Goal: Transaction & Acquisition: Book appointment/travel/reservation

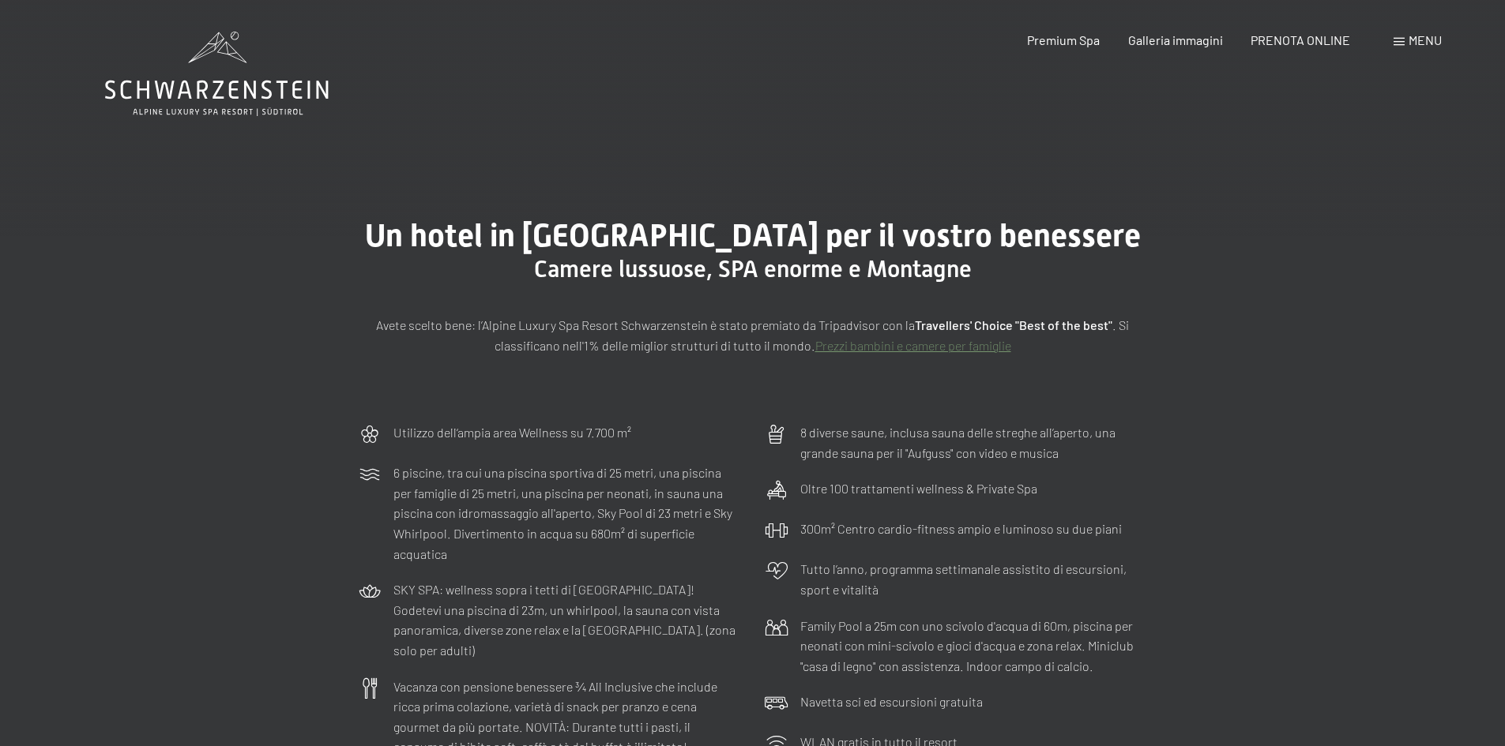
click at [1415, 34] on span "Menu" at bounding box center [1424, 39] width 33 height 15
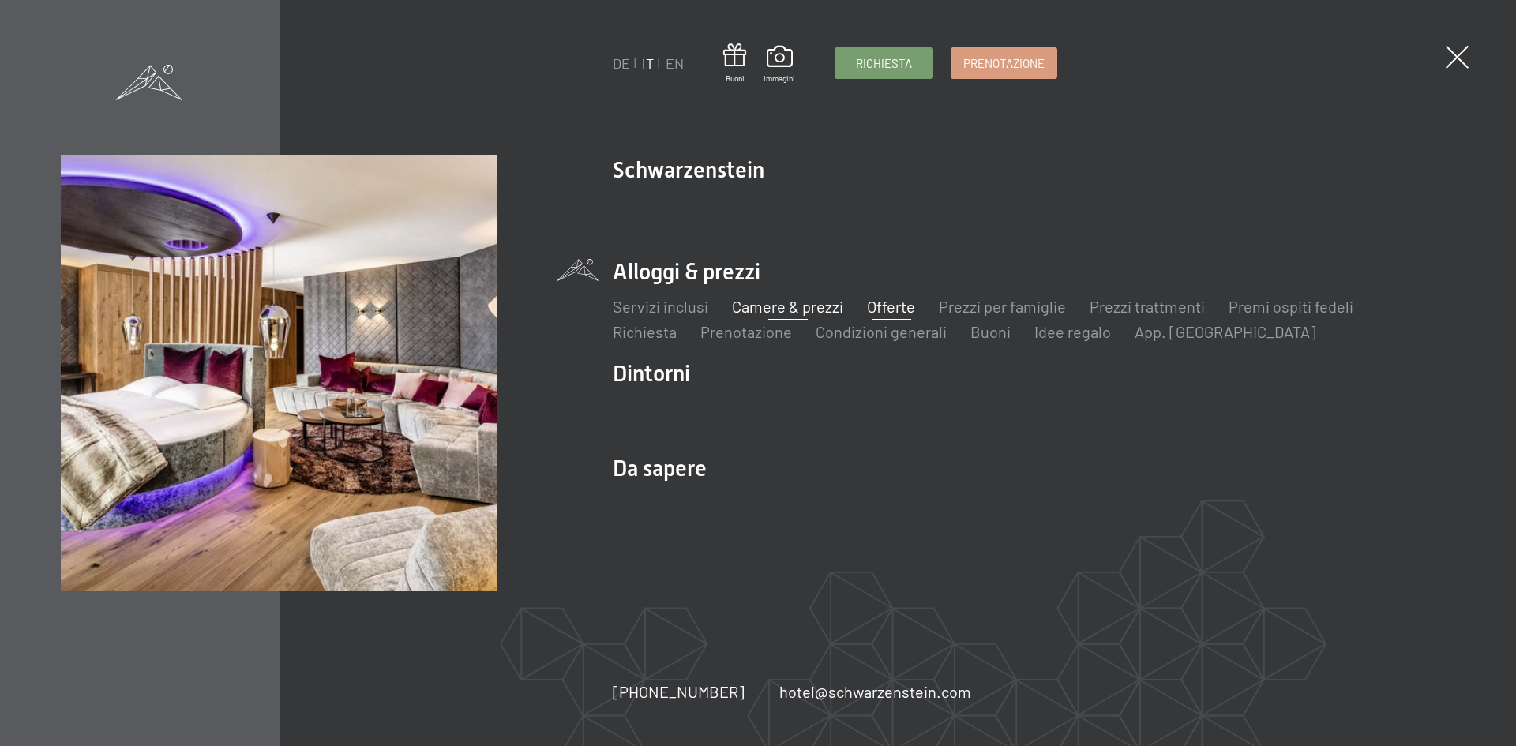
click at [881, 303] on link "Offerte" at bounding box center [891, 306] width 48 height 19
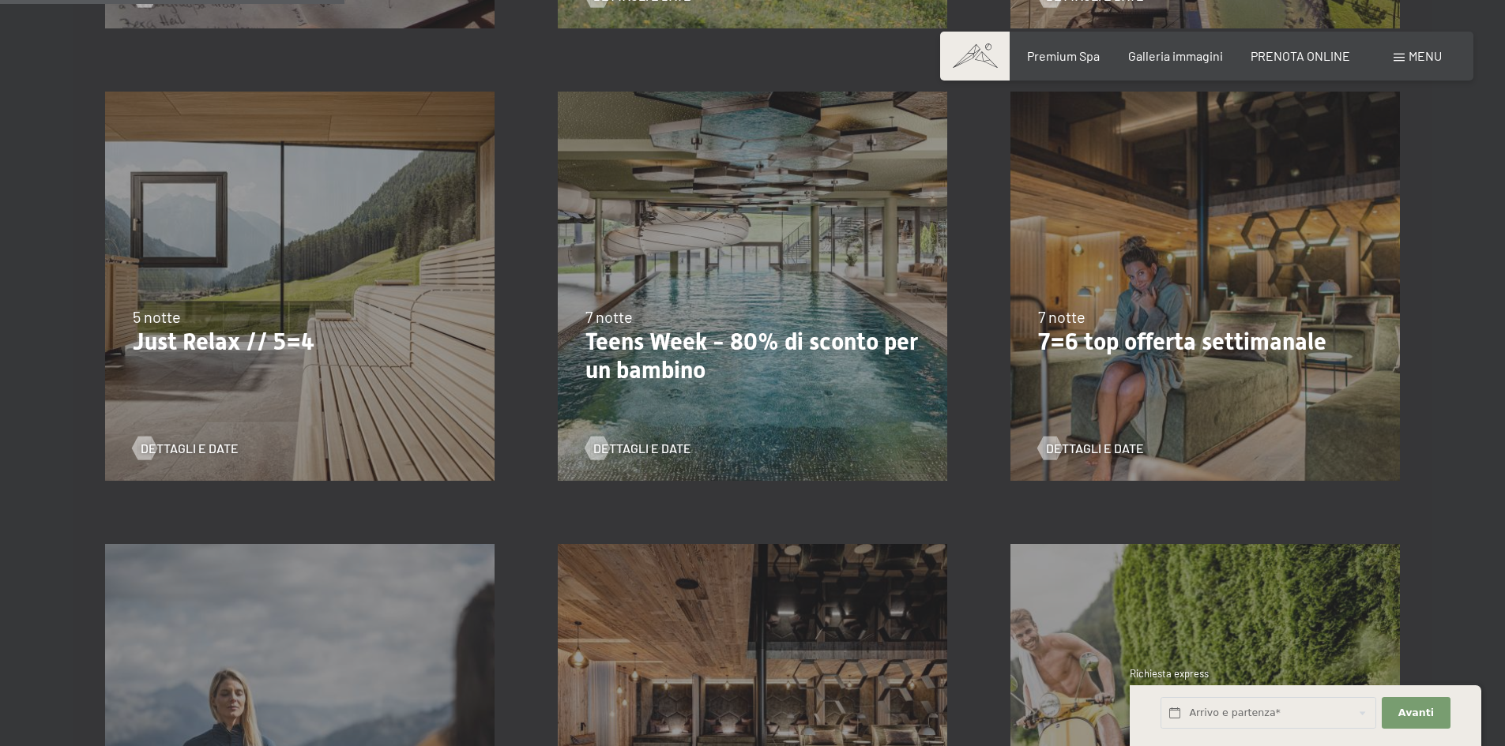
scroll to position [869, 0]
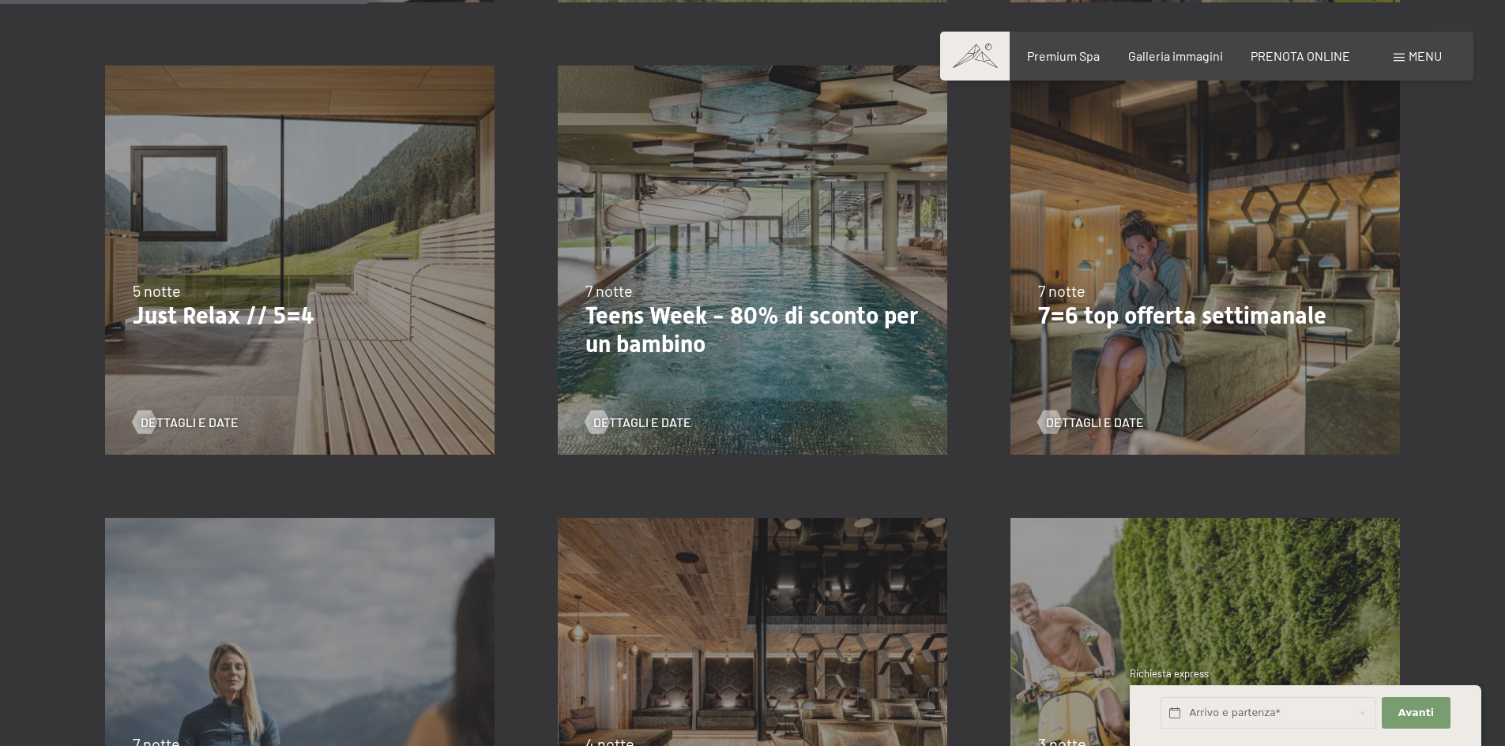
click at [724, 324] on p "Teens Week - 80% di sconto per un bambino" at bounding box center [752, 330] width 334 height 57
click at [663, 423] on span "Consenso marketing*" at bounding box center [660, 419] width 119 height 16
click at [593, 423] on input "Consenso marketing*" at bounding box center [585, 419] width 16 height 16
checkbox input "false"
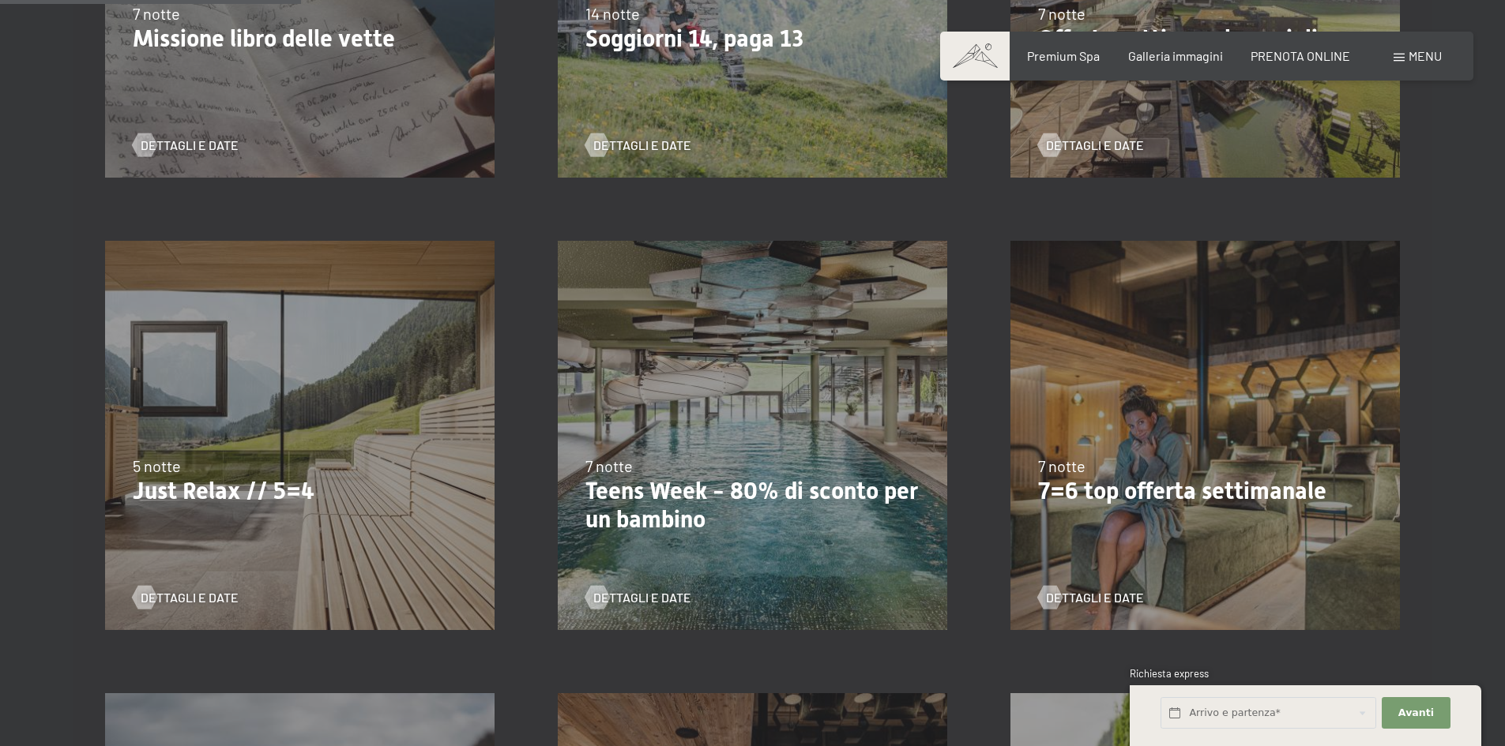
scroll to position [711, 0]
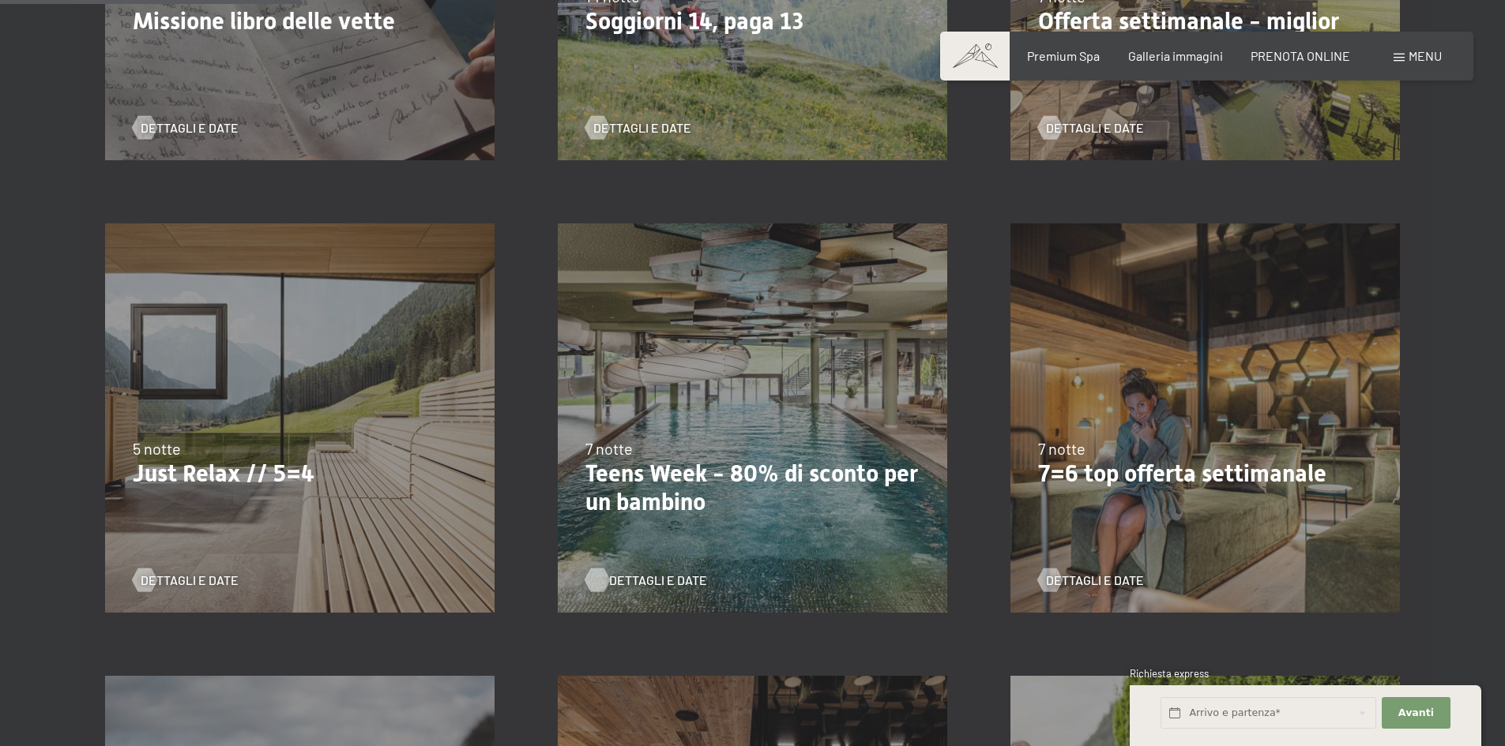
click at [662, 580] on span "Dettagli e Date" at bounding box center [658, 580] width 98 height 17
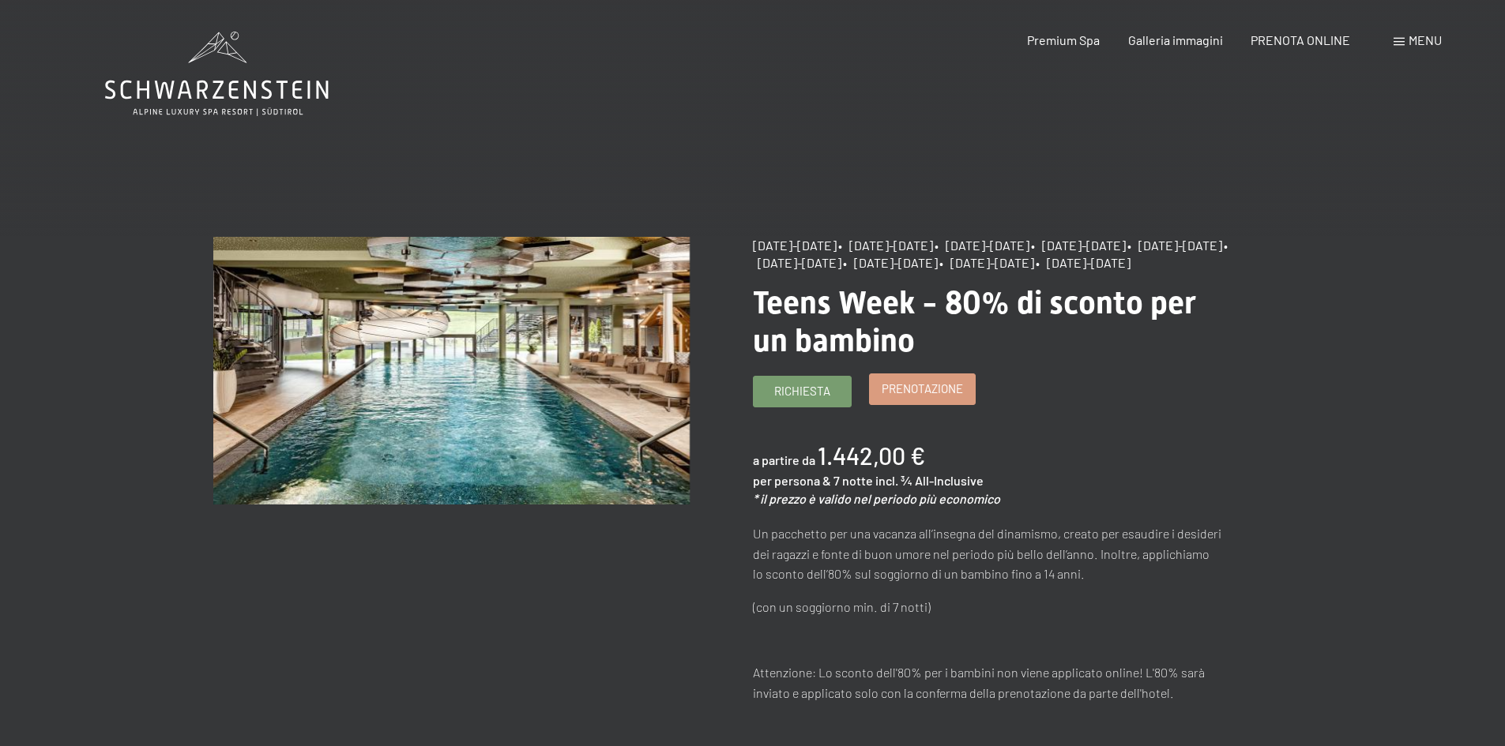
click at [916, 404] on link "Prenotazione" at bounding box center [922, 389] width 105 height 30
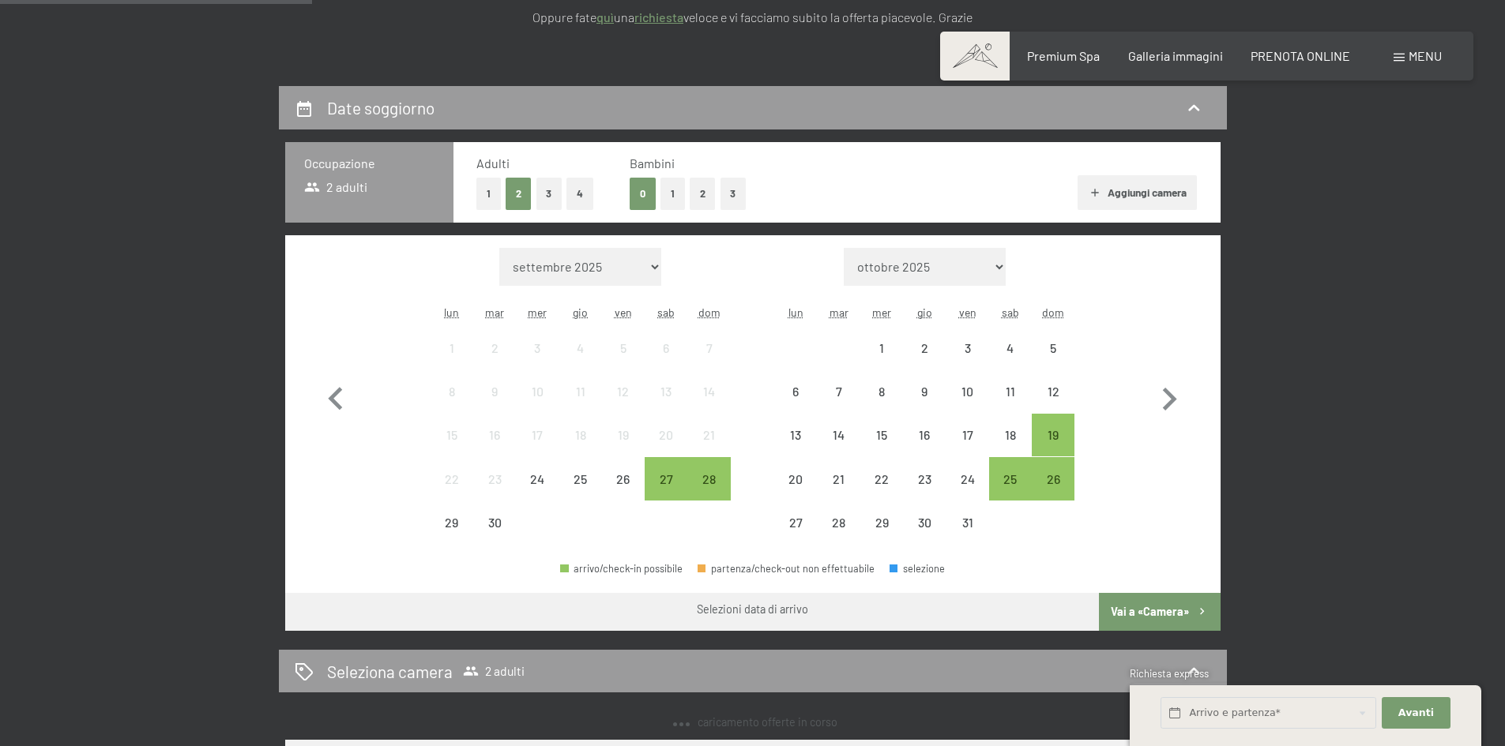
scroll to position [316, 0]
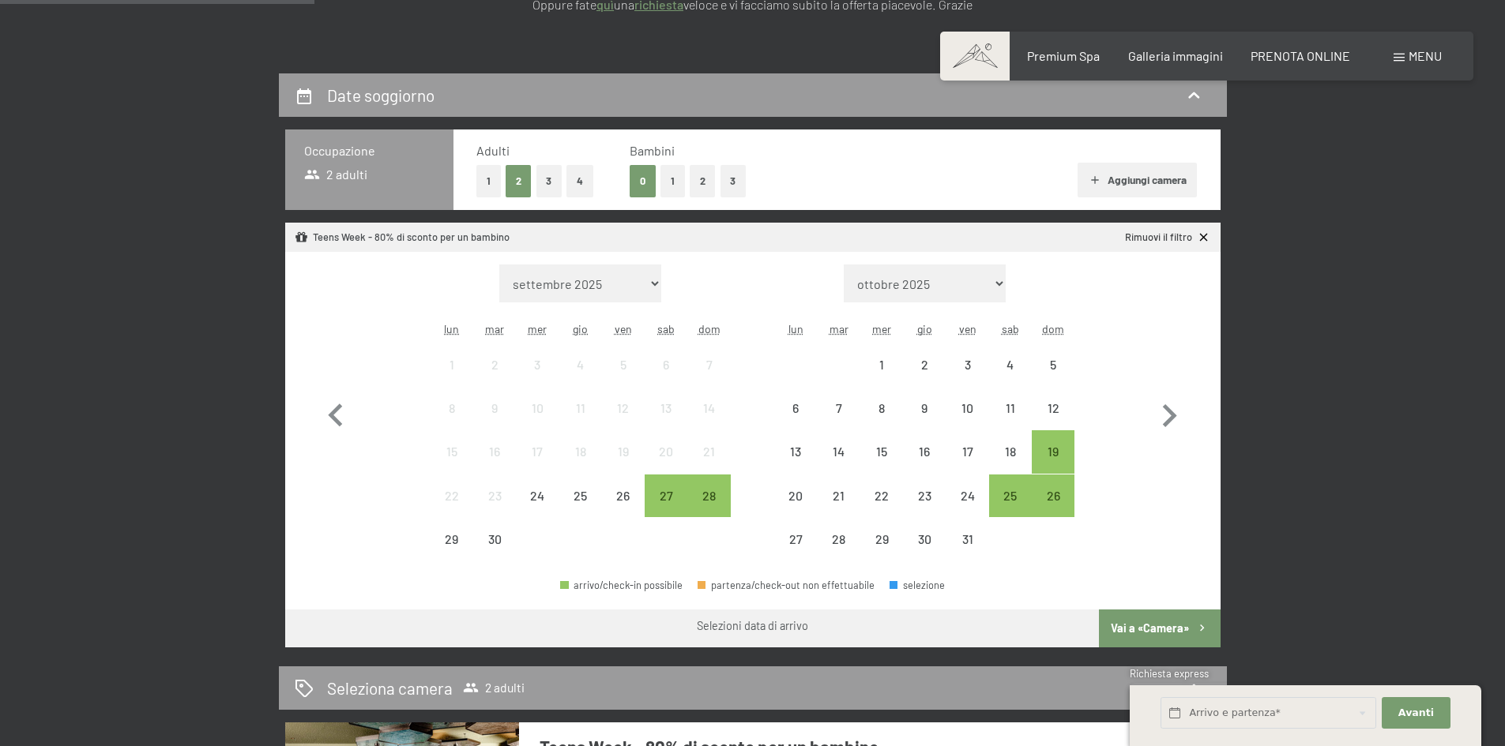
click at [693, 182] on button "2" at bounding box center [702, 181] width 26 height 32
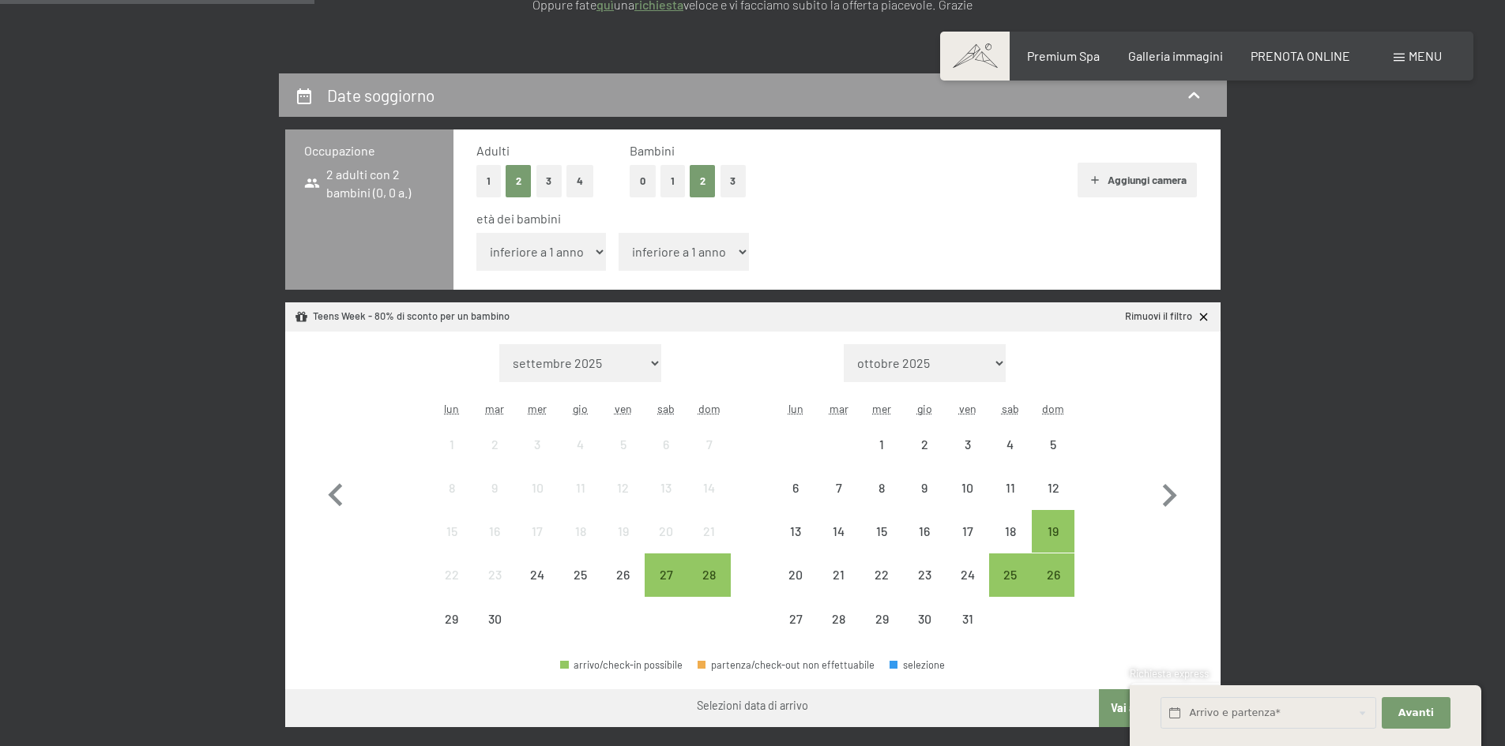
click at [569, 246] on select "inferiore a 1 anno 1 anno 2 anni 3 anni 4 anni 5 anni 6 anni 7 anni 8 anni 9 an…" at bounding box center [541, 252] width 130 height 38
select select "13"
click at [476, 233] on select "inferiore a 1 anno 1 anno 2 anni 3 anni 4 anni 5 anni 6 anni 7 anni 8 anni 9 an…" at bounding box center [541, 252] width 130 height 38
click at [688, 256] on select "inferiore a 1 anno 1 anno 2 anni 3 anni 4 anni 5 anni 6 anni 7 anni 8 anni 9 an…" at bounding box center [683, 252] width 130 height 38
select select "11"
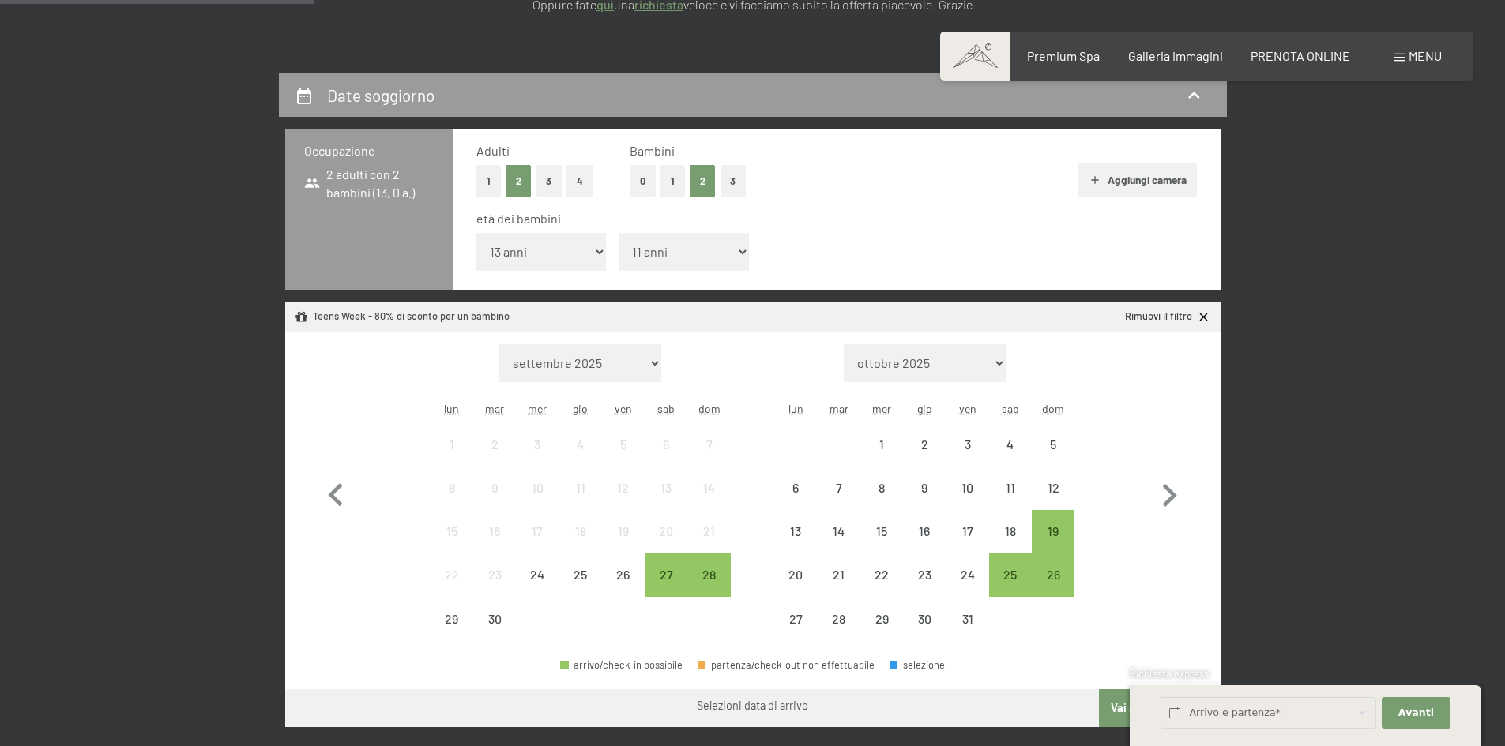
click at [618, 233] on select "inferiore a 1 anno 1 anno 2 anni 3 anni 4 anni 5 anni 6 anni 7 anni 8 anni 9 an…" at bounding box center [683, 252] width 130 height 38
click at [1174, 494] on icon "button" at bounding box center [1170, 495] width 14 height 23
select select "[DATE]"
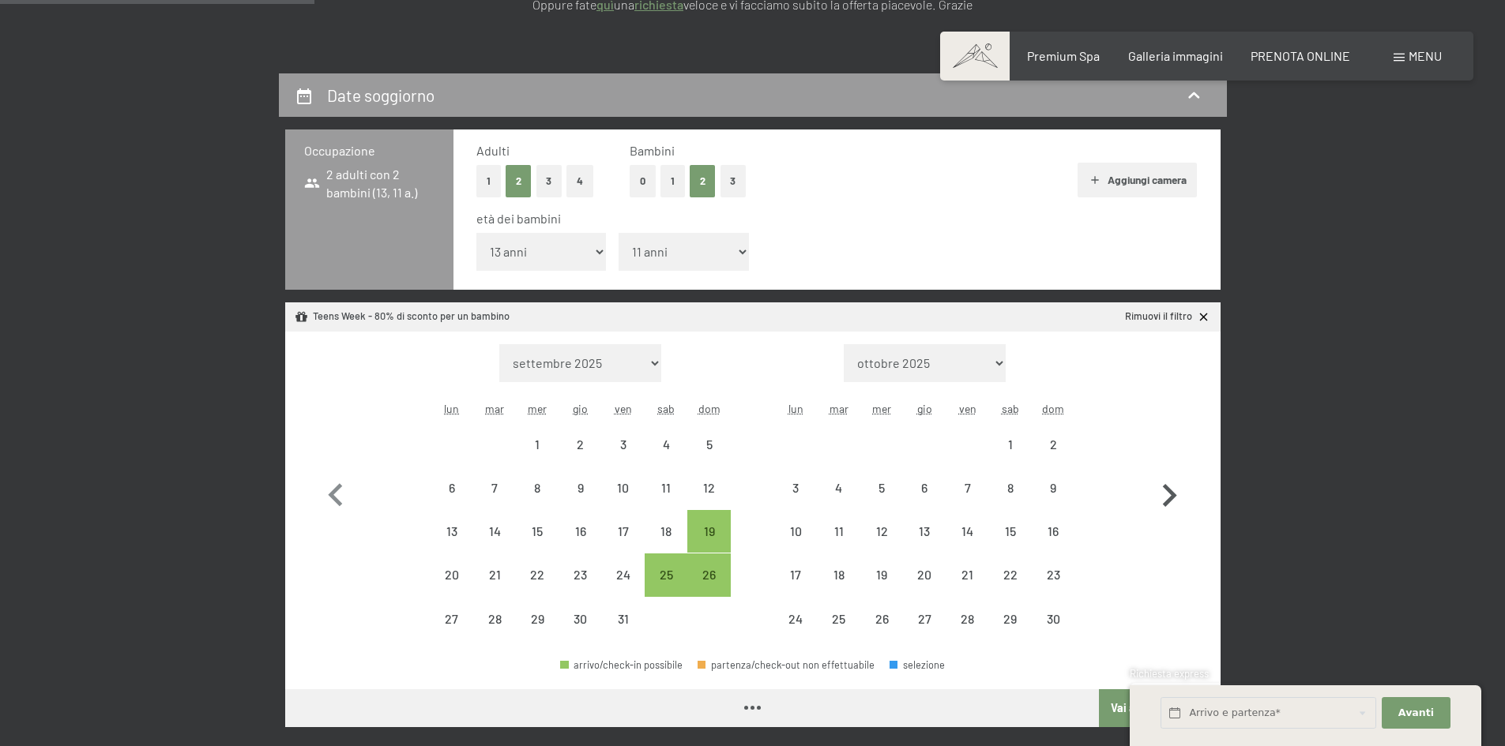
select select "[DATE]"
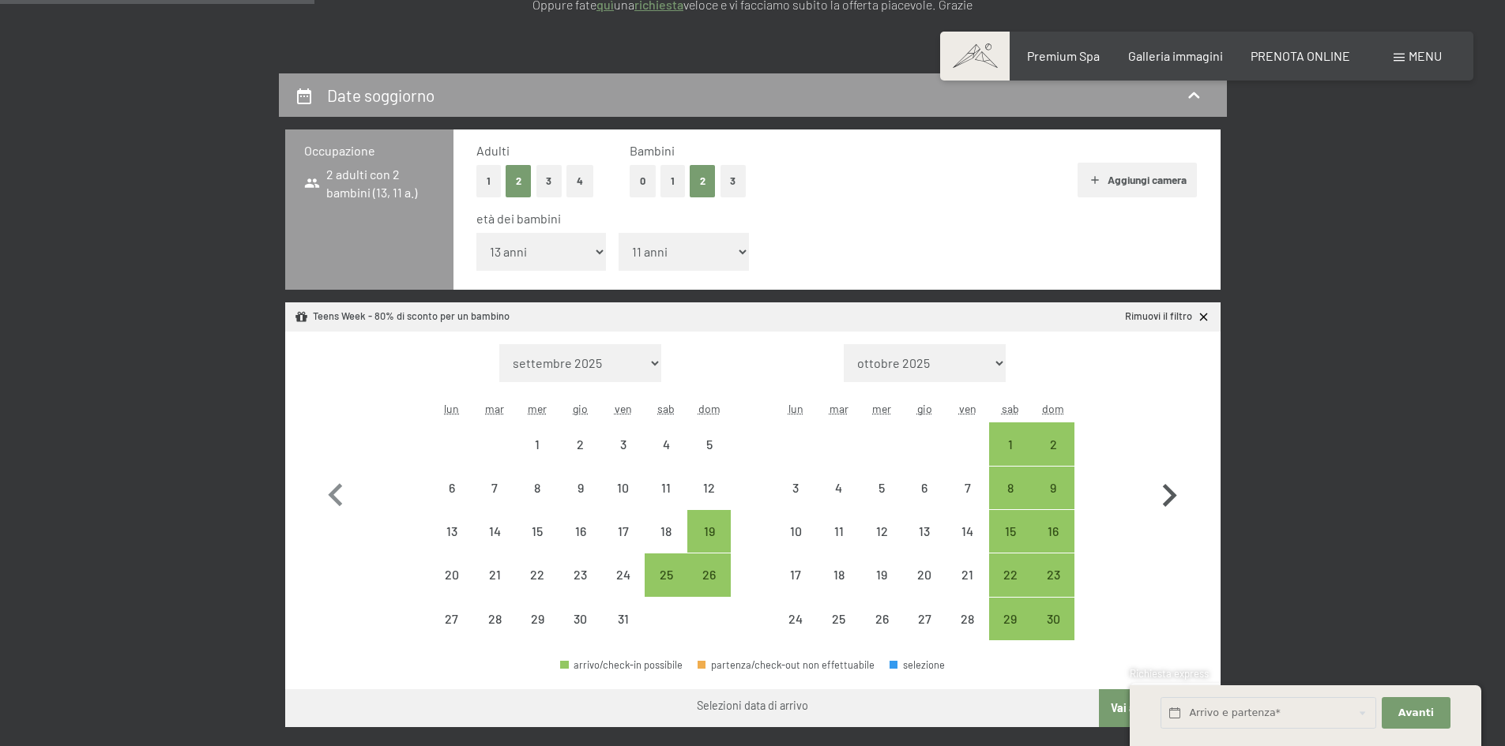
click at [1174, 494] on icon "button" at bounding box center [1170, 495] width 14 height 23
select select "[DATE]"
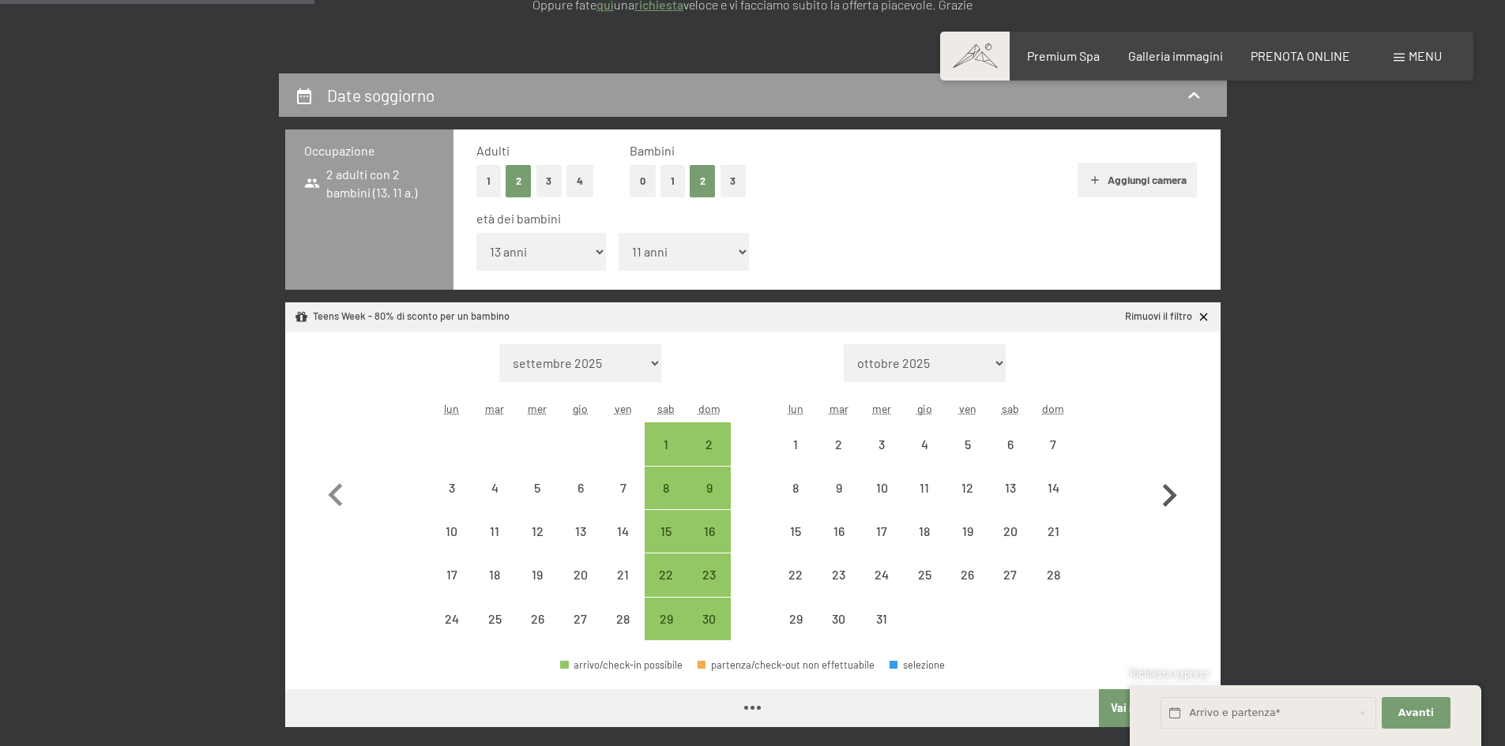
click at [1174, 494] on icon "button" at bounding box center [1170, 495] width 14 height 23
select select "[DATE]"
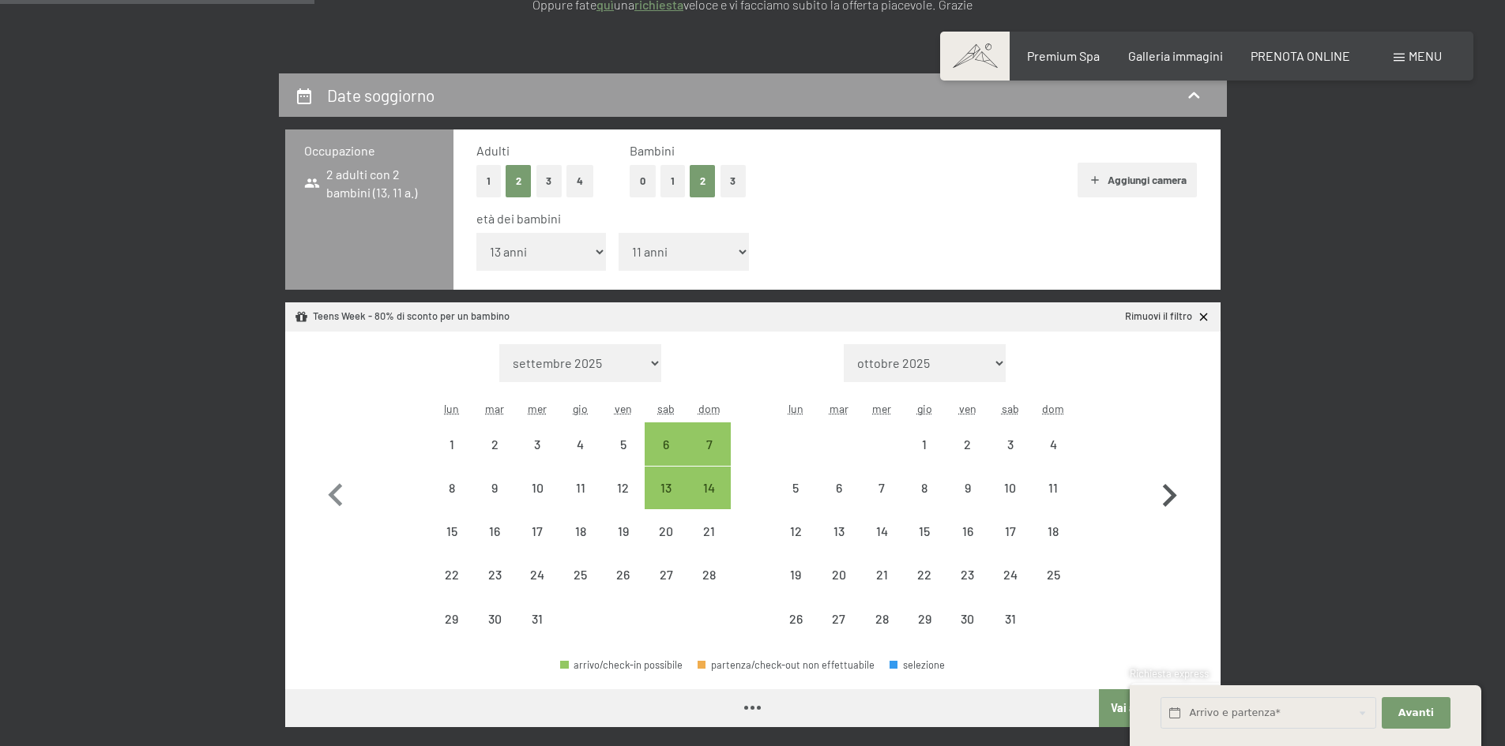
click at [1174, 494] on icon "button" at bounding box center [1170, 495] width 14 height 23
select select "[DATE]"
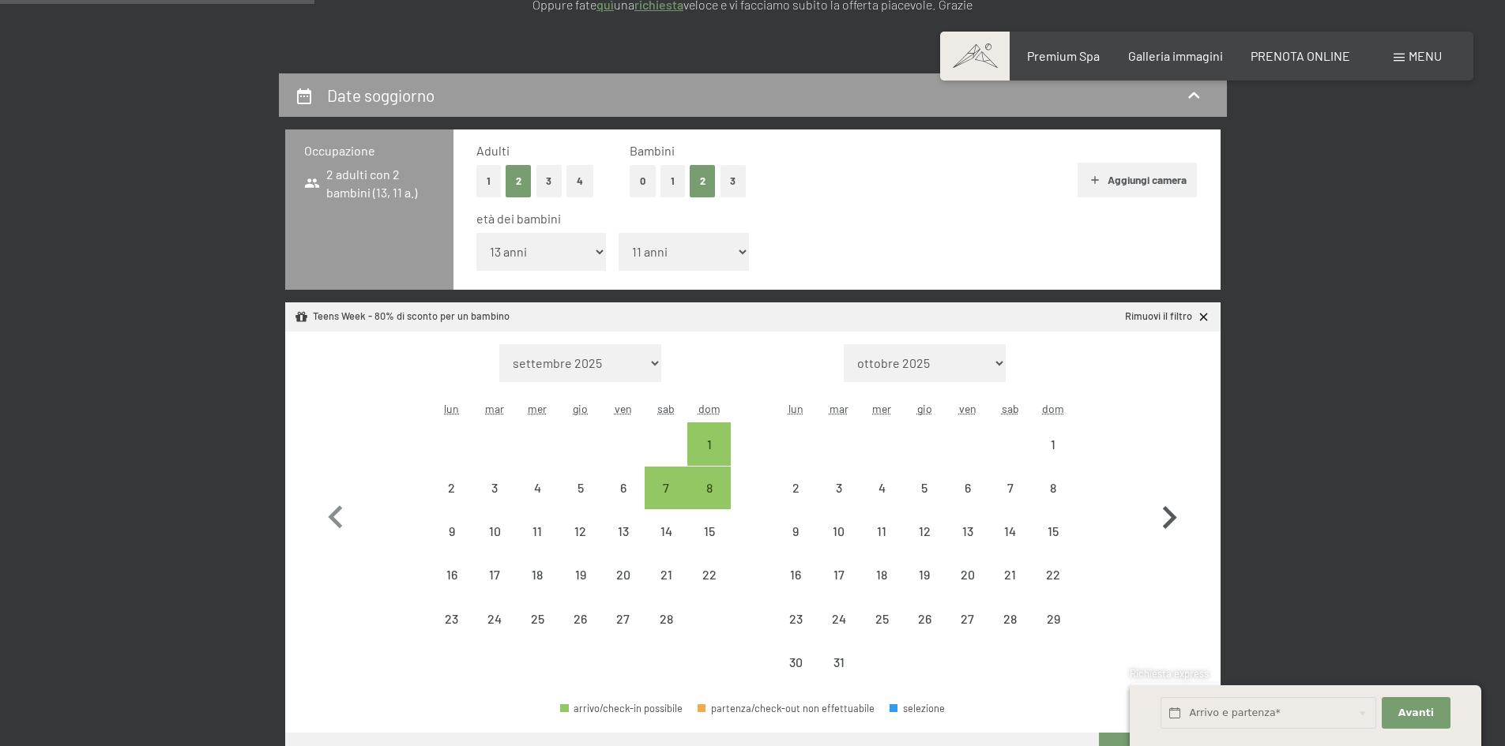
click at [1174, 495] on icon "button" at bounding box center [1169, 518] width 46 height 46
select select "[DATE]"
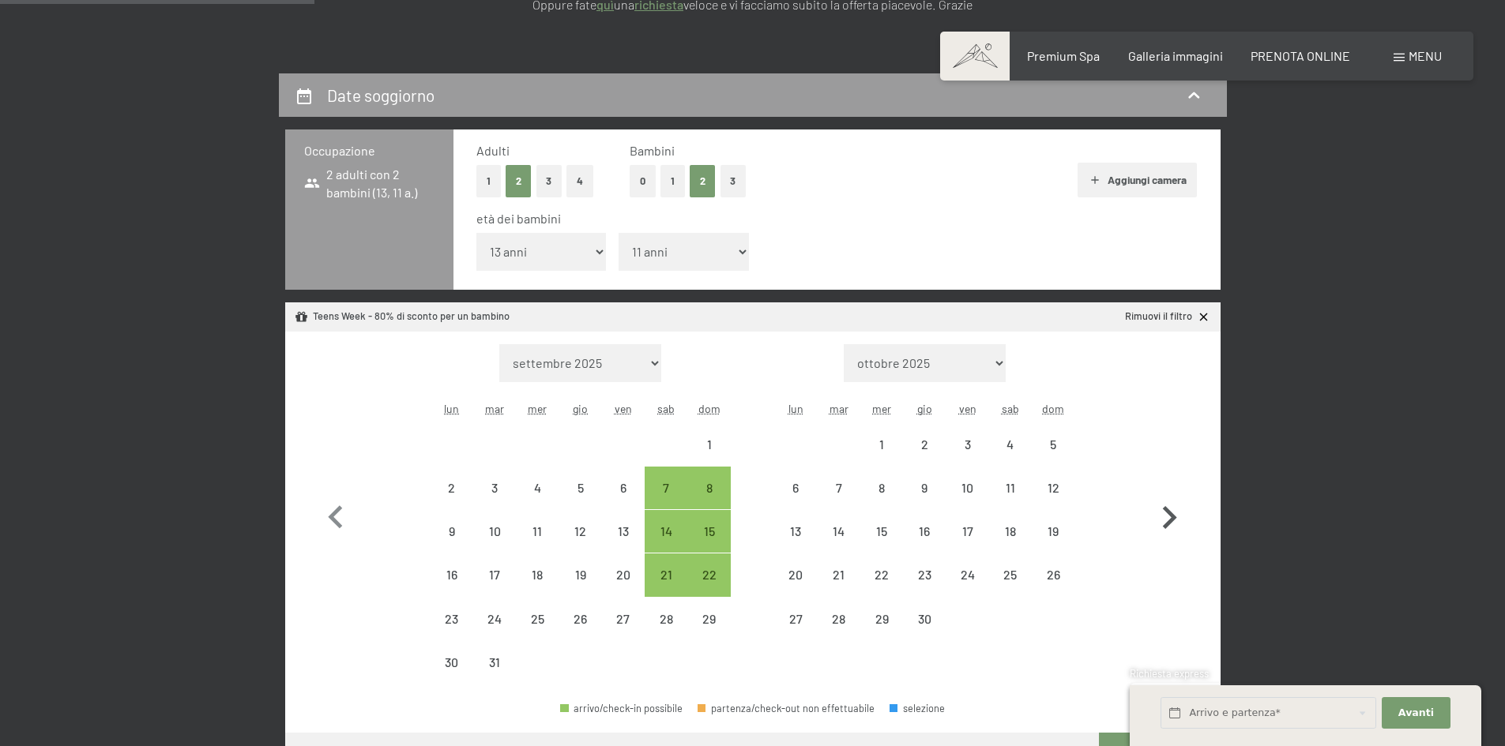
click at [1174, 495] on icon "button" at bounding box center [1169, 518] width 46 height 46
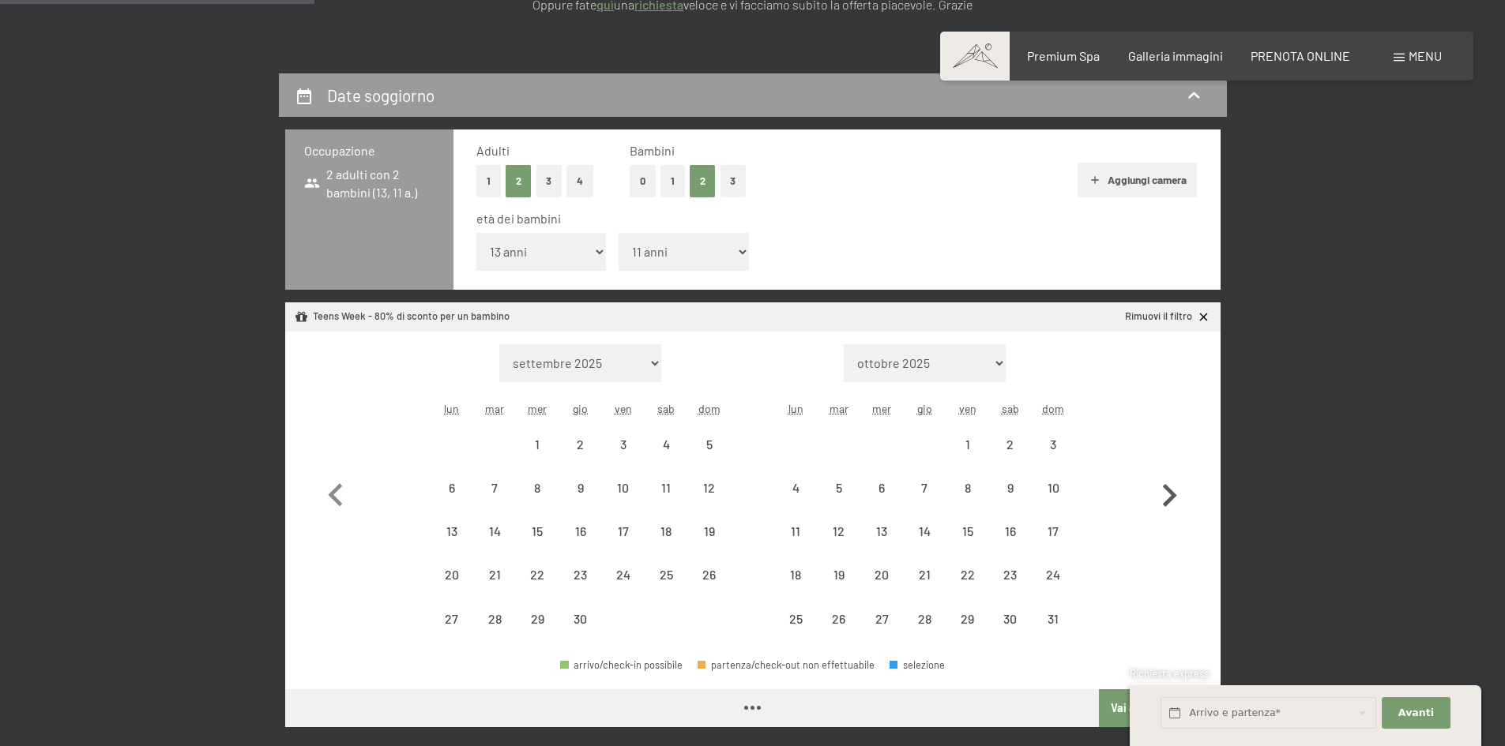
click at [1174, 494] on icon "button" at bounding box center [1170, 495] width 14 height 23
select select "2026-05-01"
select select "2026-06-01"
click at [1174, 494] on icon "button" at bounding box center [1170, 495] width 14 height 23
select select "2026-06-01"
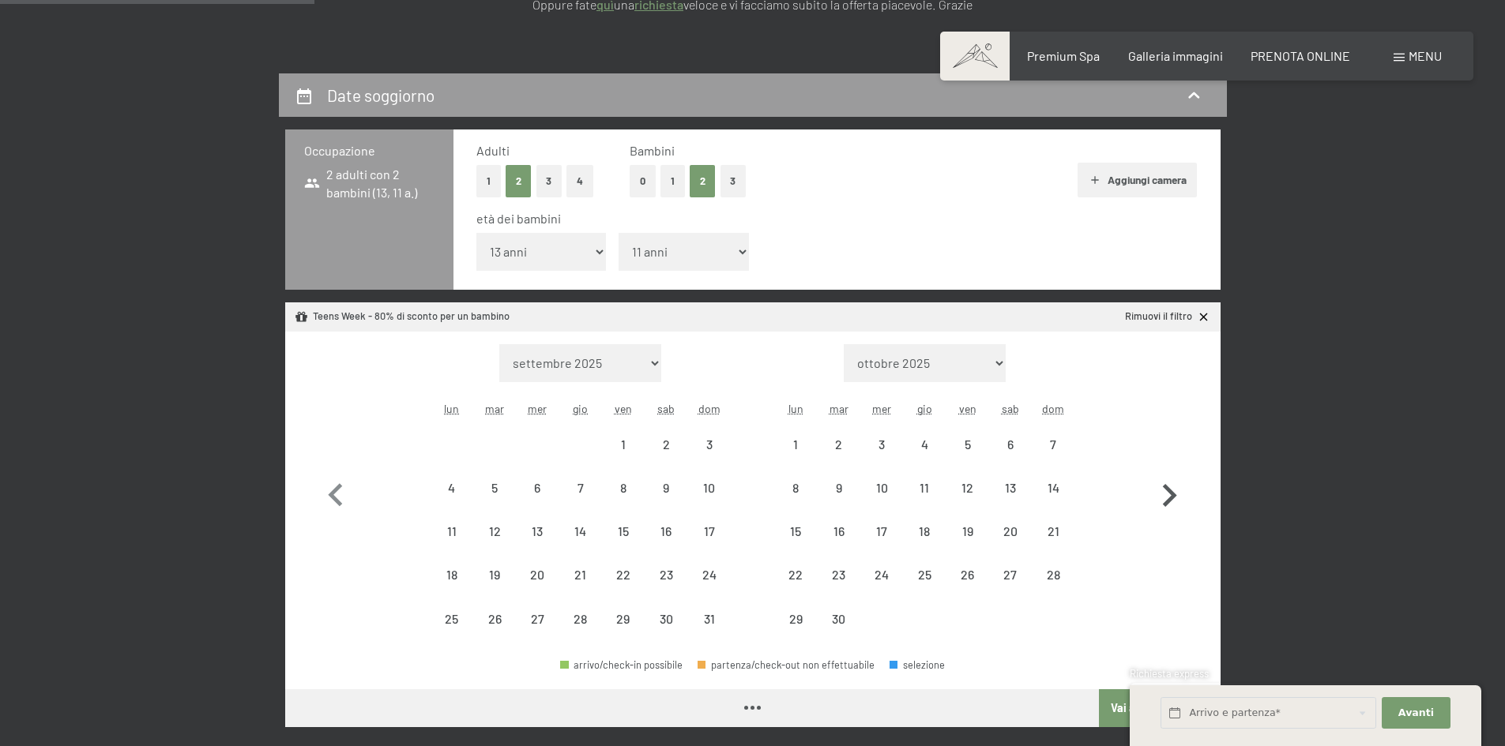
select select "2026-07-01"
click at [1174, 494] on icon "button" at bounding box center [1170, 495] width 14 height 23
select select "2026-07-01"
select select "2026-08-01"
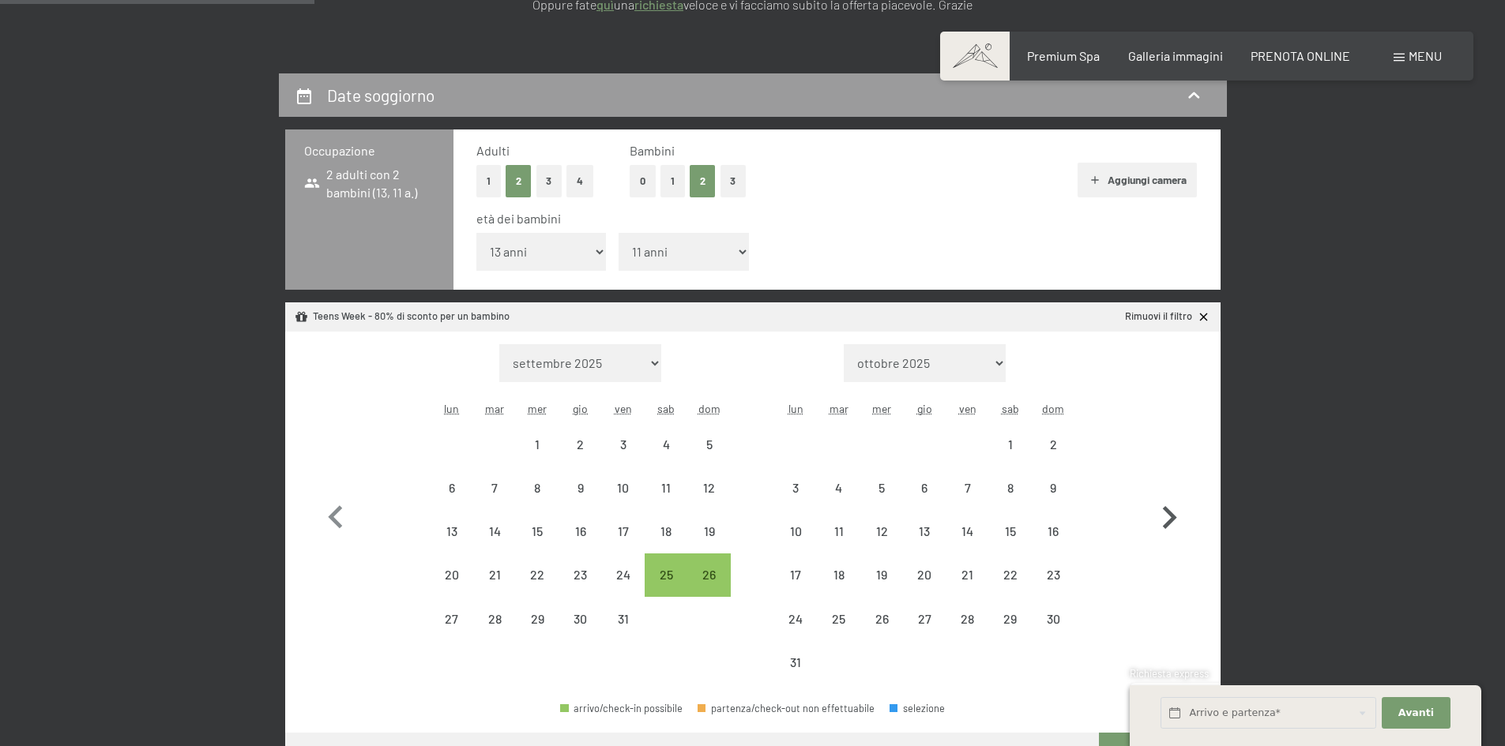
select select "2026-07-01"
select select "2026-08-01"
click at [1050, 569] on div "23" at bounding box center [1052, 588] width 39 height 39
select select "2026-07-01"
select select "2026-08-01"
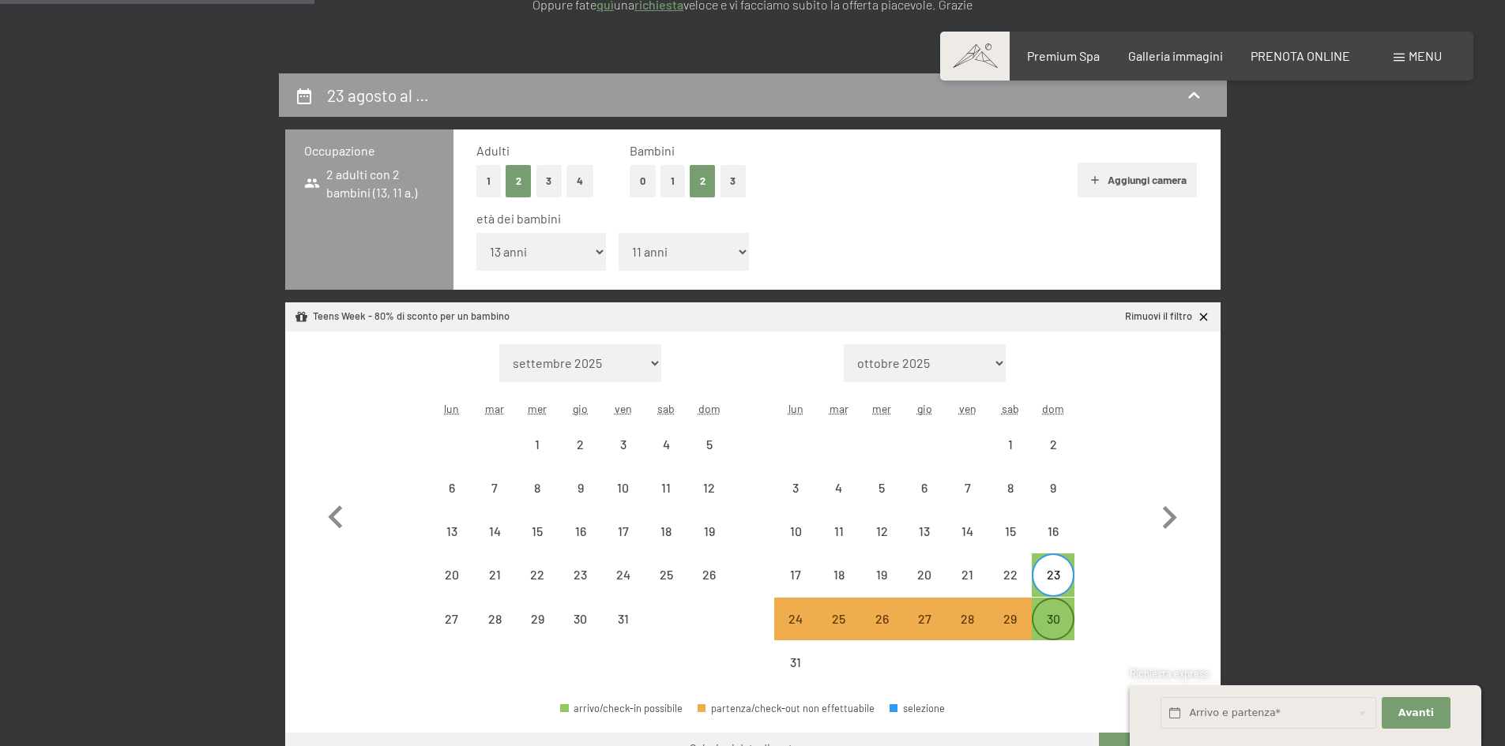
click at [1046, 623] on div "30" at bounding box center [1052, 632] width 39 height 39
select select "2026-07-01"
select select "2026-08-01"
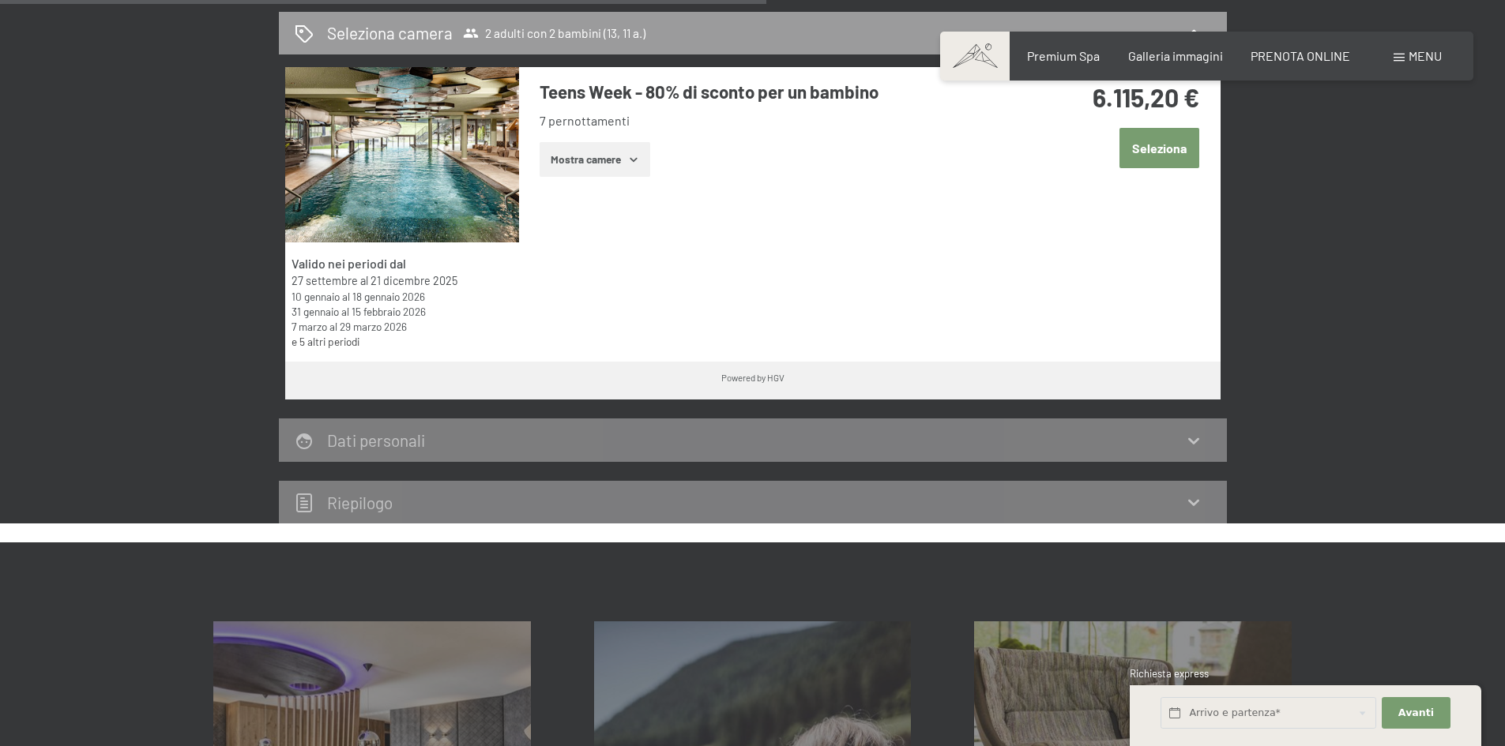
scroll to position [948, 0]
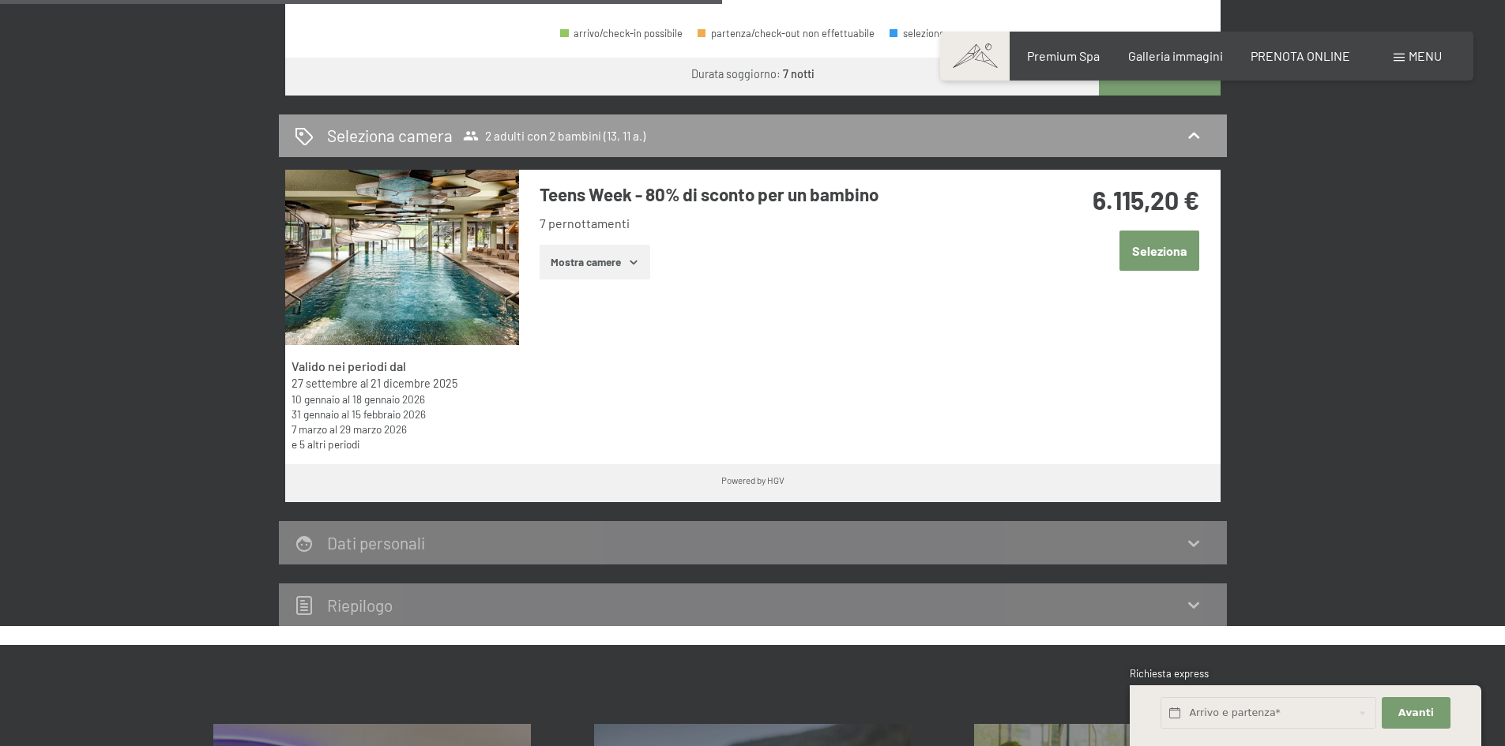
click at [582, 264] on button "Mostra camere" at bounding box center [594, 262] width 111 height 35
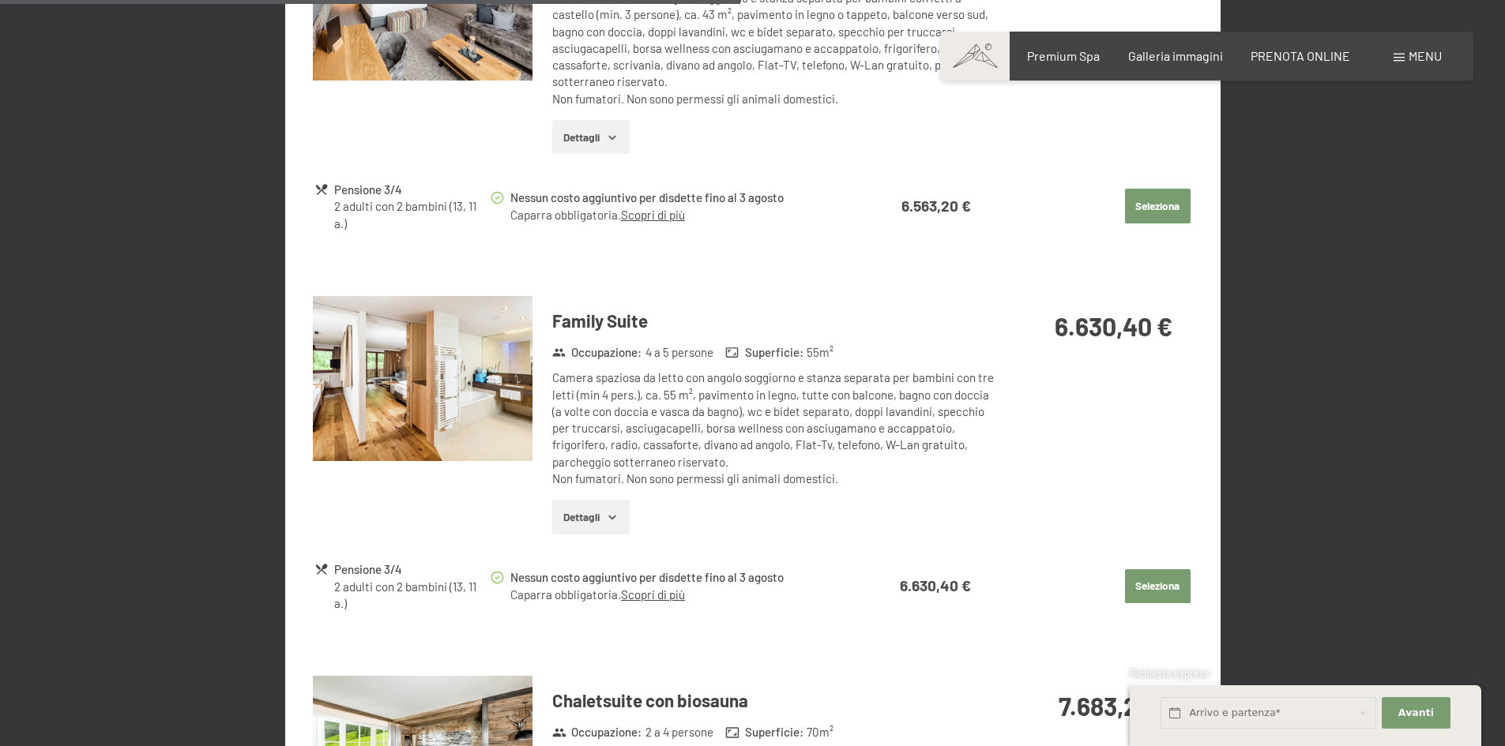
scroll to position [2369, 0]
click at [1159, 586] on button "Seleziona" at bounding box center [1158, 585] width 66 height 35
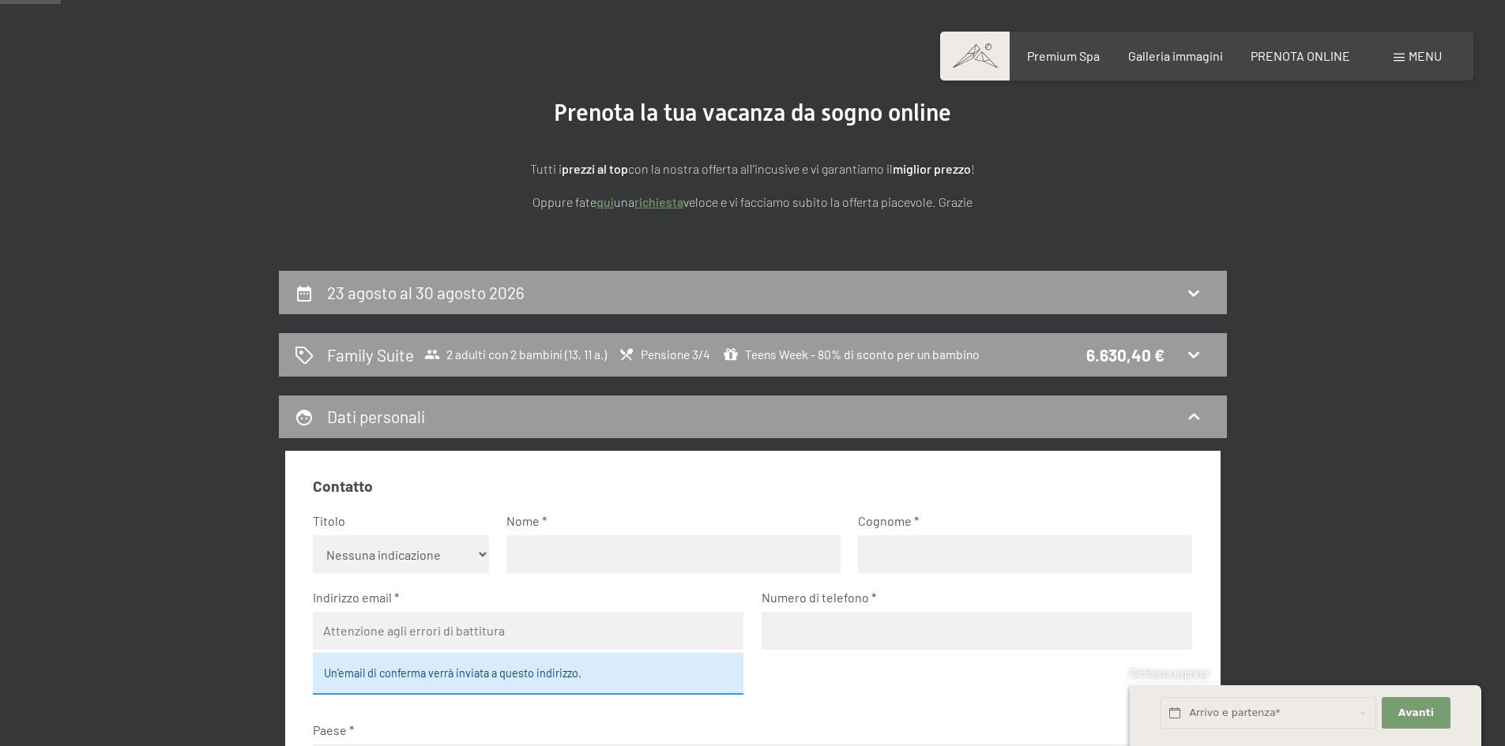
scroll to position [73, 0]
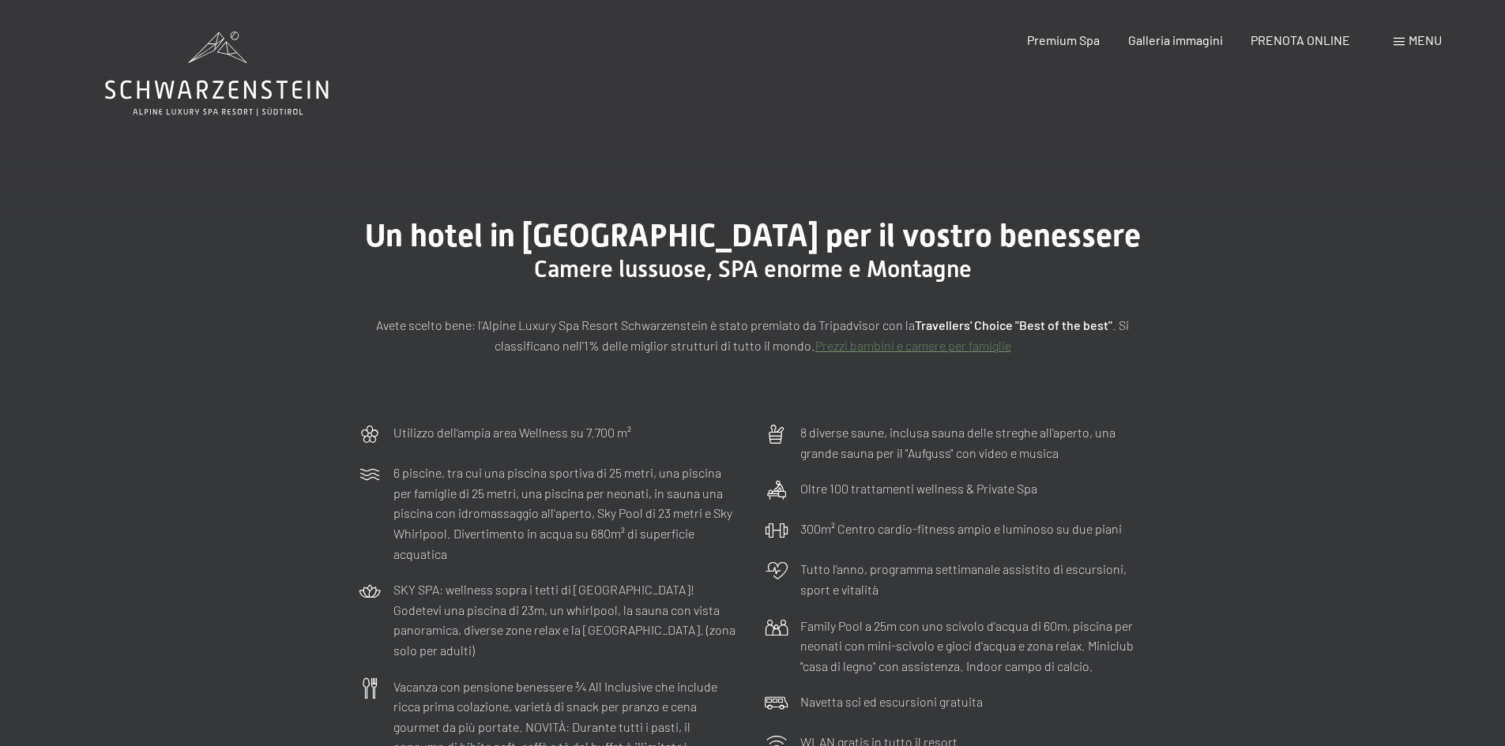
click at [1426, 43] on span "Menu" at bounding box center [1424, 39] width 33 height 15
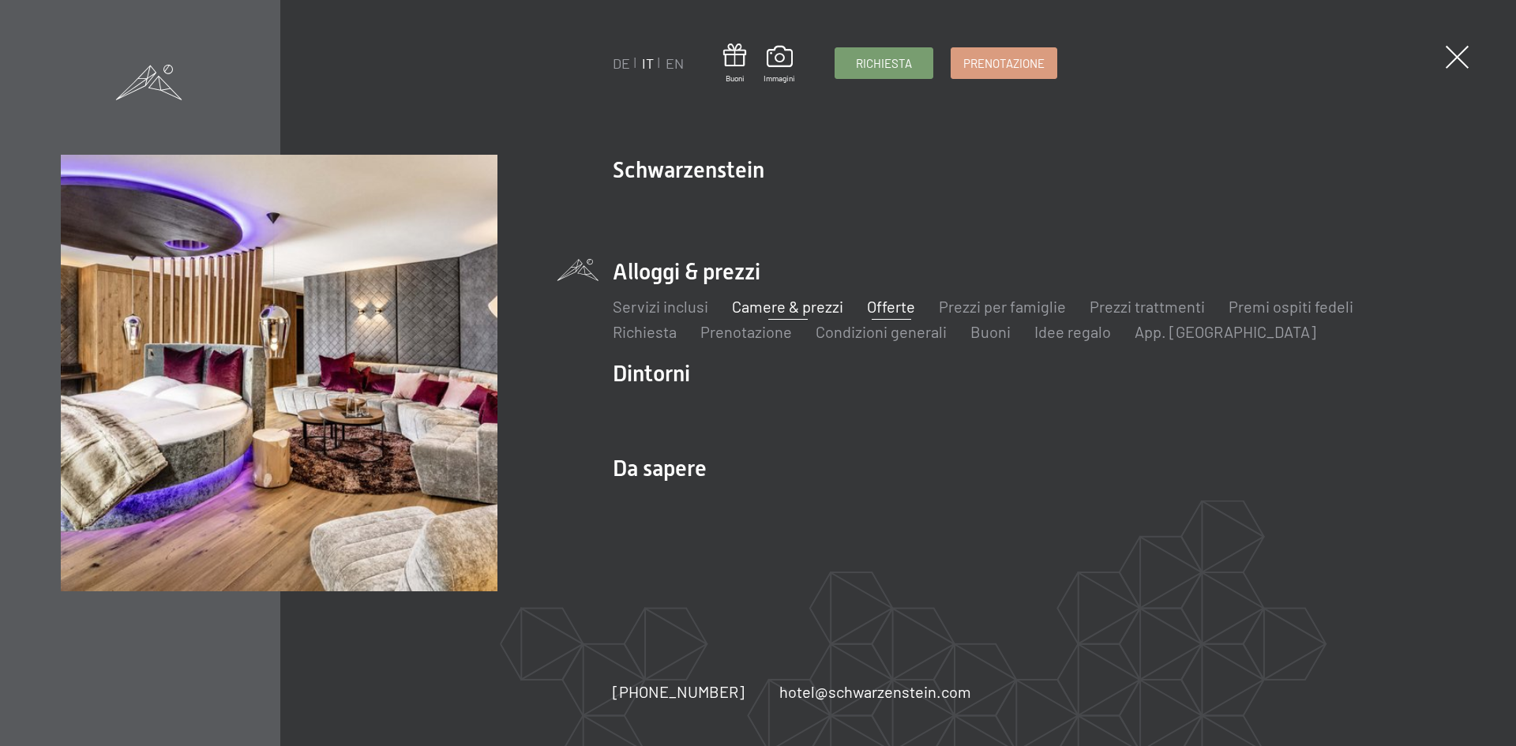
click at [878, 309] on link "Offerte" at bounding box center [891, 306] width 48 height 19
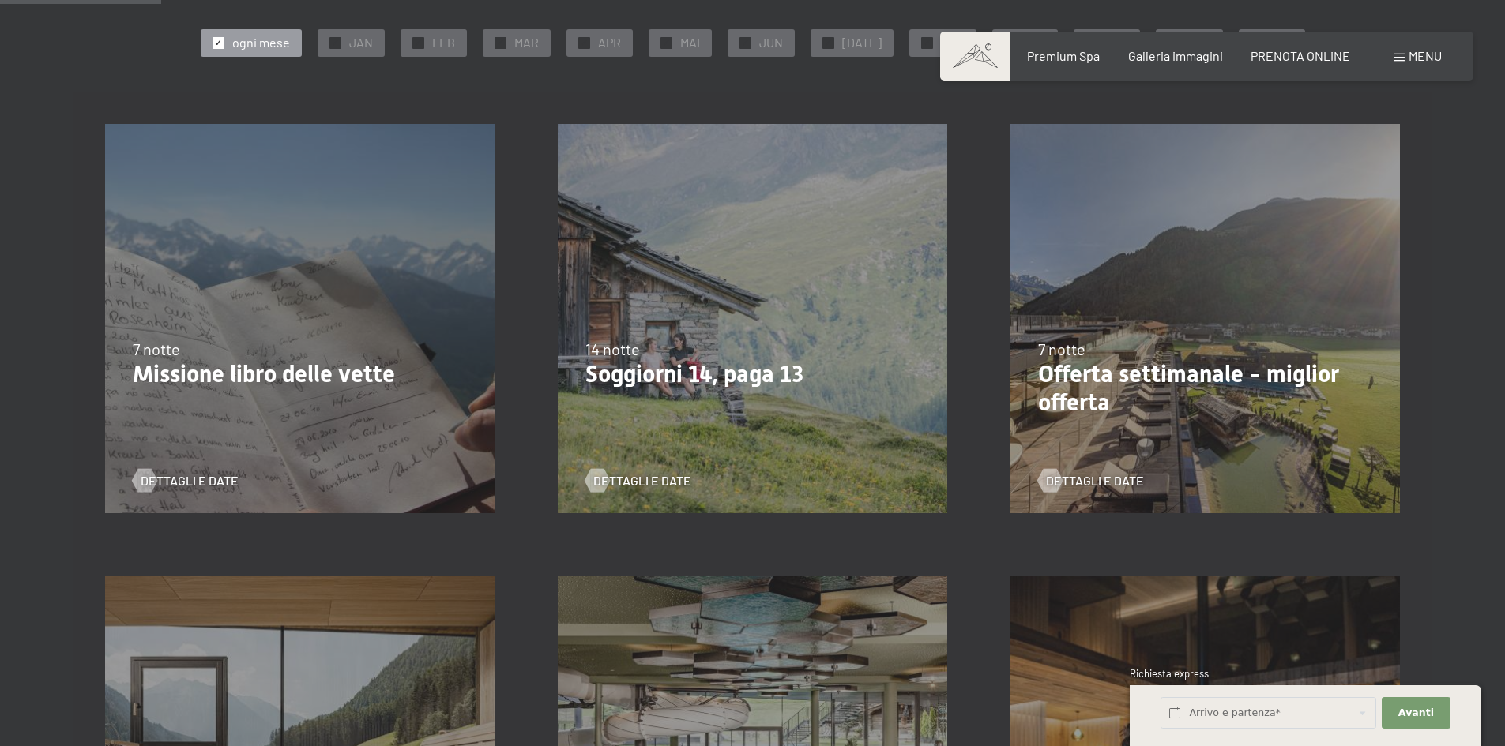
scroll to position [395, 0]
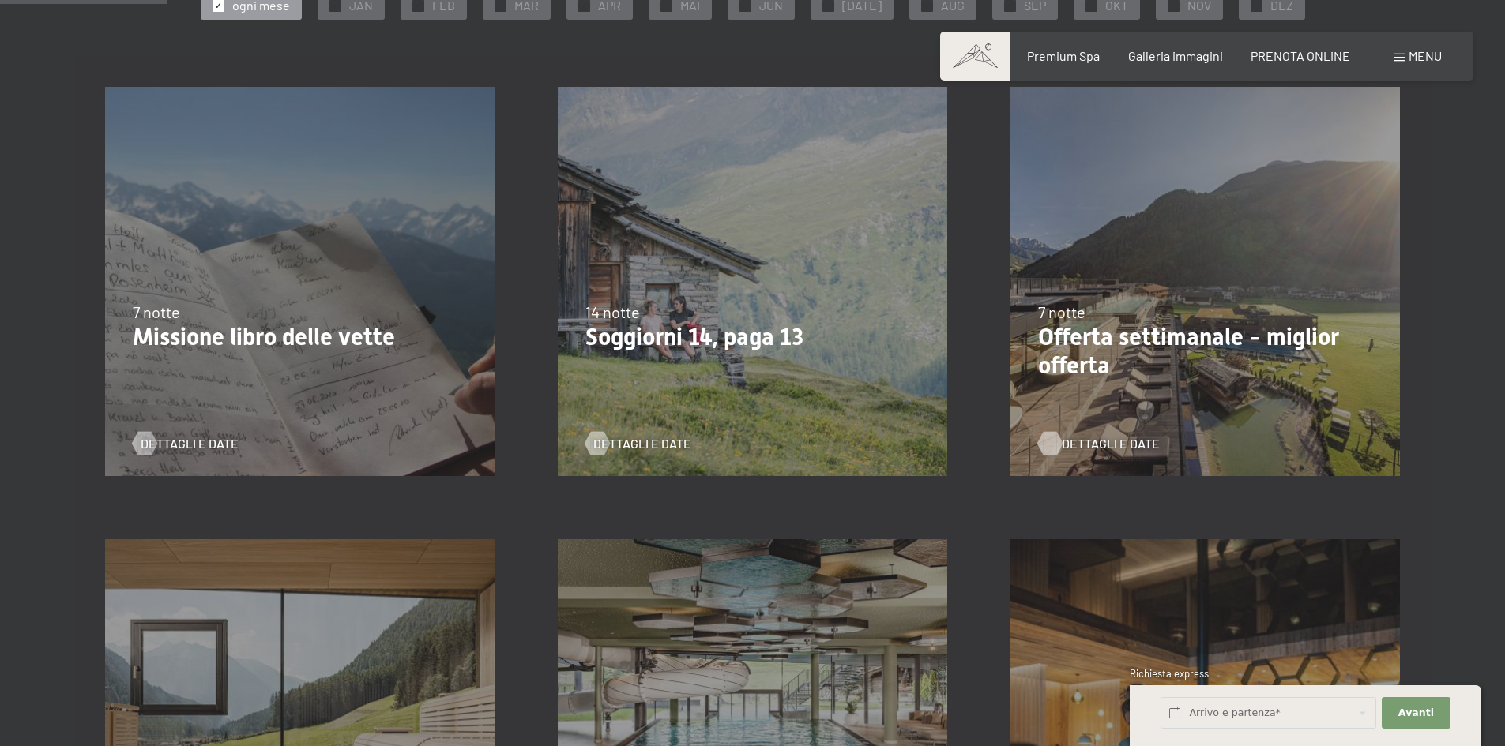
click at [1085, 443] on span "Dettagli e Date" at bounding box center [1110, 443] width 98 height 17
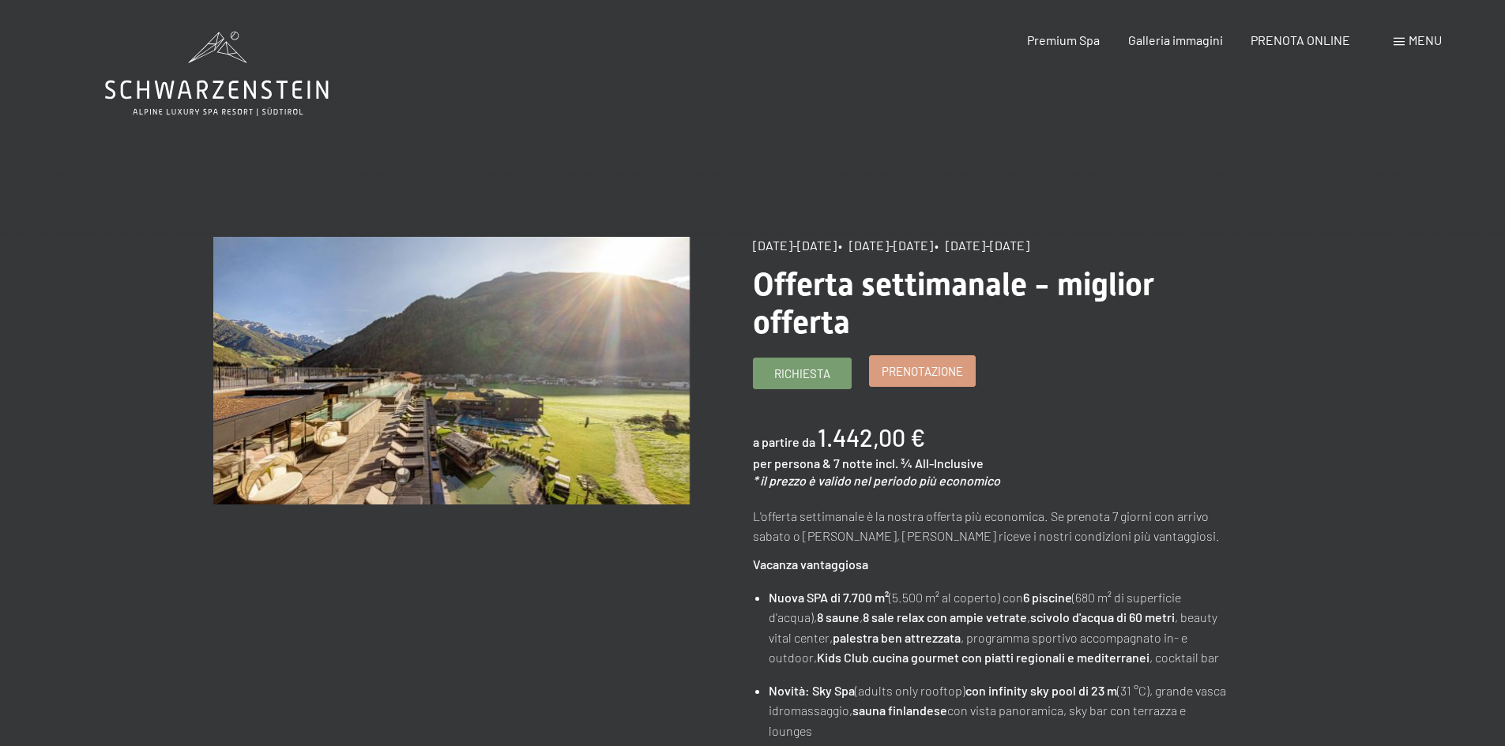
click at [940, 375] on span "Prenotazione" at bounding box center [921, 371] width 81 height 17
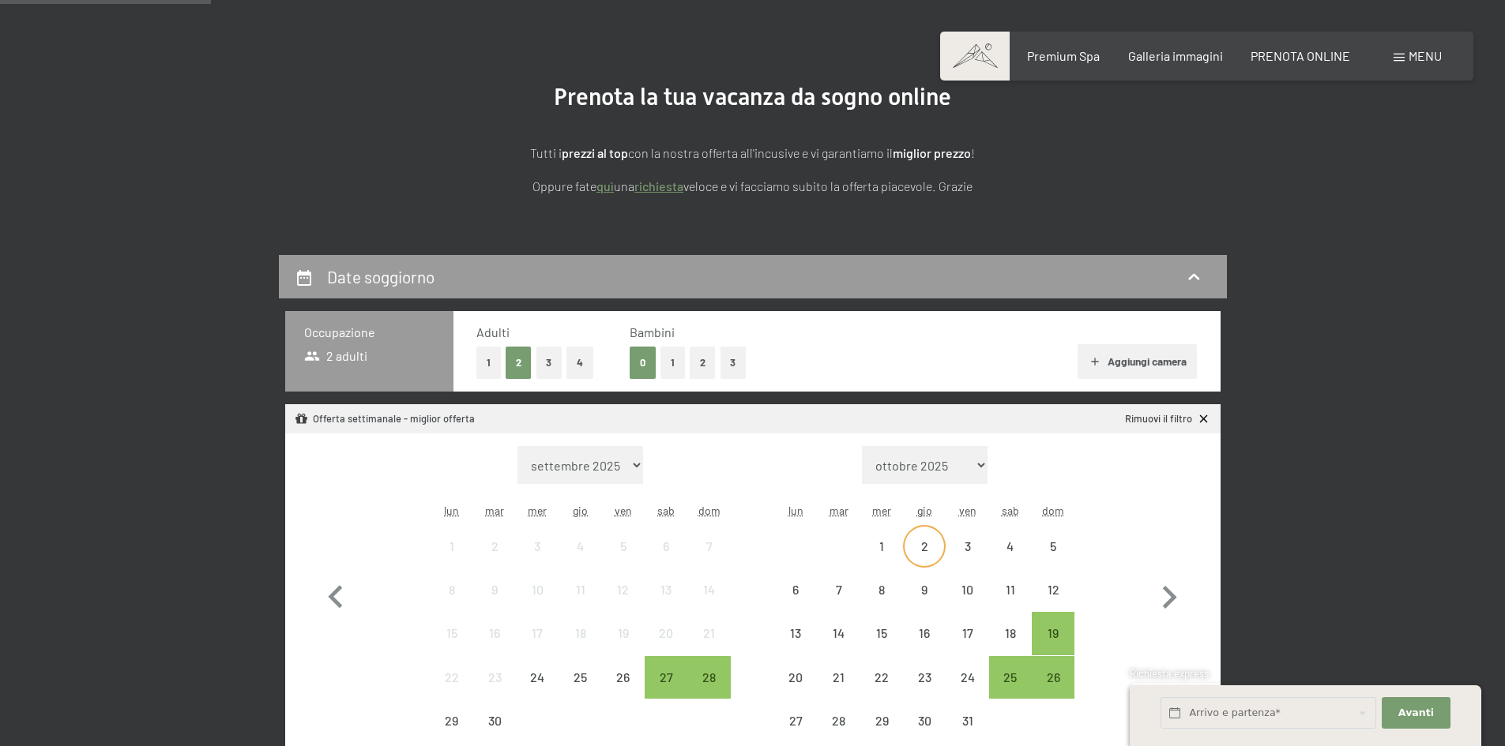
scroll to position [316, 0]
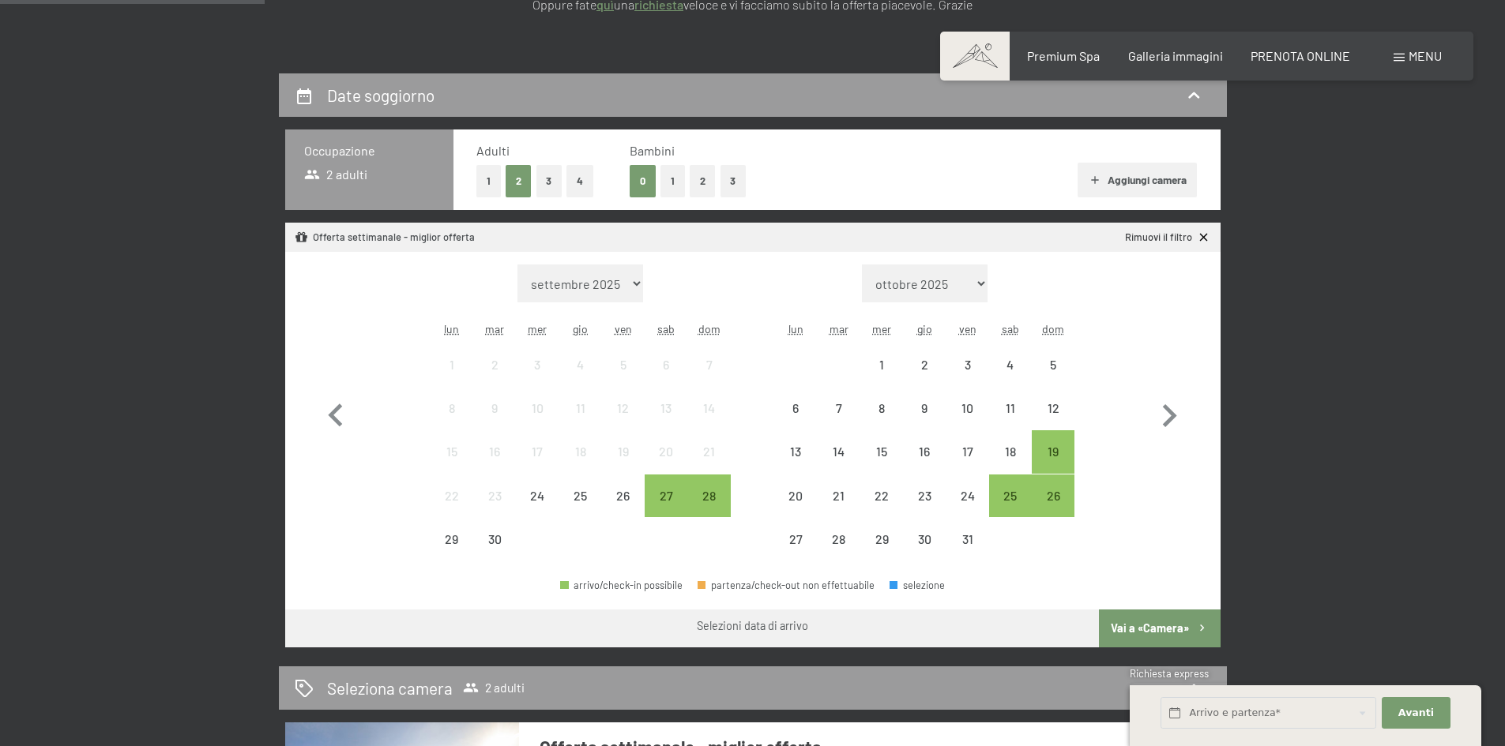
click at [700, 181] on button "2" at bounding box center [702, 181] width 26 height 32
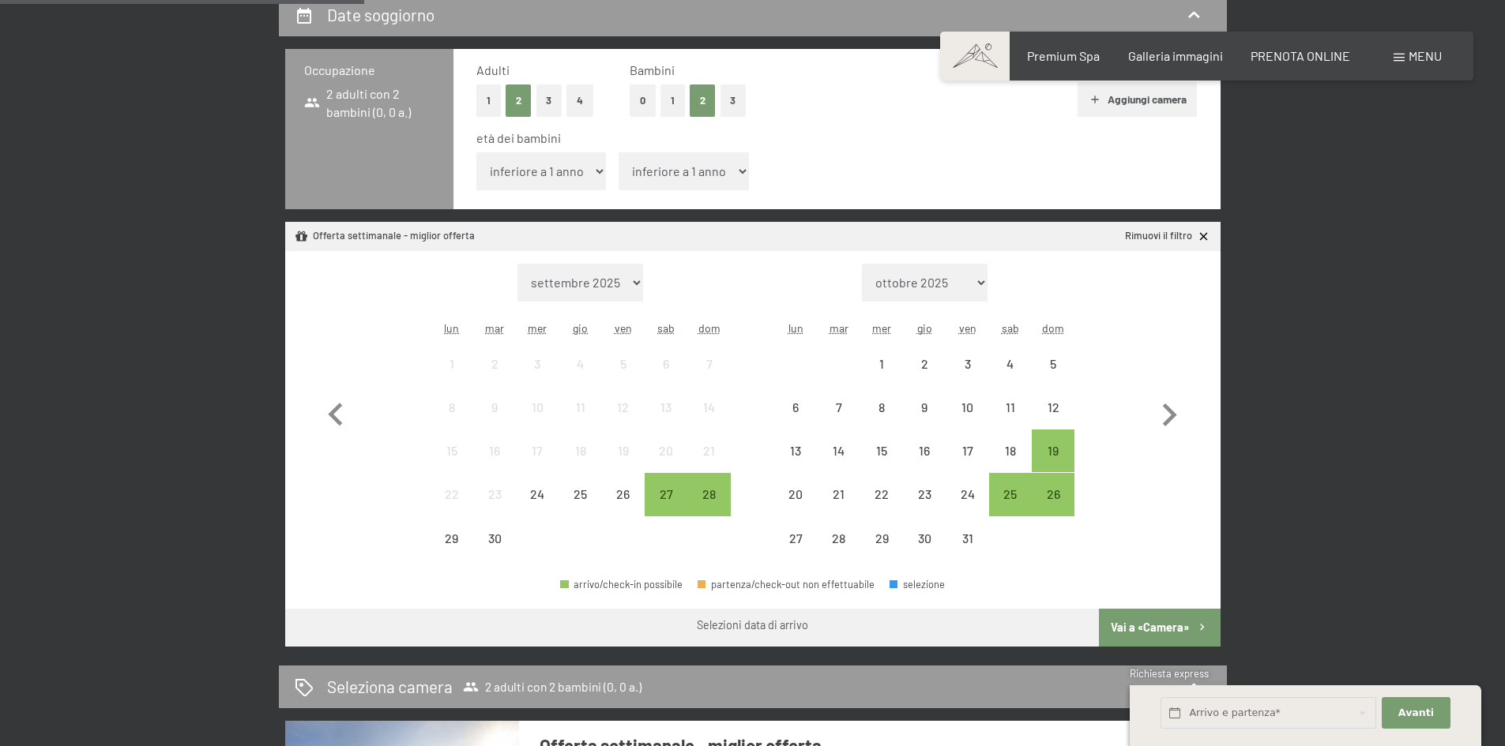
scroll to position [395, 0]
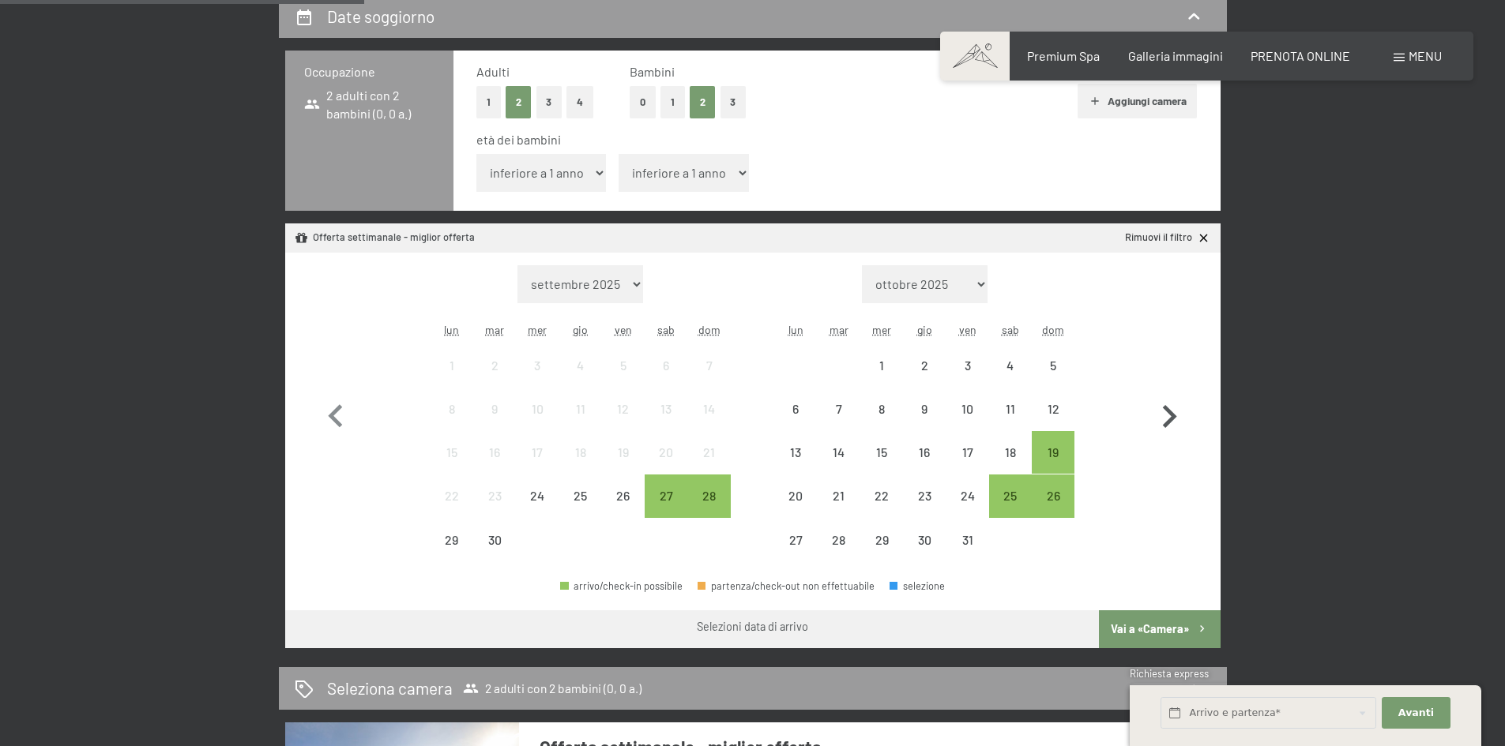
click at [1169, 428] on icon "button" at bounding box center [1169, 417] width 46 height 46
select select "[DATE]"
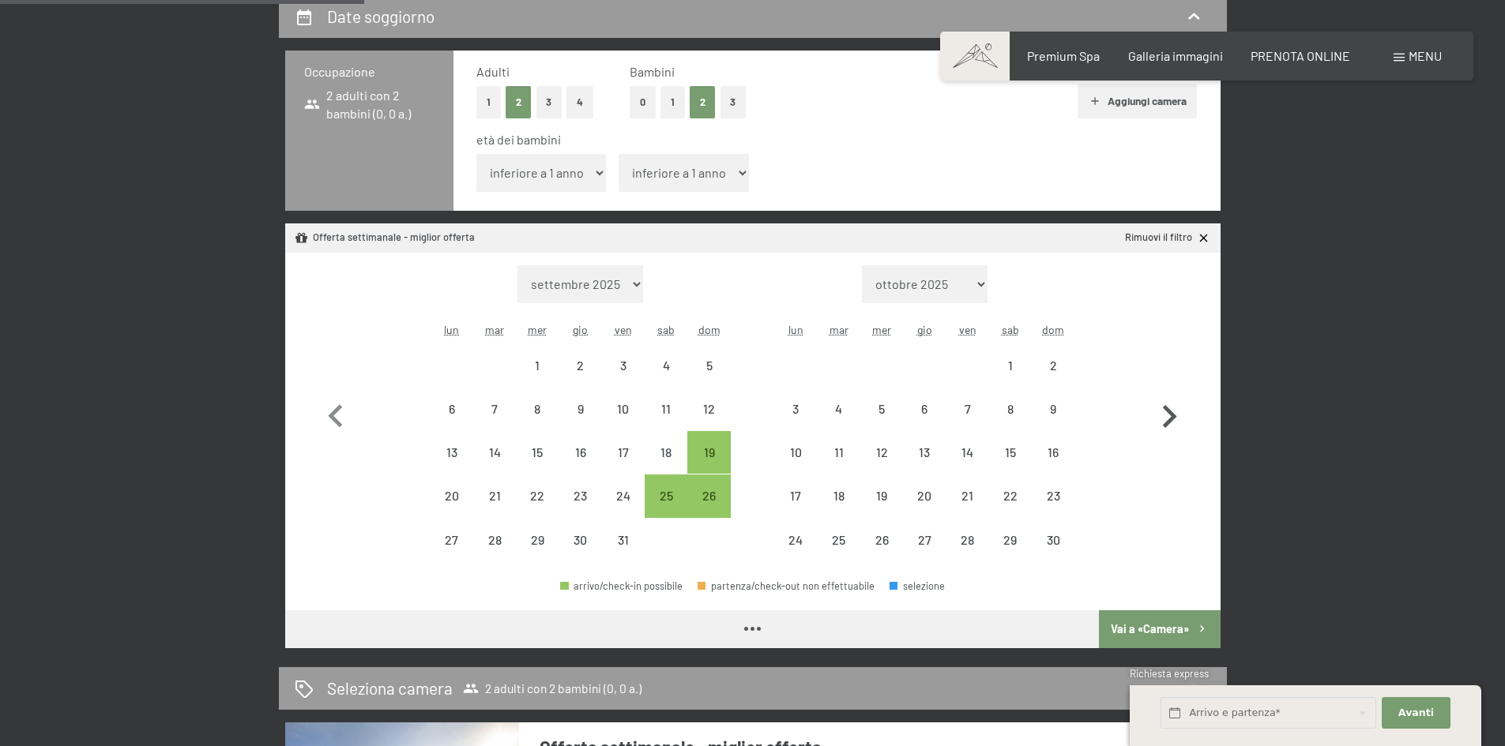
click at [1169, 428] on icon "button" at bounding box center [1169, 417] width 46 height 46
select select "[DATE]"
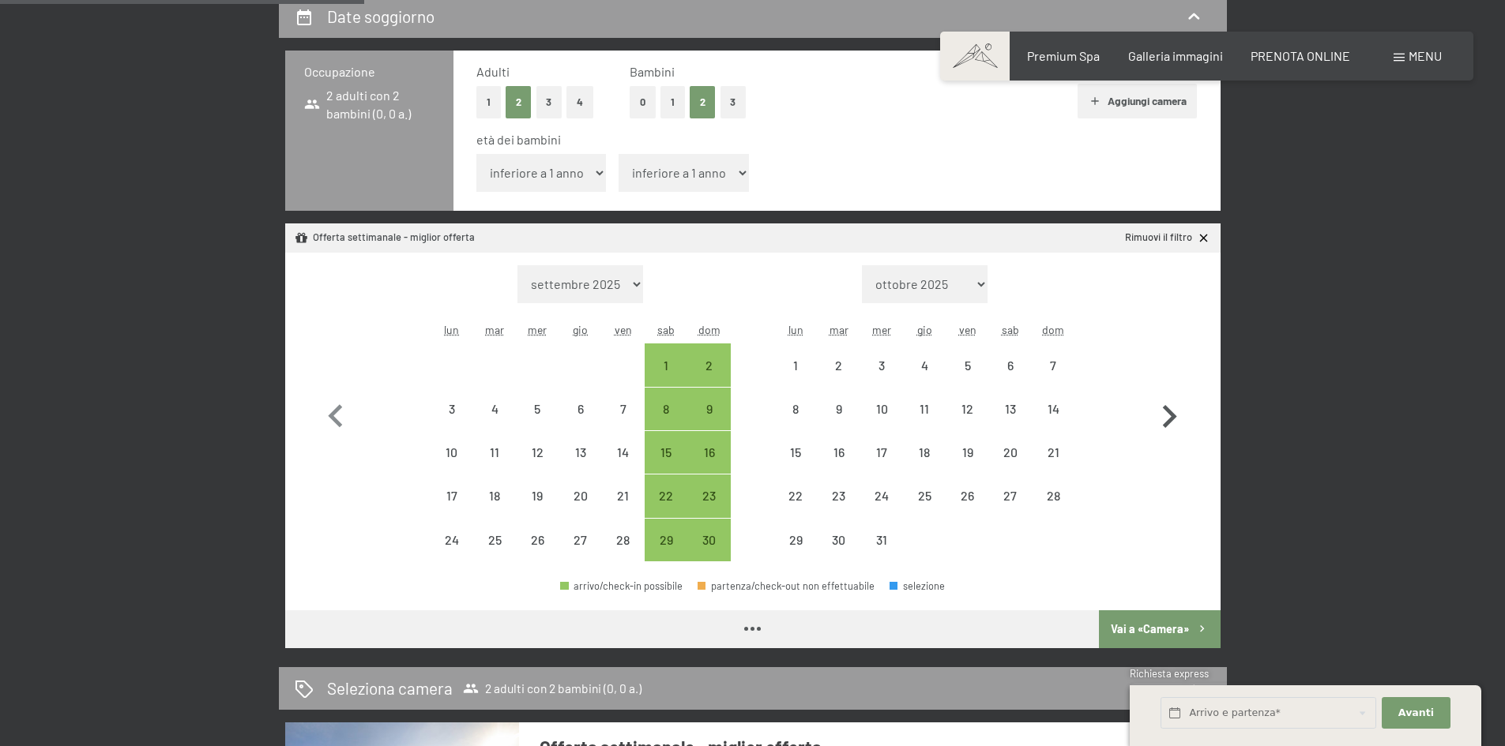
click at [1169, 428] on icon "button" at bounding box center [1169, 417] width 46 height 46
select select "[DATE]"
click at [1169, 428] on icon "button" at bounding box center [1169, 417] width 46 height 46
select select "[DATE]"
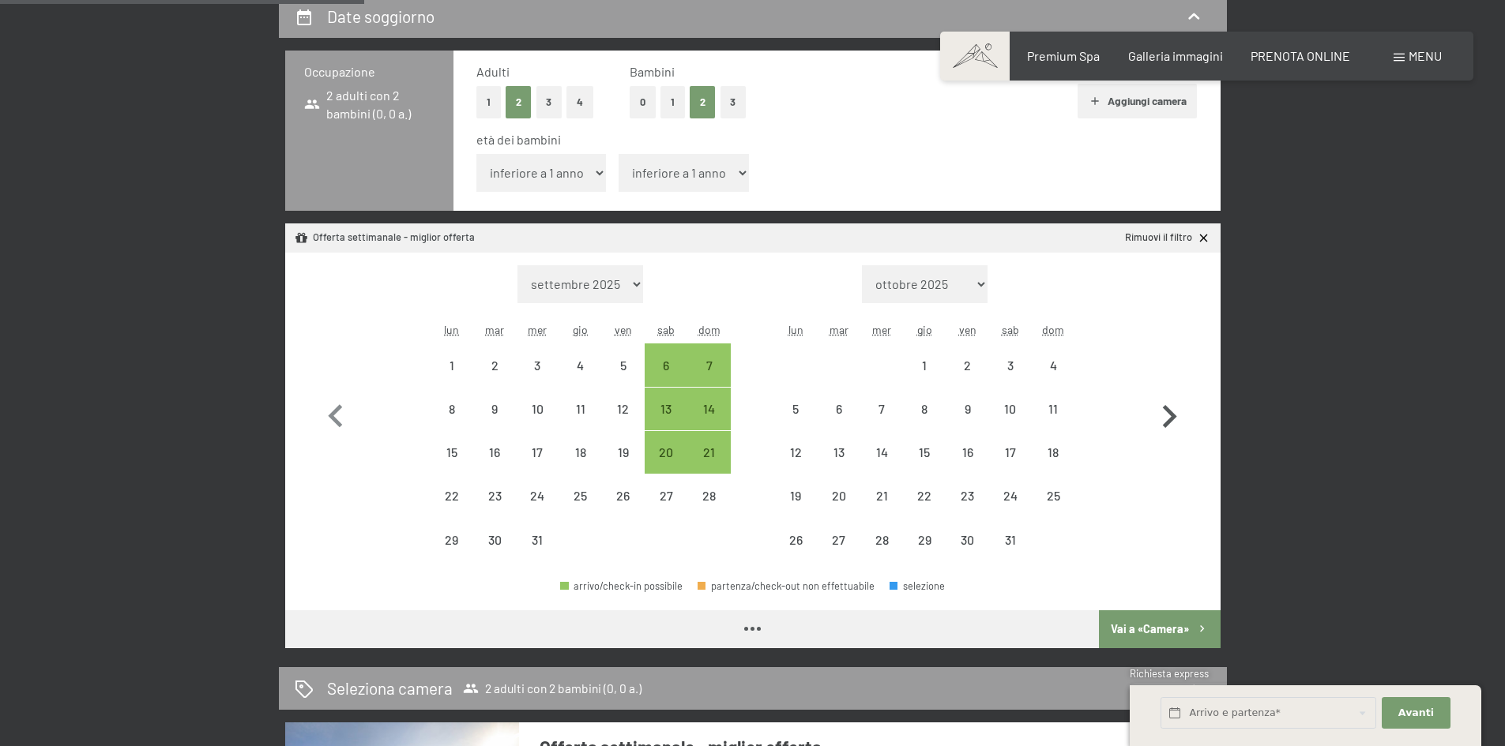
select select "[DATE]"
click at [1169, 428] on icon "button" at bounding box center [1169, 417] width 46 height 46
select select "[DATE]"
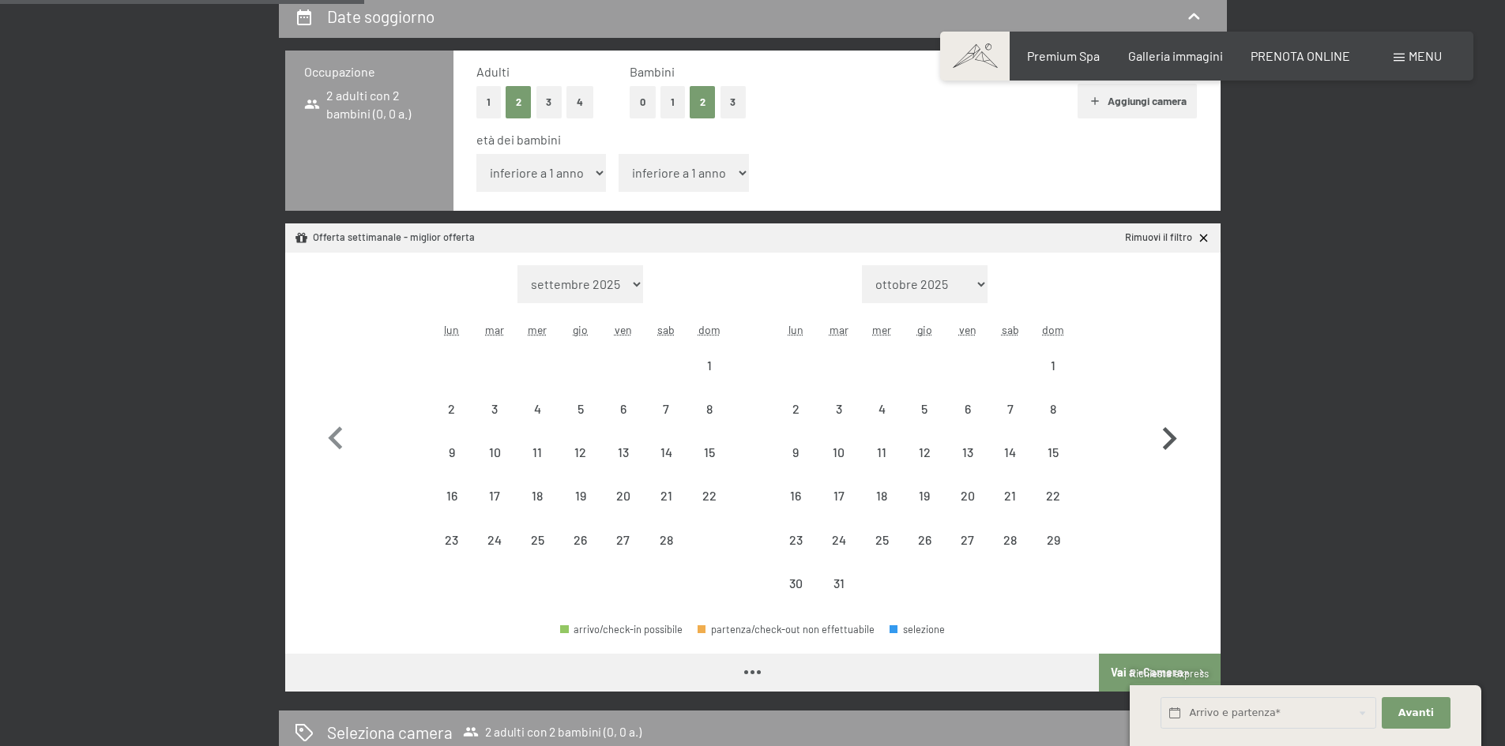
click at [1169, 428] on icon "button" at bounding box center [1169, 439] width 46 height 46
select select "[DATE]"
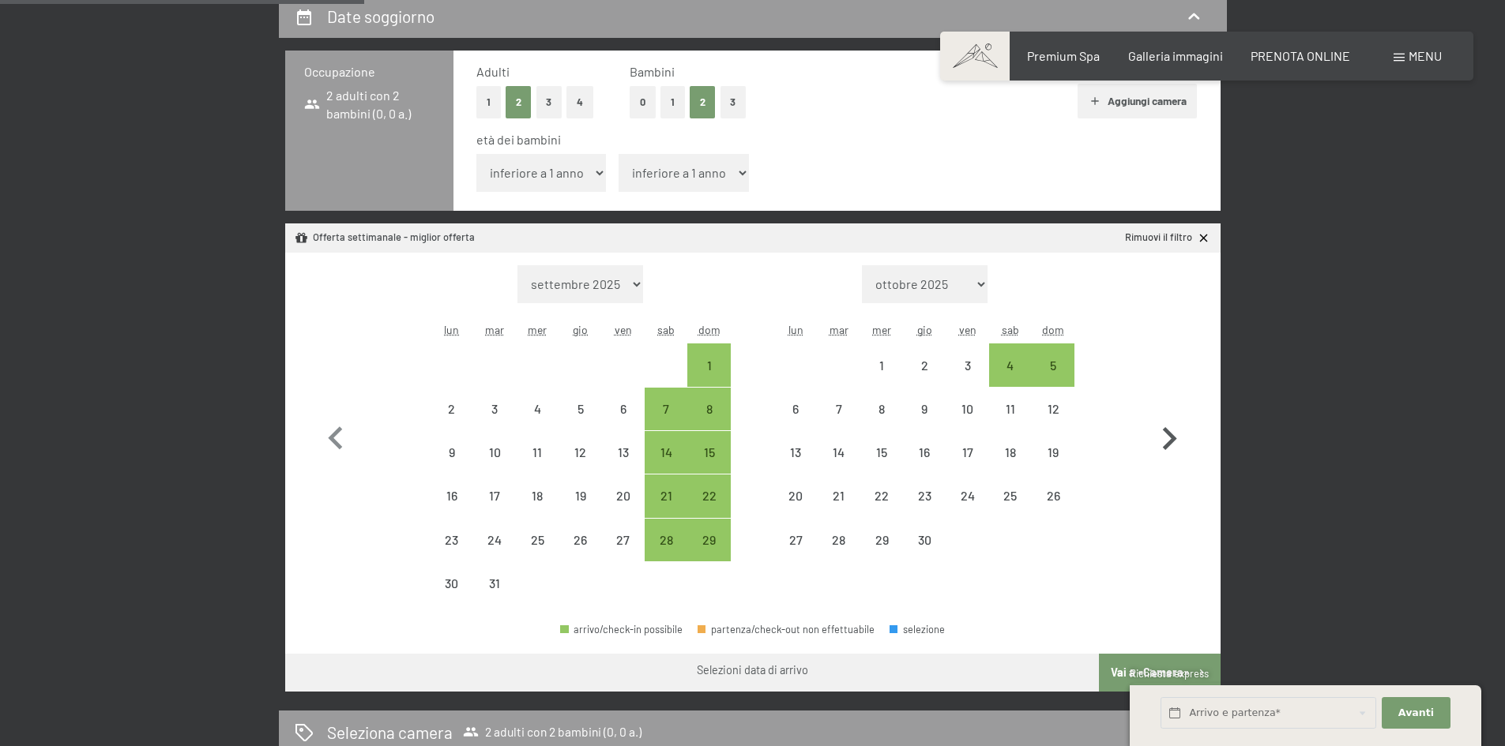
click at [1169, 428] on icon "button" at bounding box center [1169, 439] width 46 height 46
select select "[DATE]"
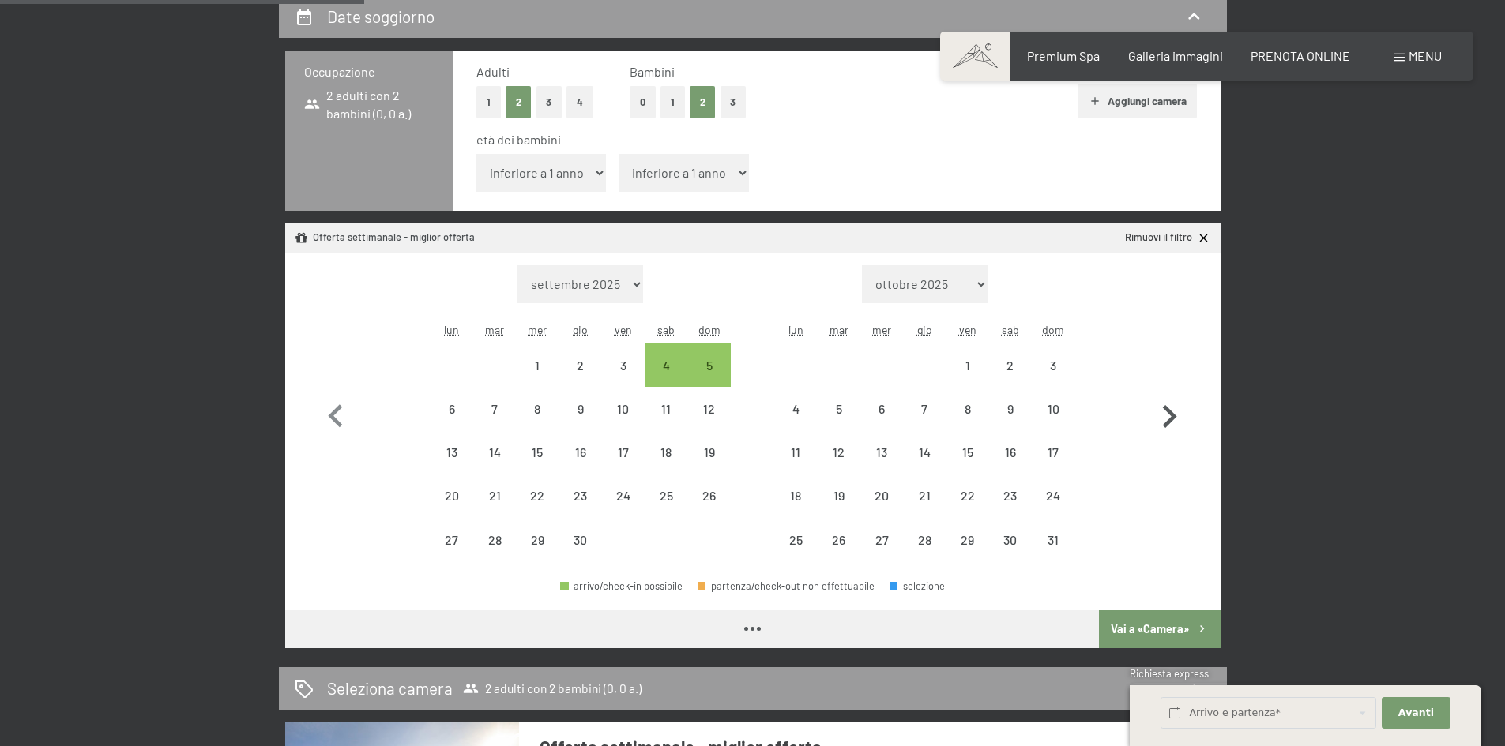
select select "[DATE]"
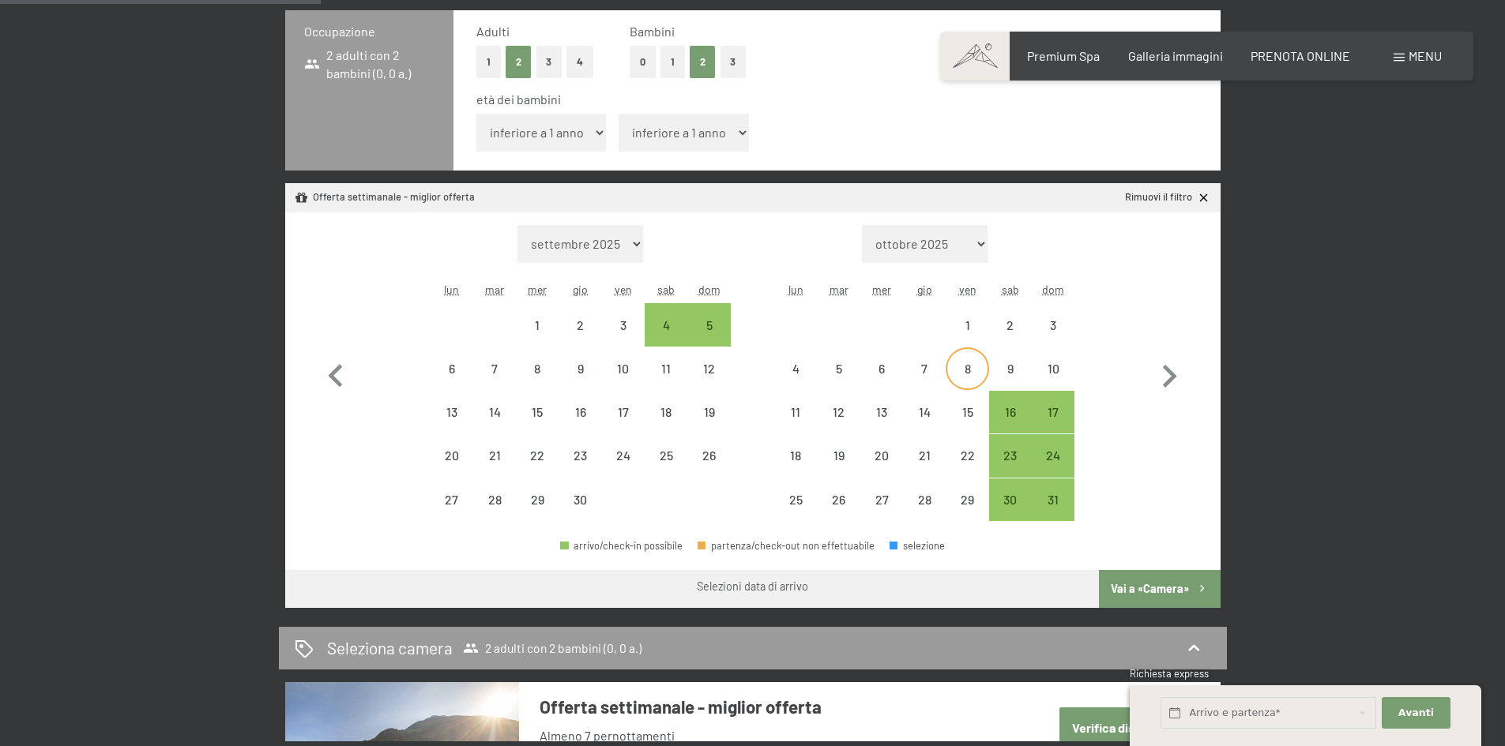
scroll to position [316, 0]
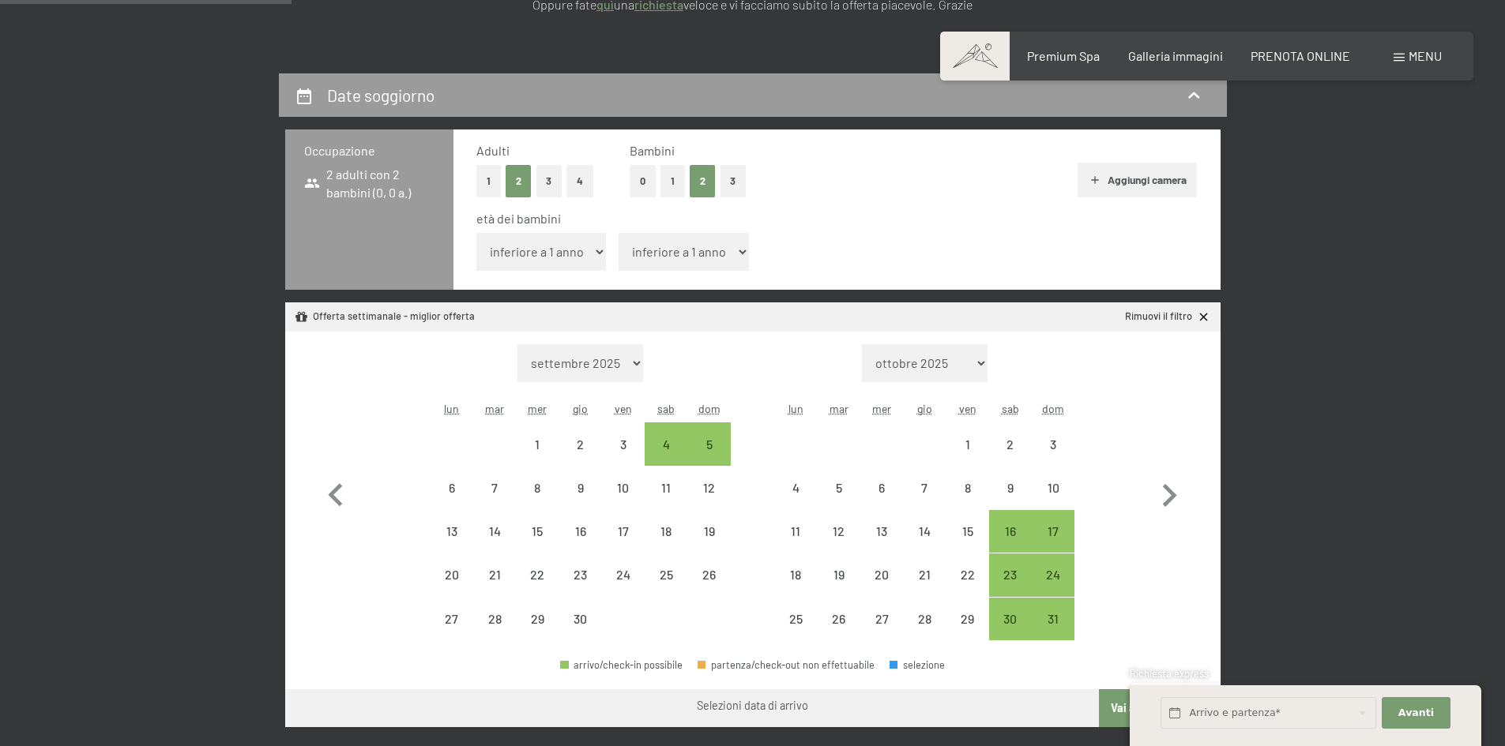
click at [528, 264] on select "inferiore a 1 anno 1 anno 2 anni 3 anni 4 anni 5 anni 6 anni 7 anni 8 anni 9 an…" at bounding box center [541, 252] width 130 height 38
select select "13"
click at [476, 233] on select "inferiore a 1 anno 1 anno 2 anni 3 anni 4 anni 5 anni 6 anni 7 anni 8 anni 9 an…" at bounding box center [541, 252] width 130 height 38
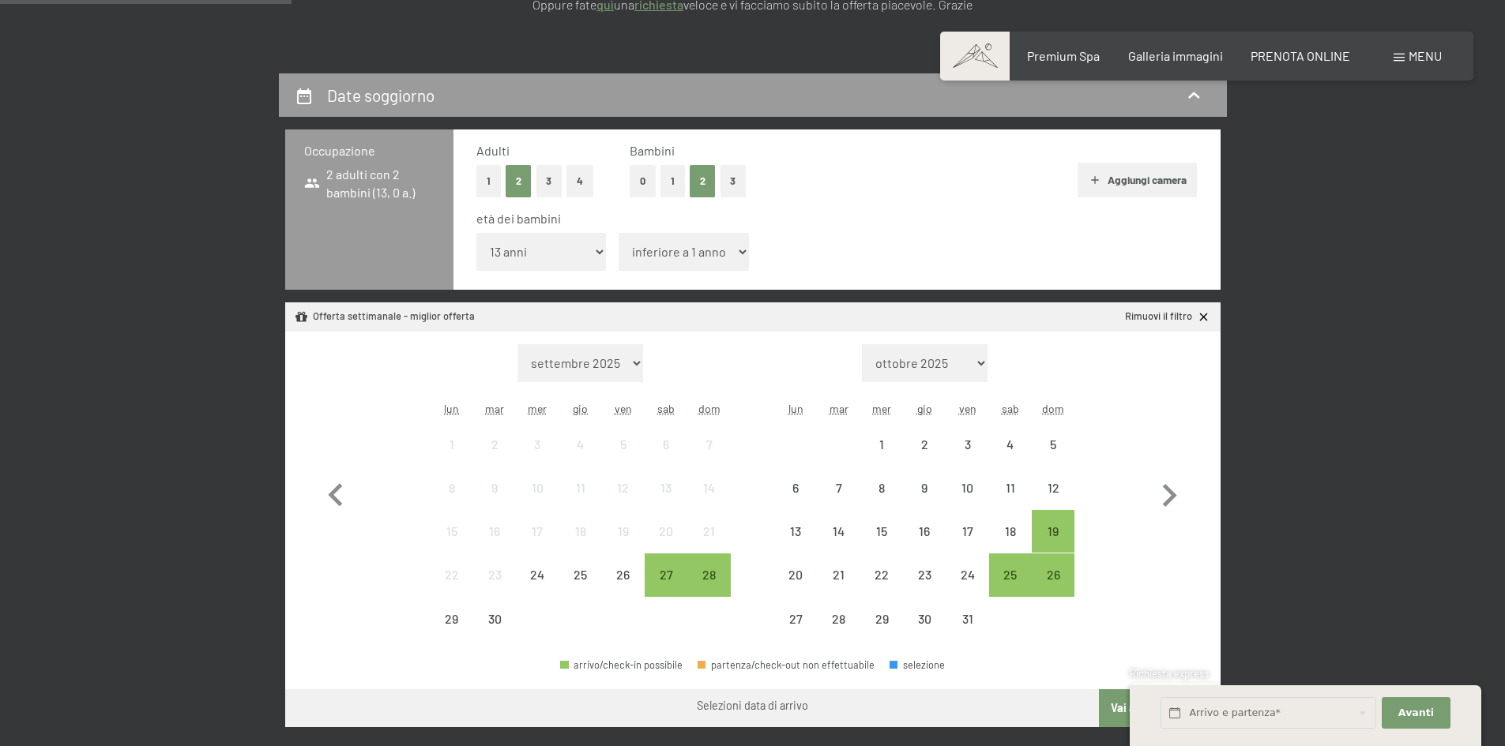
click at [648, 257] on select "inferiore a 1 anno 1 anno 2 anni 3 anni 4 anni 5 anni 6 anni 7 anni 8 anni 9 an…" at bounding box center [683, 252] width 130 height 38
select select "11"
click at [618, 233] on select "inferiore a 1 anno 1 anno 2 anni 3 anni 4 anni 5 anni 6 anni 7 anni 8 anni 9 an…" at bounding box center [683, 252] width 130 height 38
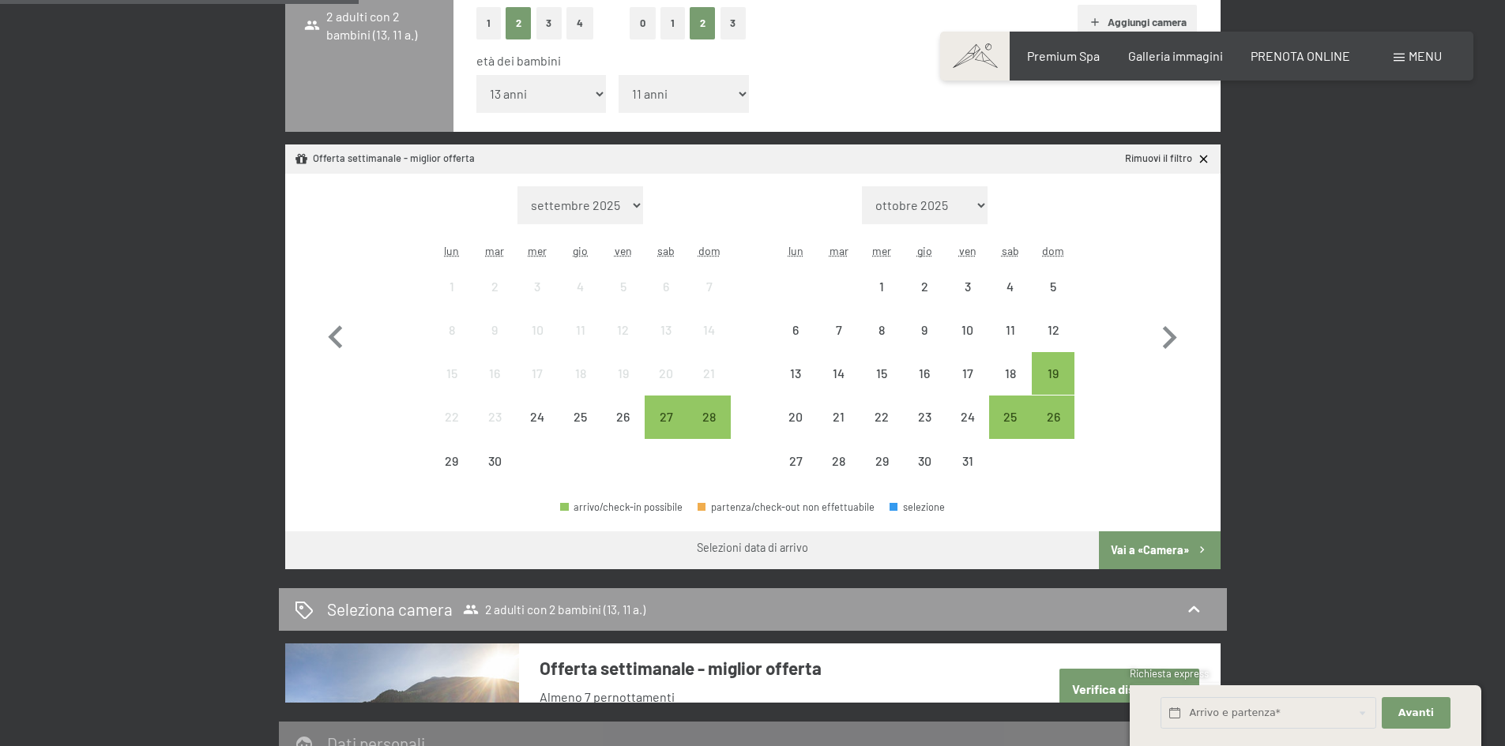
scroll to position [237, 0]
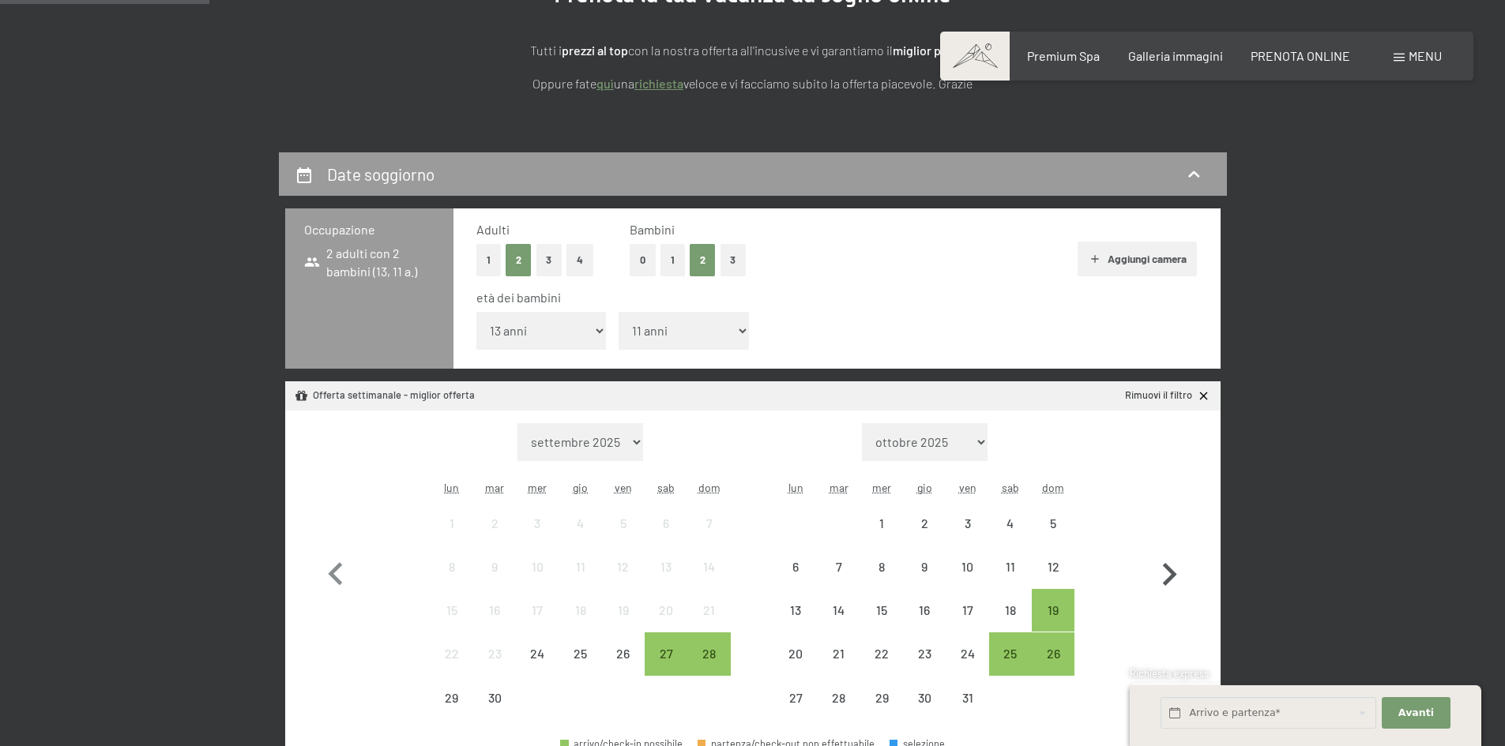
click at [1163, 577] on icon "button" at bounding box center [1169, 575] width 46 height 46
select select "[DATE]"
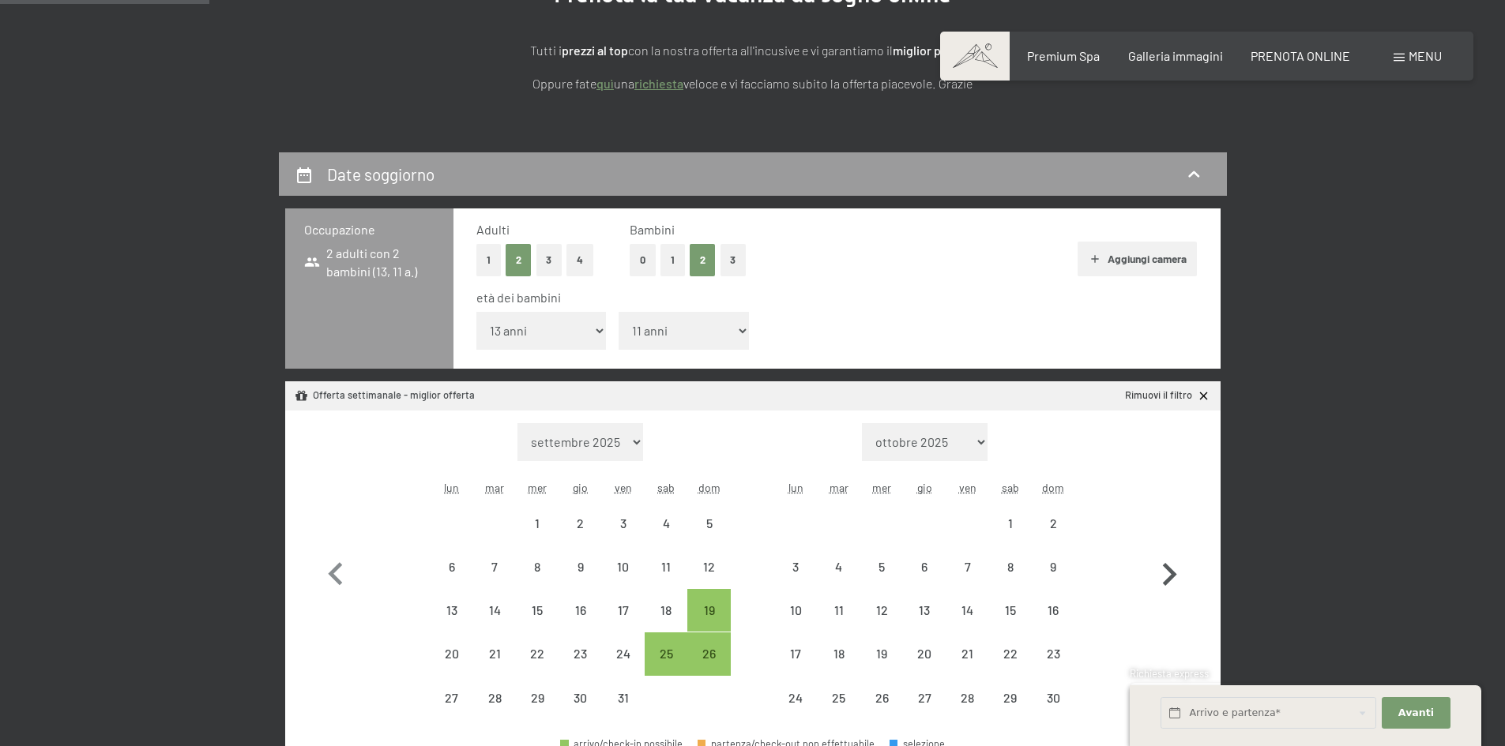
select select "[DATE]"
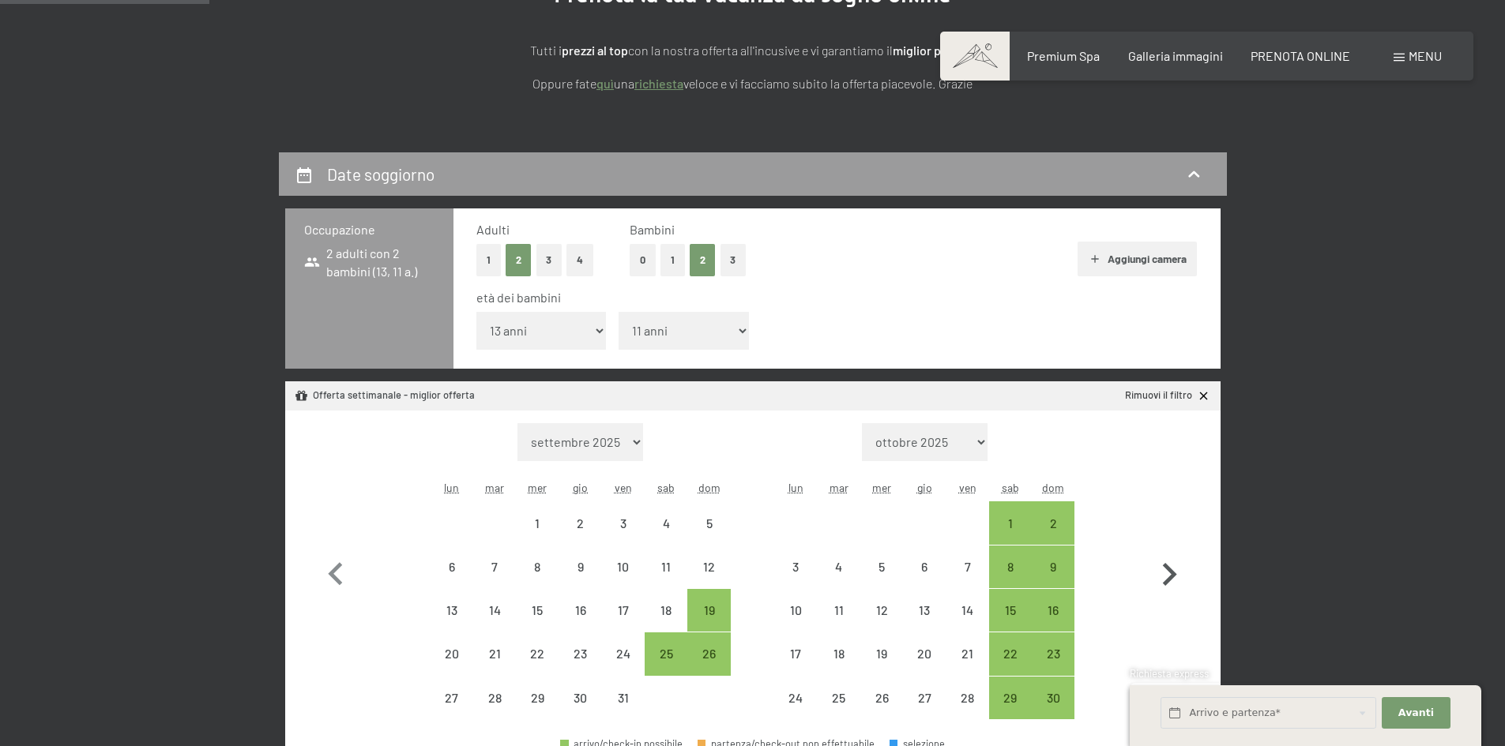
click at [1163, 577] on icon "button" at bounding box center [1169, 575] width 46 height 46
select select "[DATE]"
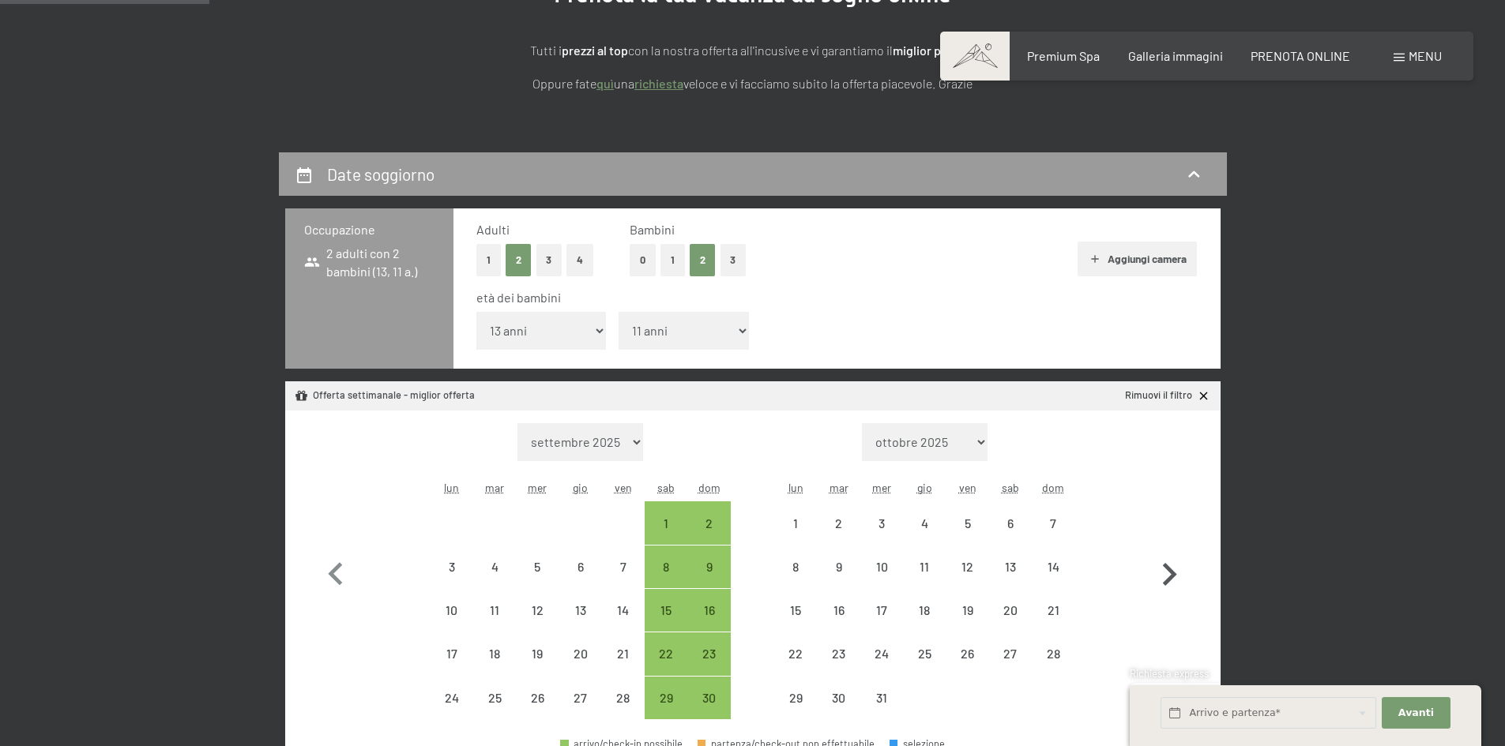
select select "[DATE]"
click at [1163, 577] on icon "button" at bounding box center [1169, 575] width 46 height 46
select select "[DATE]"
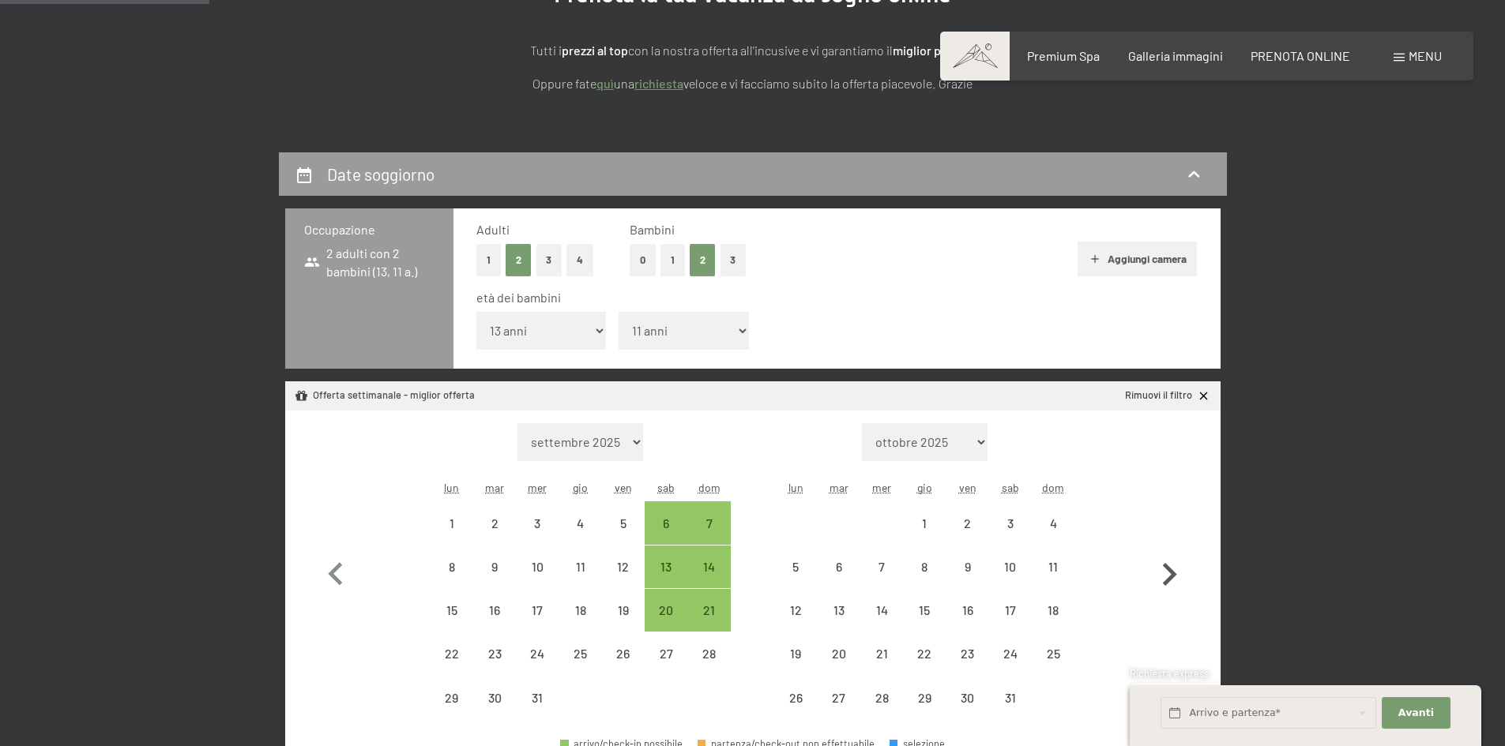
select select "[DATE]"
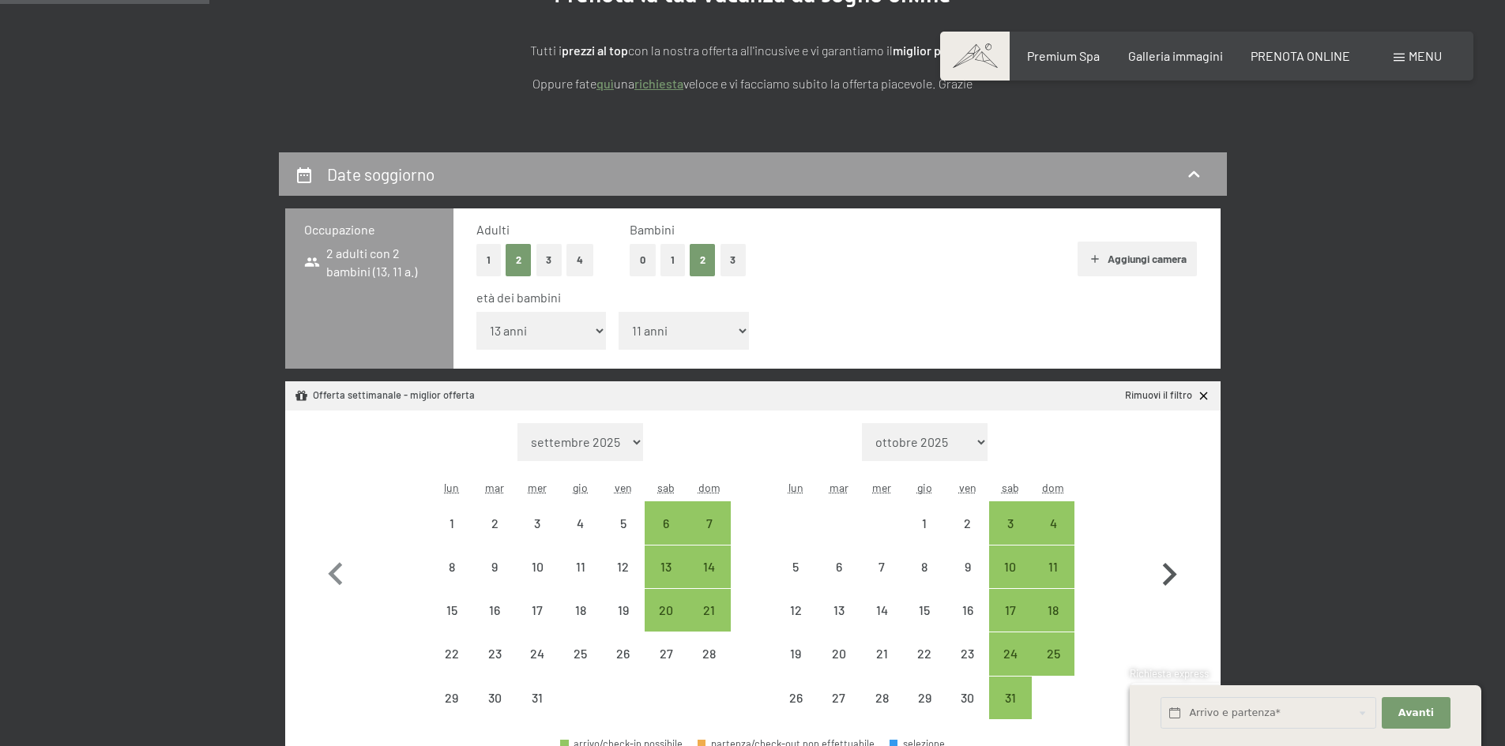
click at [1163, 577] on icon "button" at bounding box center [1169, 575] width 46 height 46
select select "[DATE]"
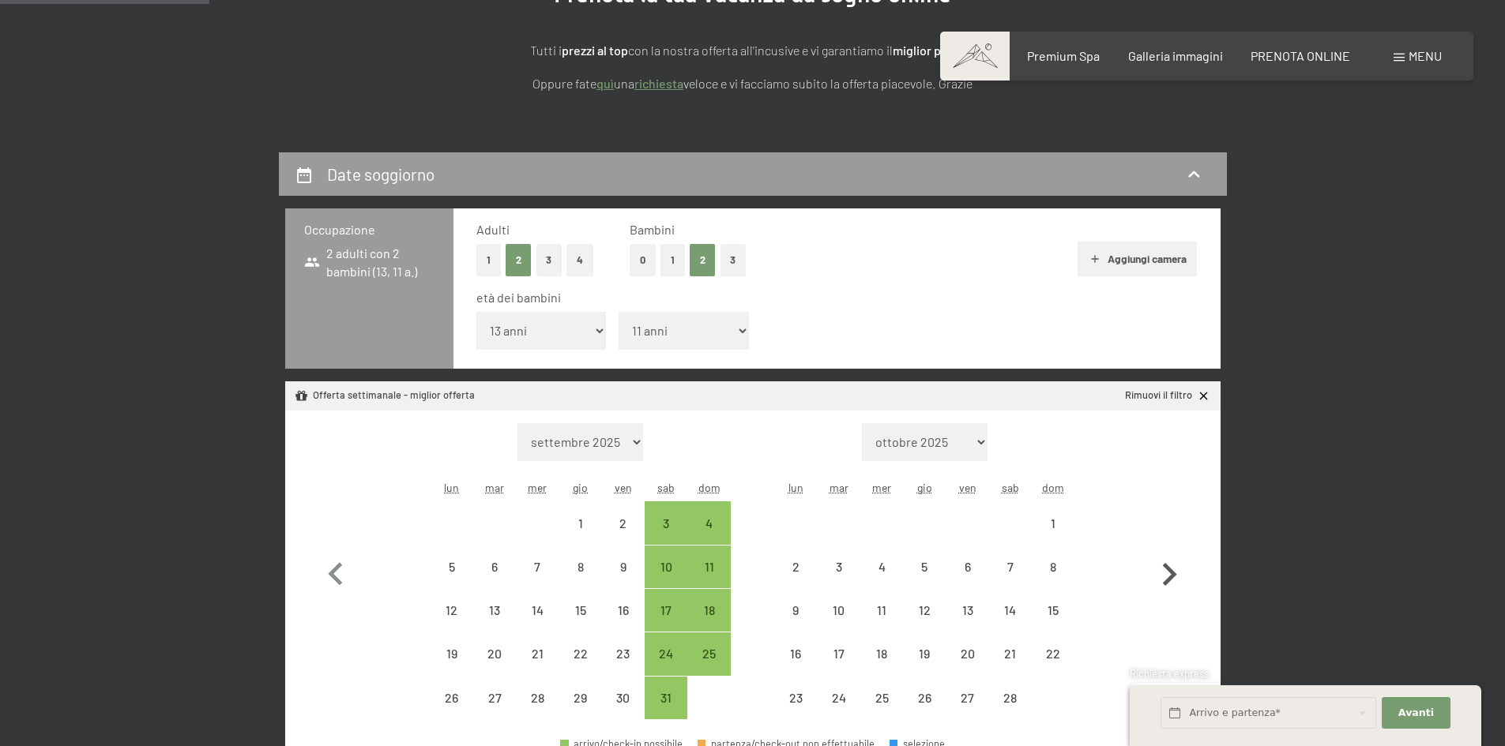
select select "[DATE]"
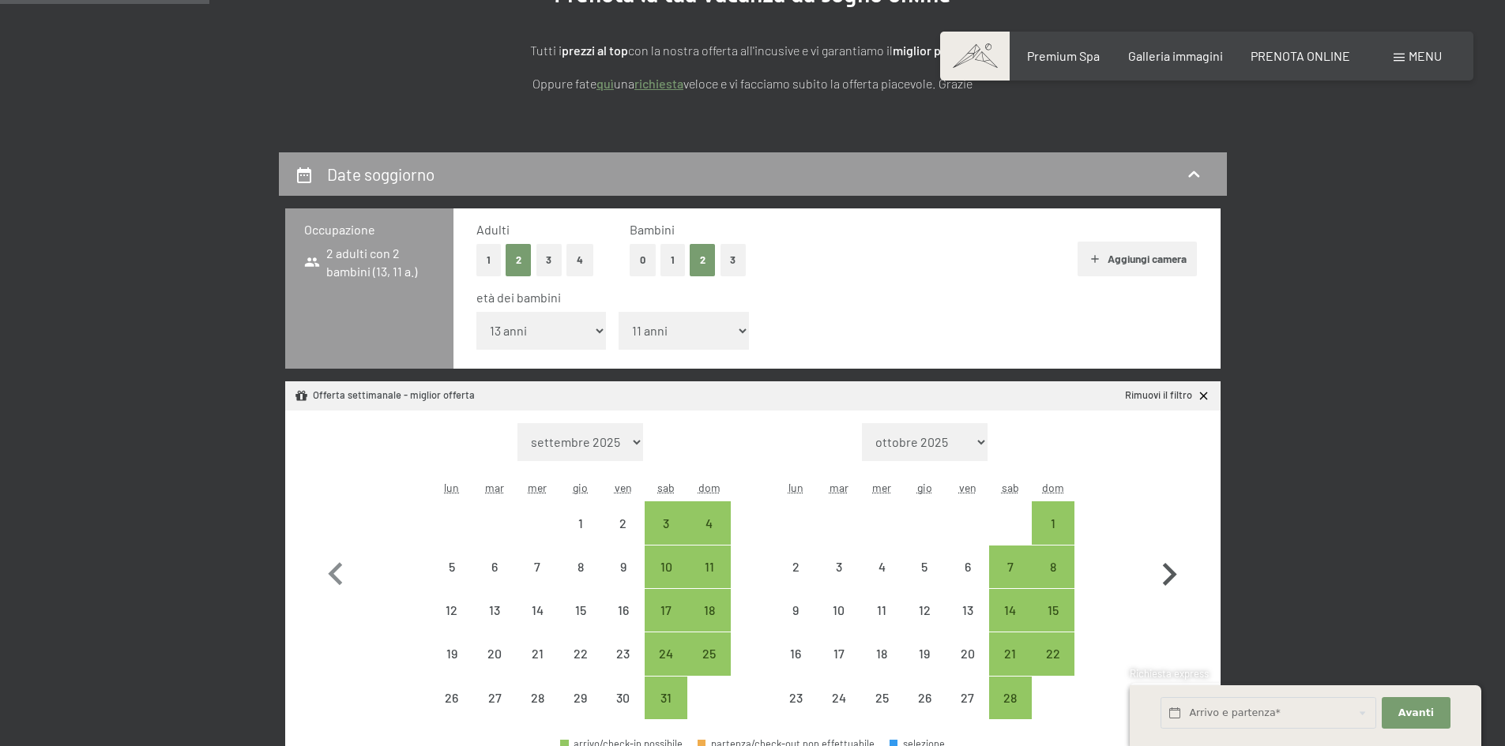
click at [1163, 577] on icon "button" at bounding box center [1169, 575] width 46 height 46
select select "[DATE]"
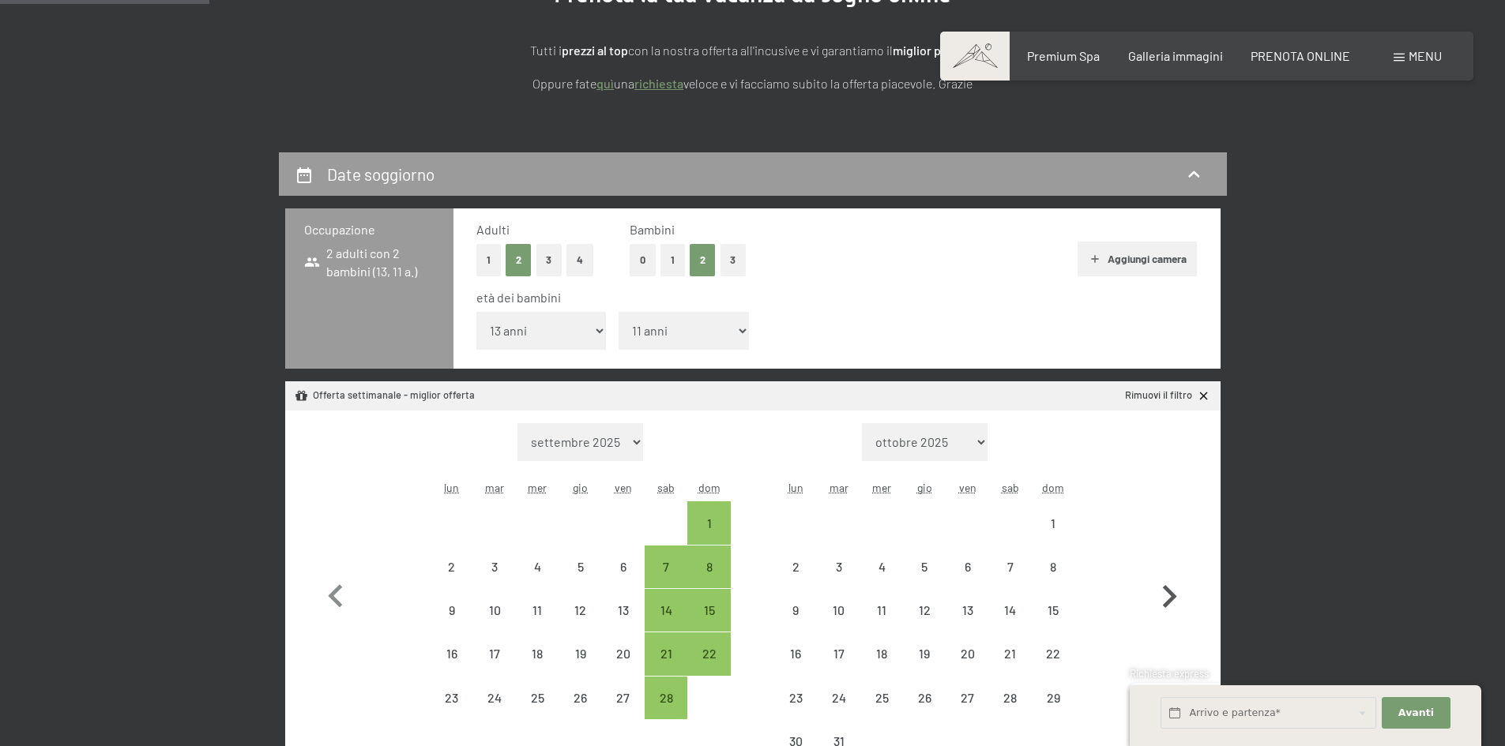
select select "[DATE]"
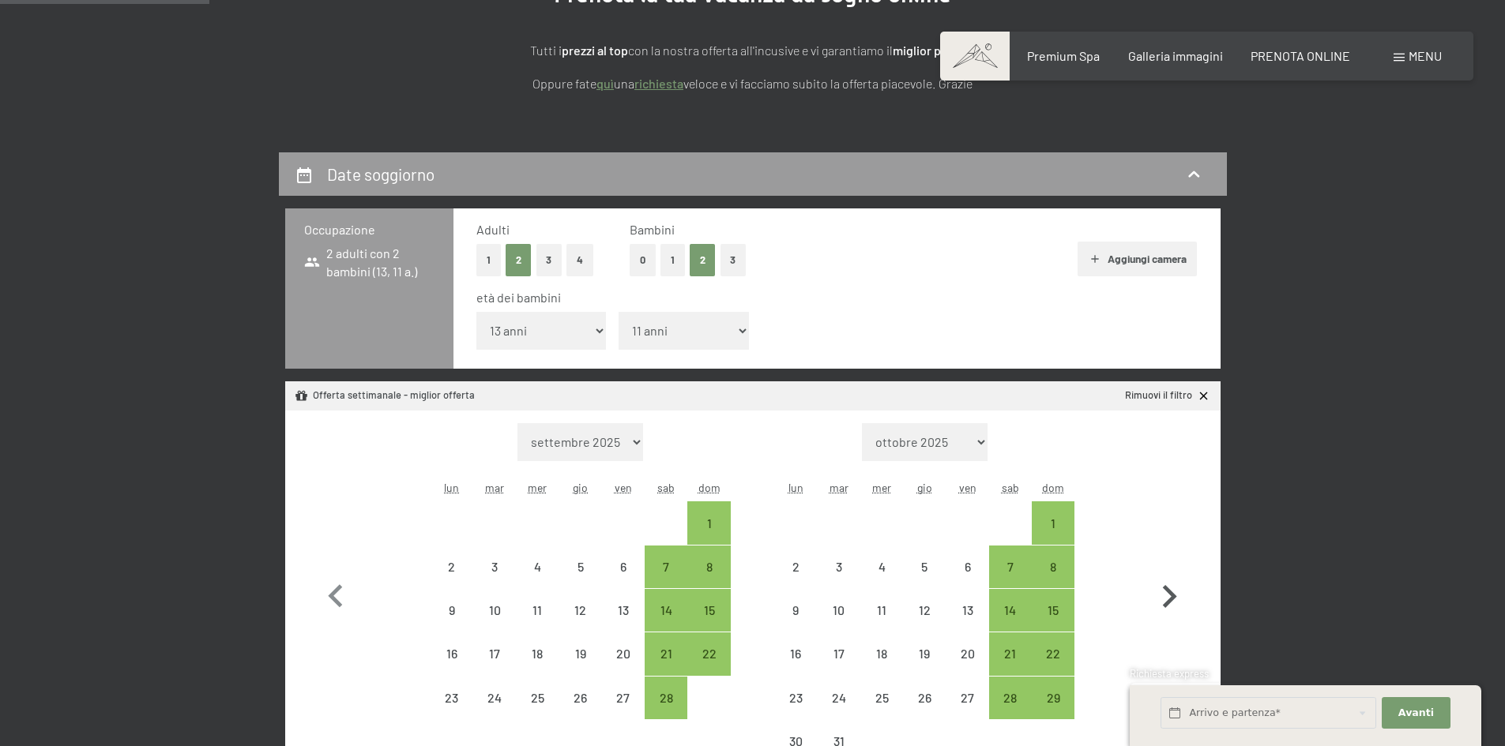
click at [1163, 577] on icon "button" at bounding box center [1169, 597] width 46 height 46
select select "[DATE]"
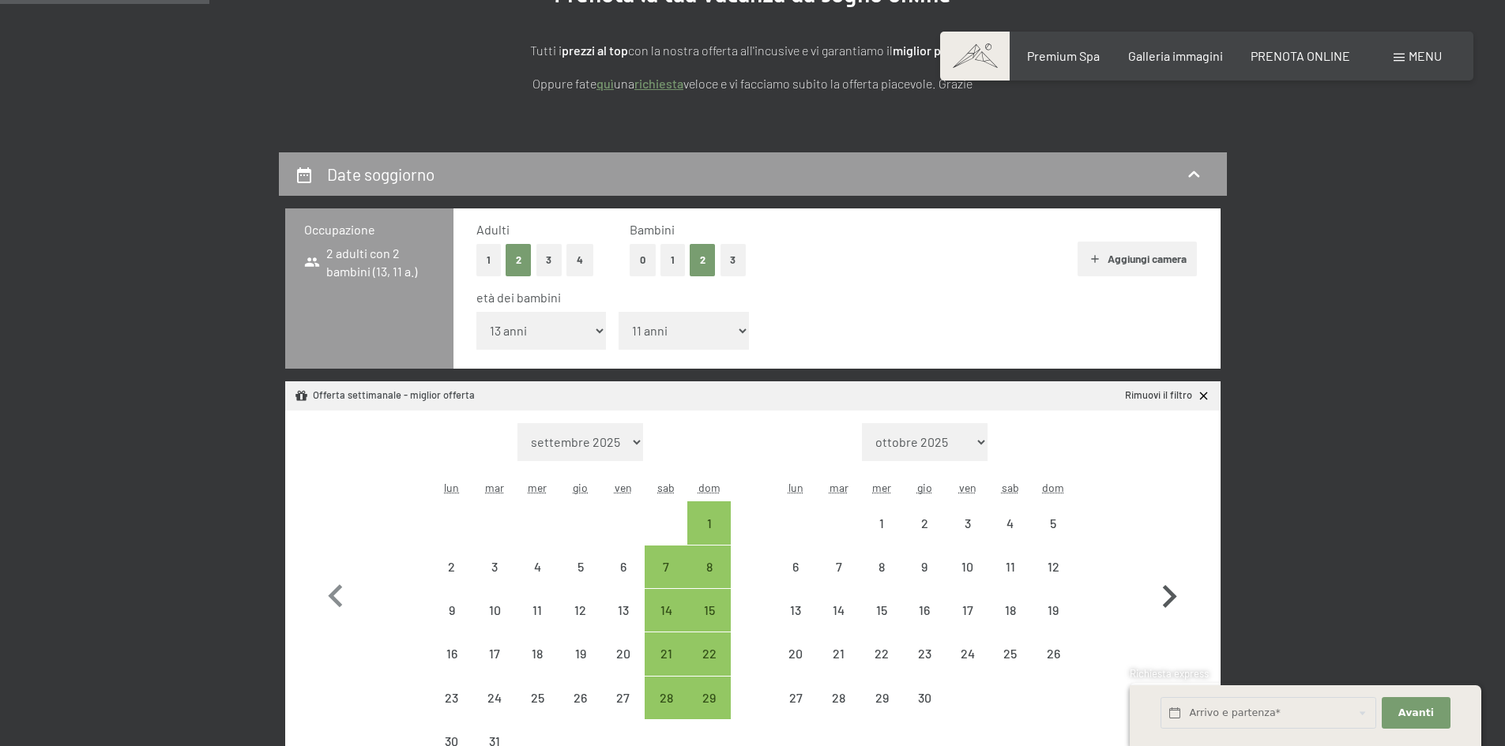
select select "[DATE]"
click at [1163, 577] on icon "button" at bounding box center [1169, 597] width 46 height 46
select select "[DATE]"
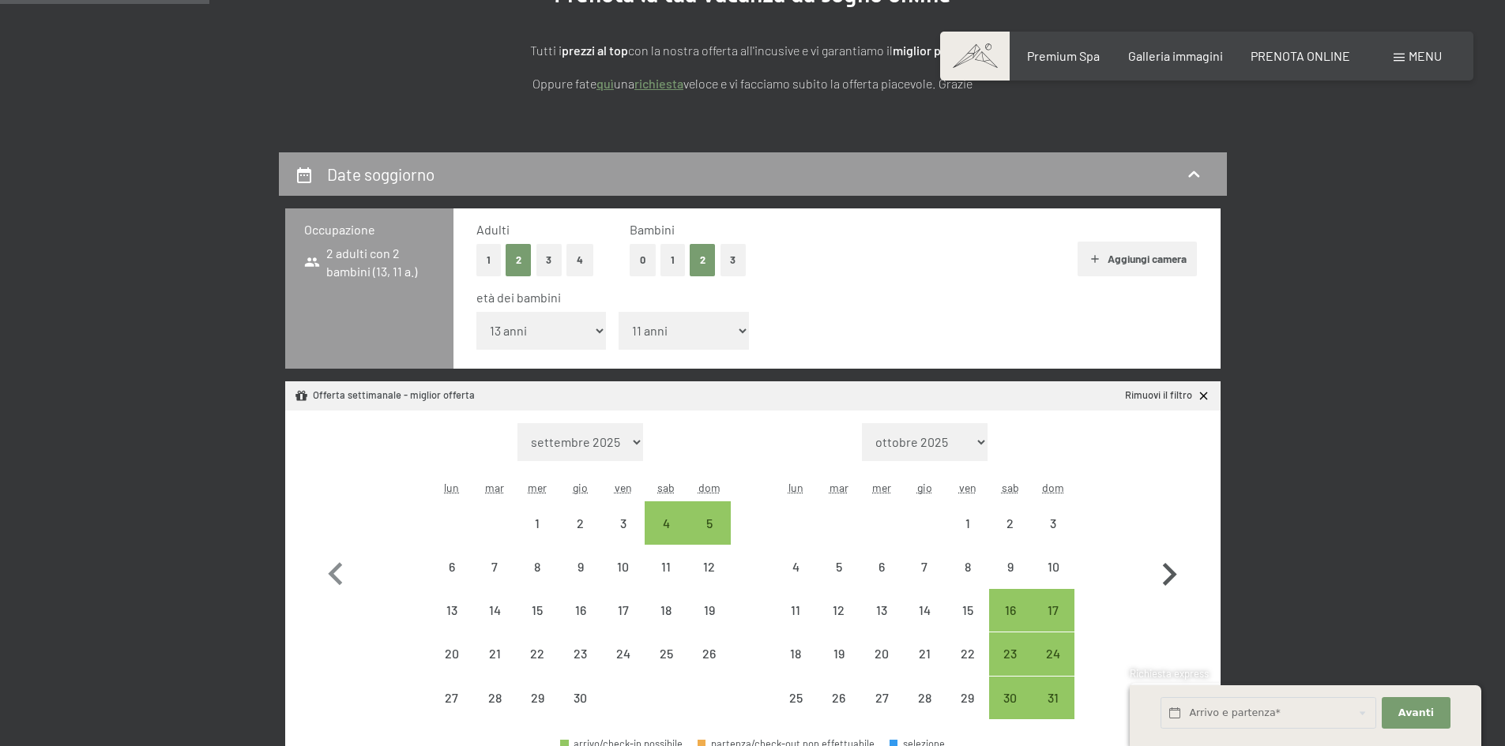
click at [1163, 577] on icon "button" at bounding box center [1169, 575] width 46 height 46
select select "[DATE]"
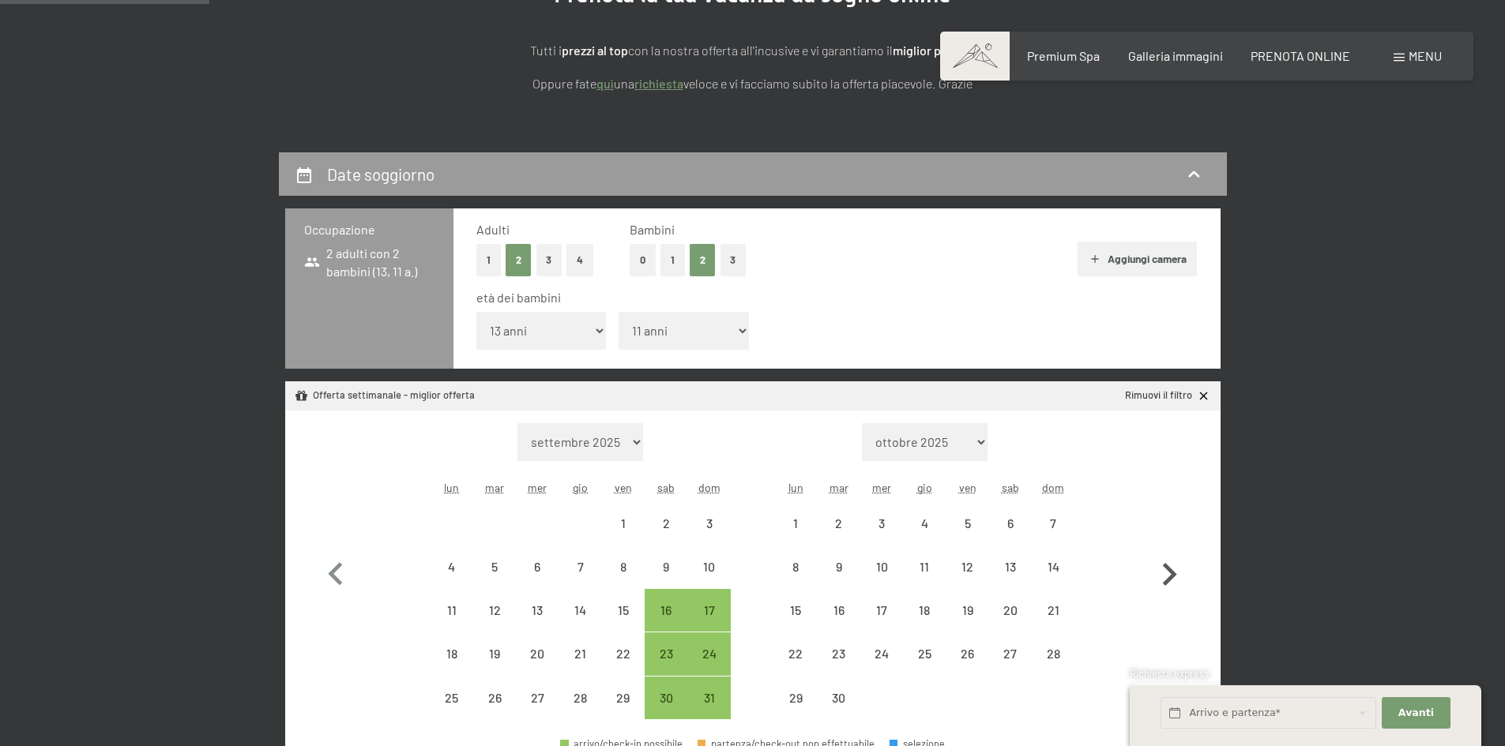
select select "[DATE]"
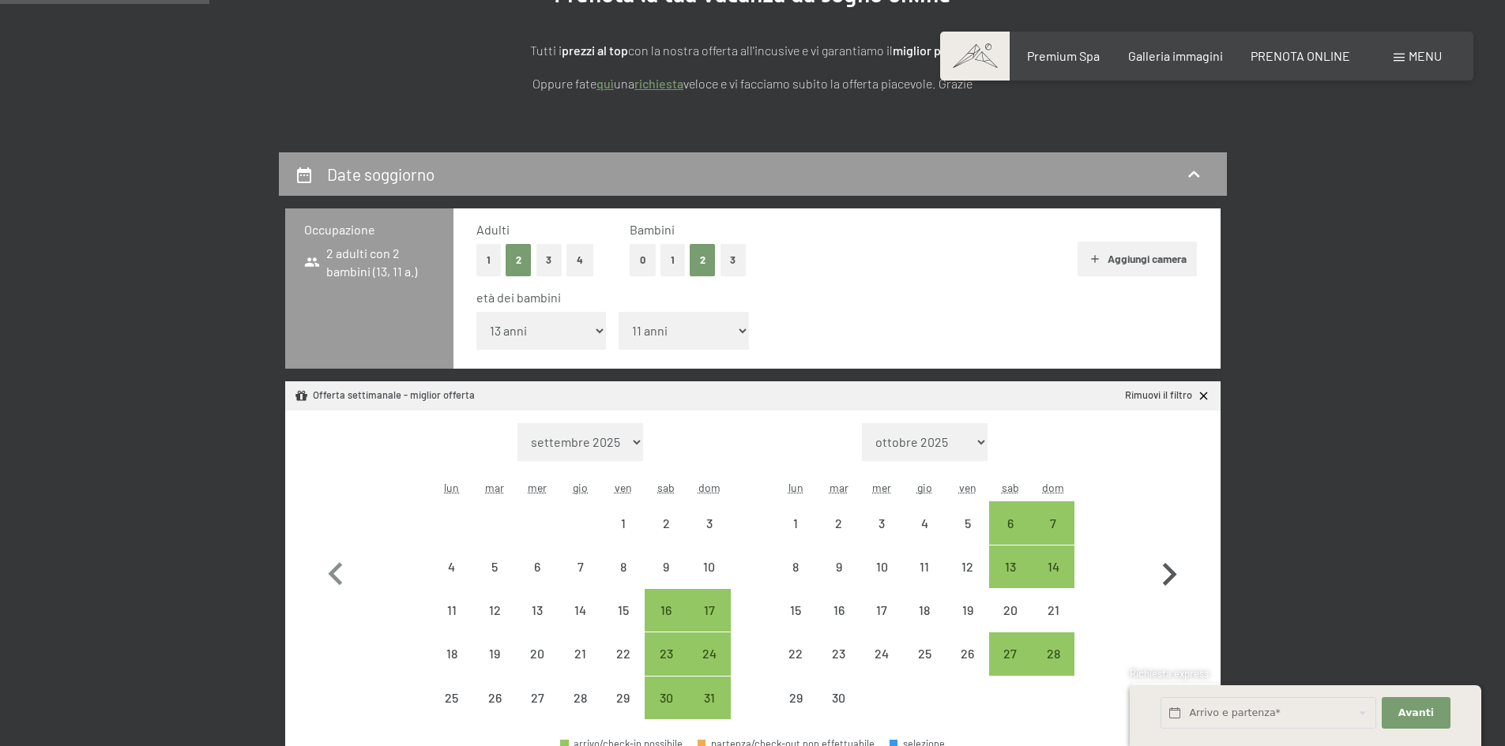
click at [1163, 577] on icon "button" at bounding box center [1169, 575] width 46 height 46
select select "[DATE]"
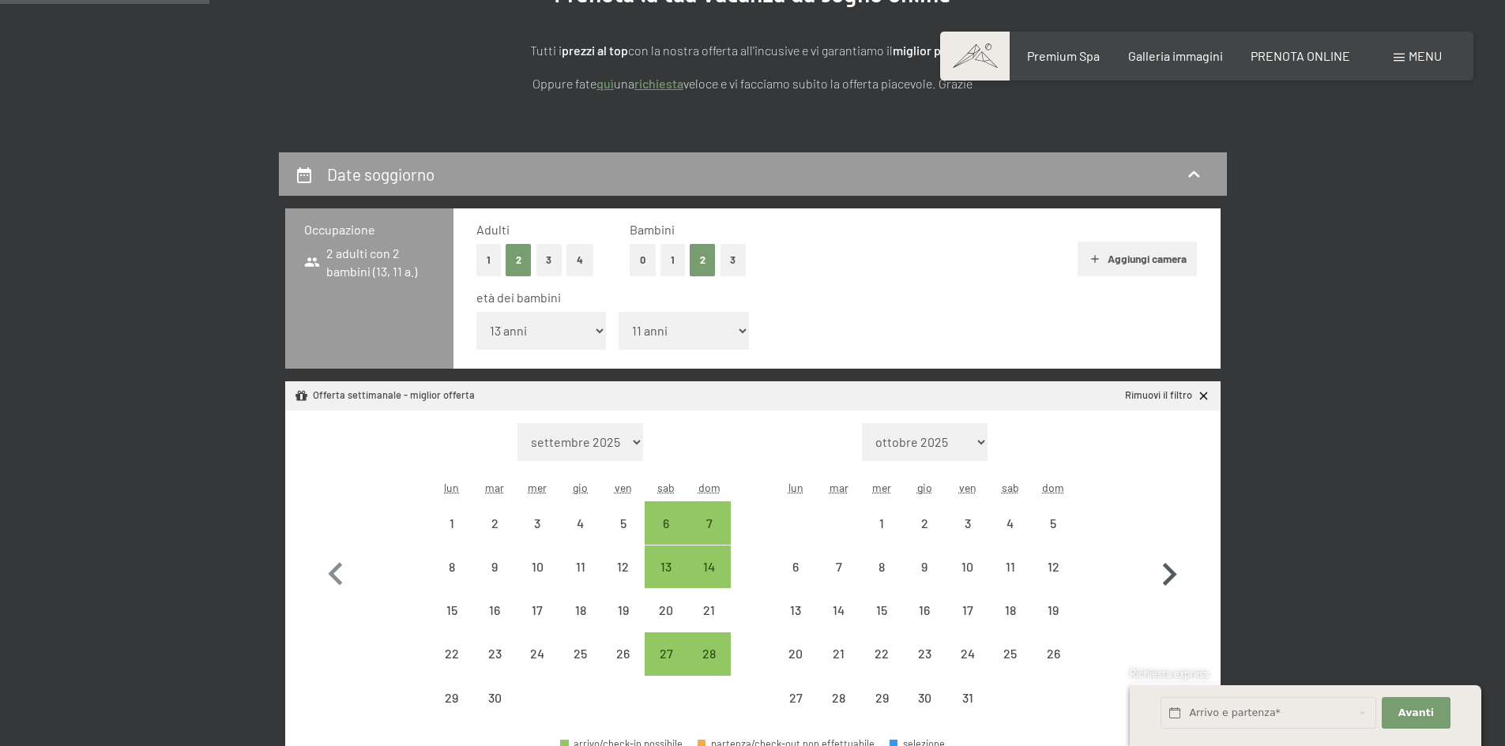
select select "[DATE]"
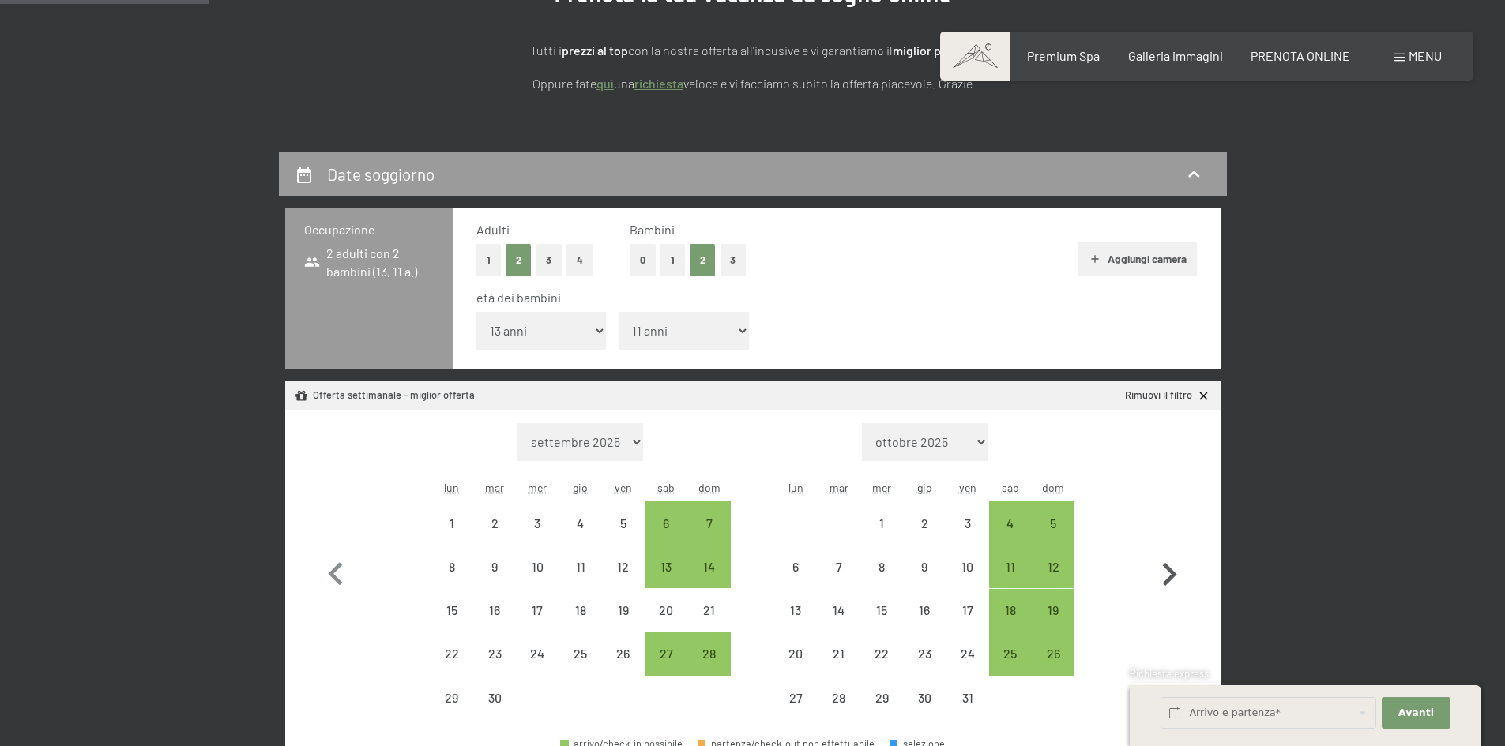
click at [1163, 577] on icon "button" at bounding box center [1169, 575] width 46 height 46
select select "[DATE]"
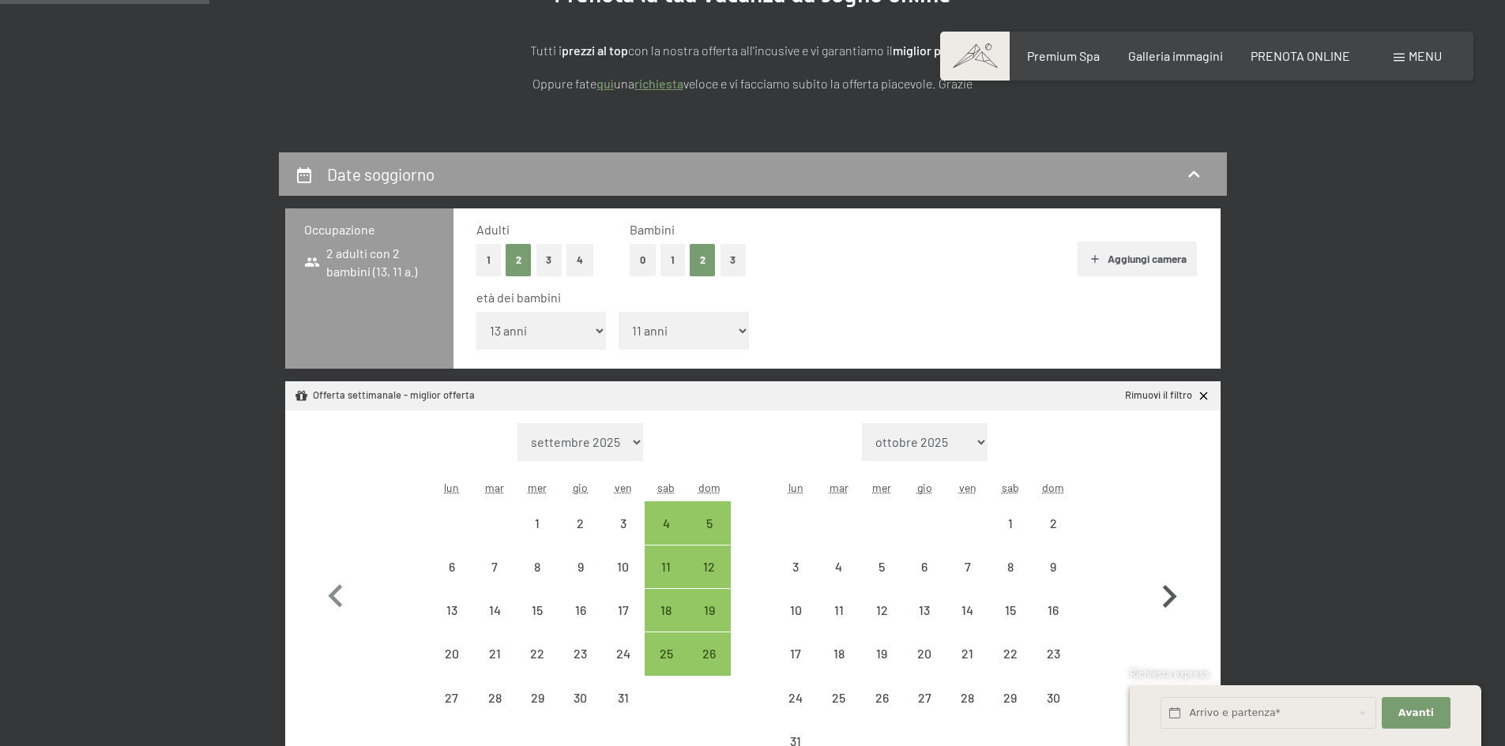
select select "[DATE]"
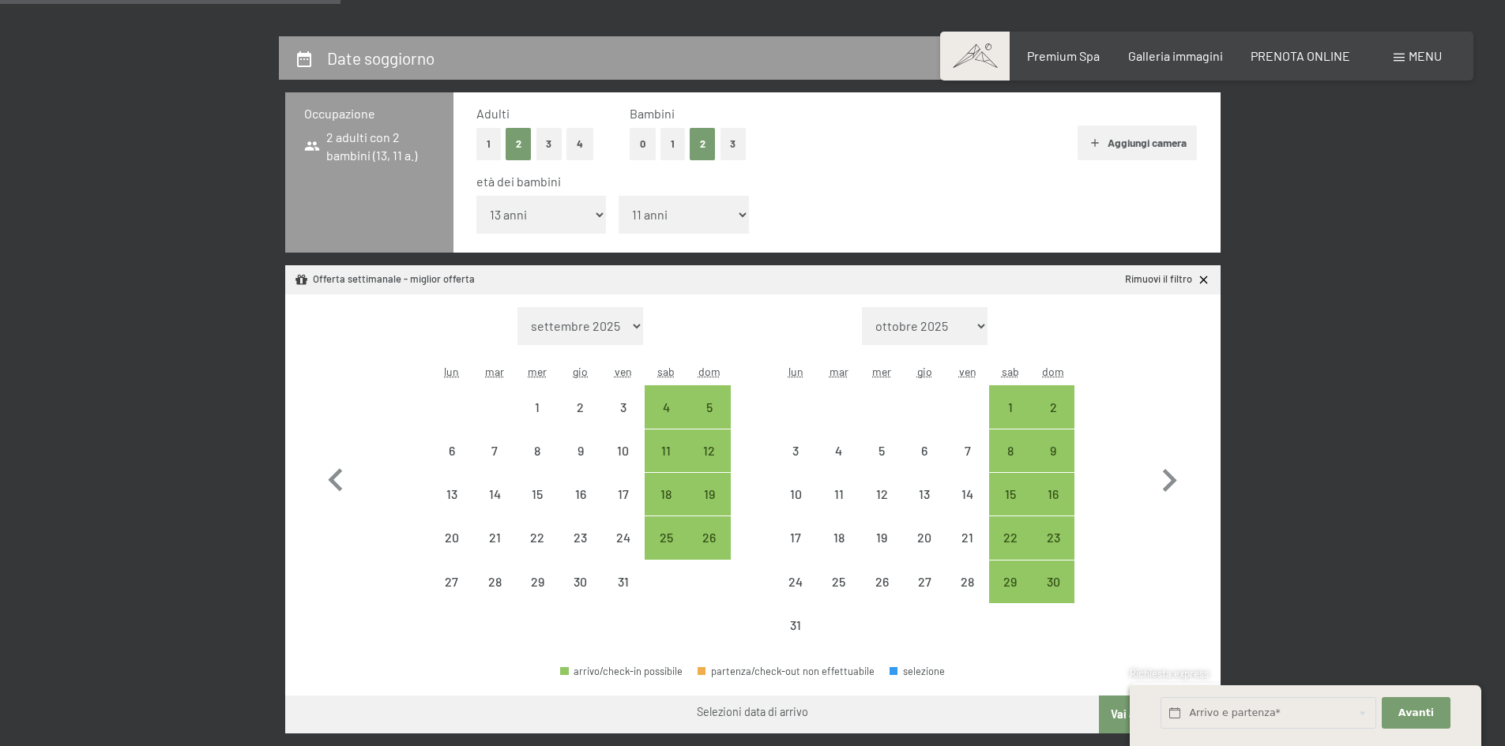
scroll to position [316, 0]
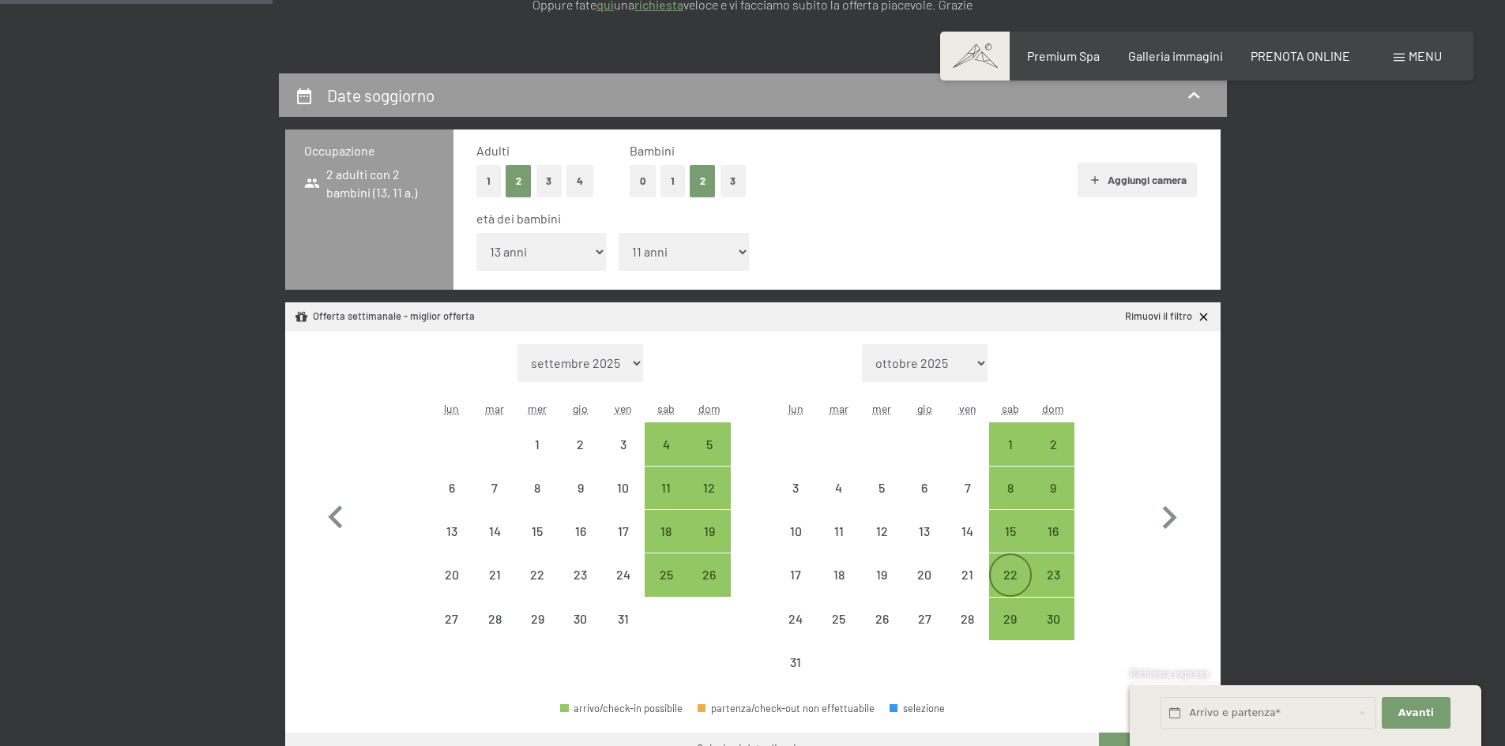
click at [1008, 575] on div "22" at bounding box center [1009, 588] width 39 height 39
select select "[DATE]"
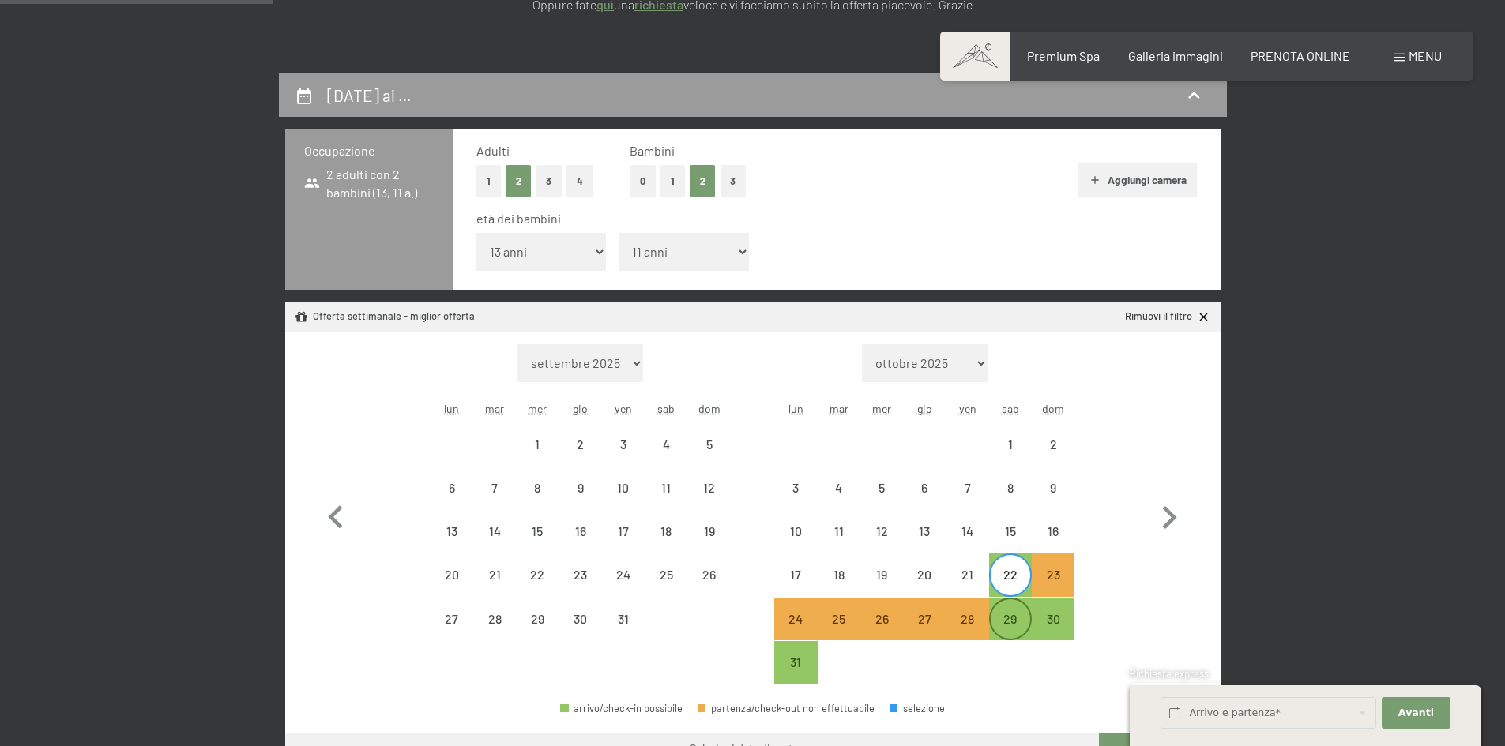
click at [1007, 622] on div "29" at bounding box center [1009, 632] width 39 height 39
select select "[DATE]"
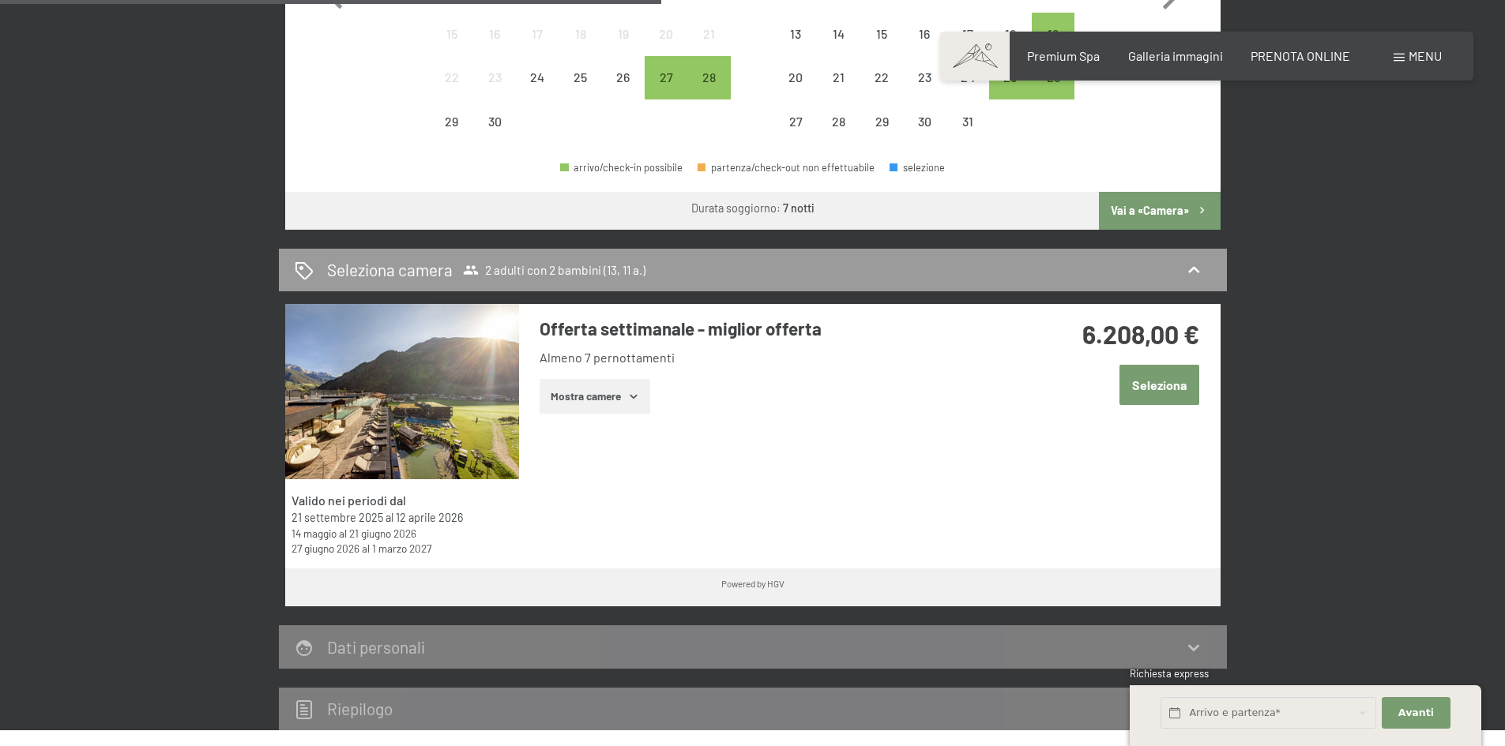
scroll to position [869, 0]
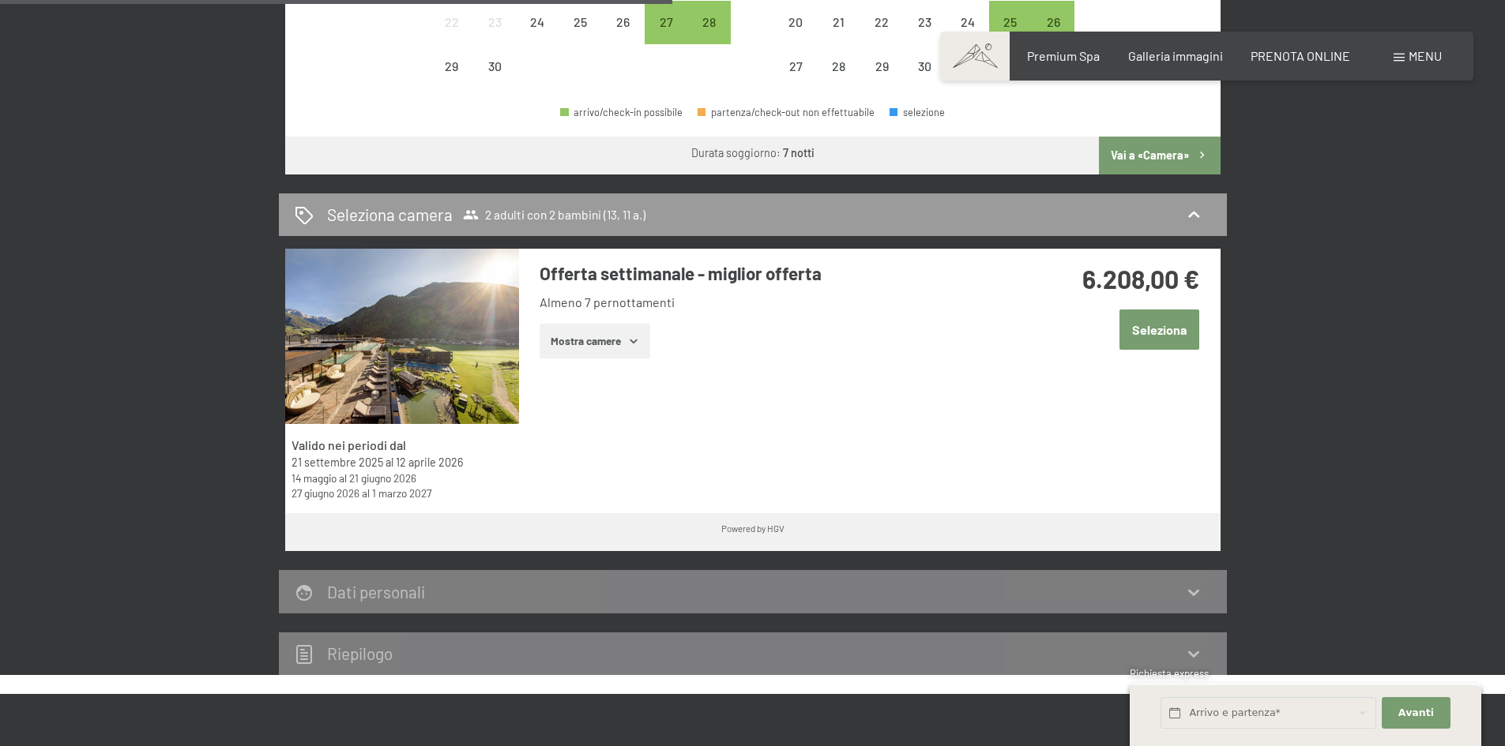
click at [627, 352] on button "Mostra camere" at bounding box center [594, 341] width 111 height 35
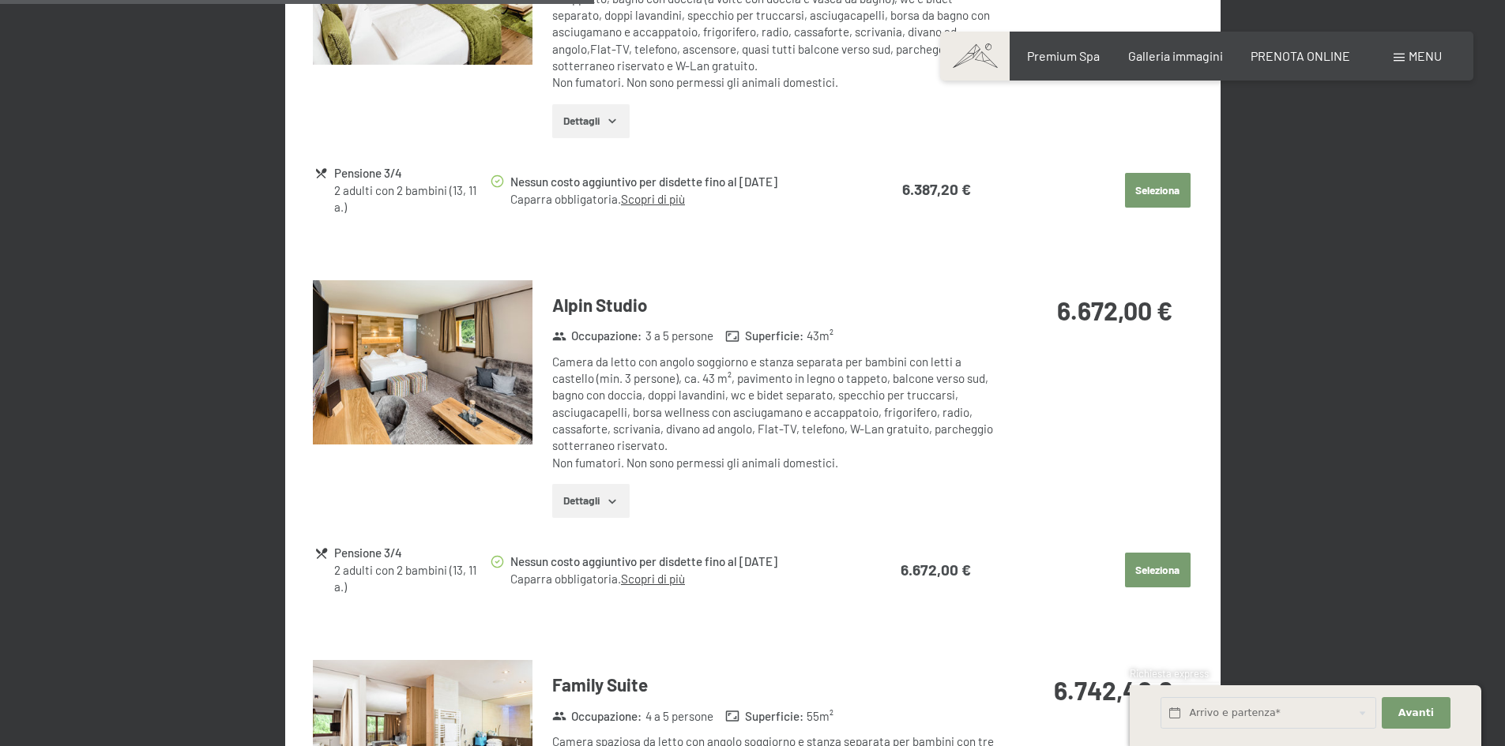
scroll to position [2053, 0]
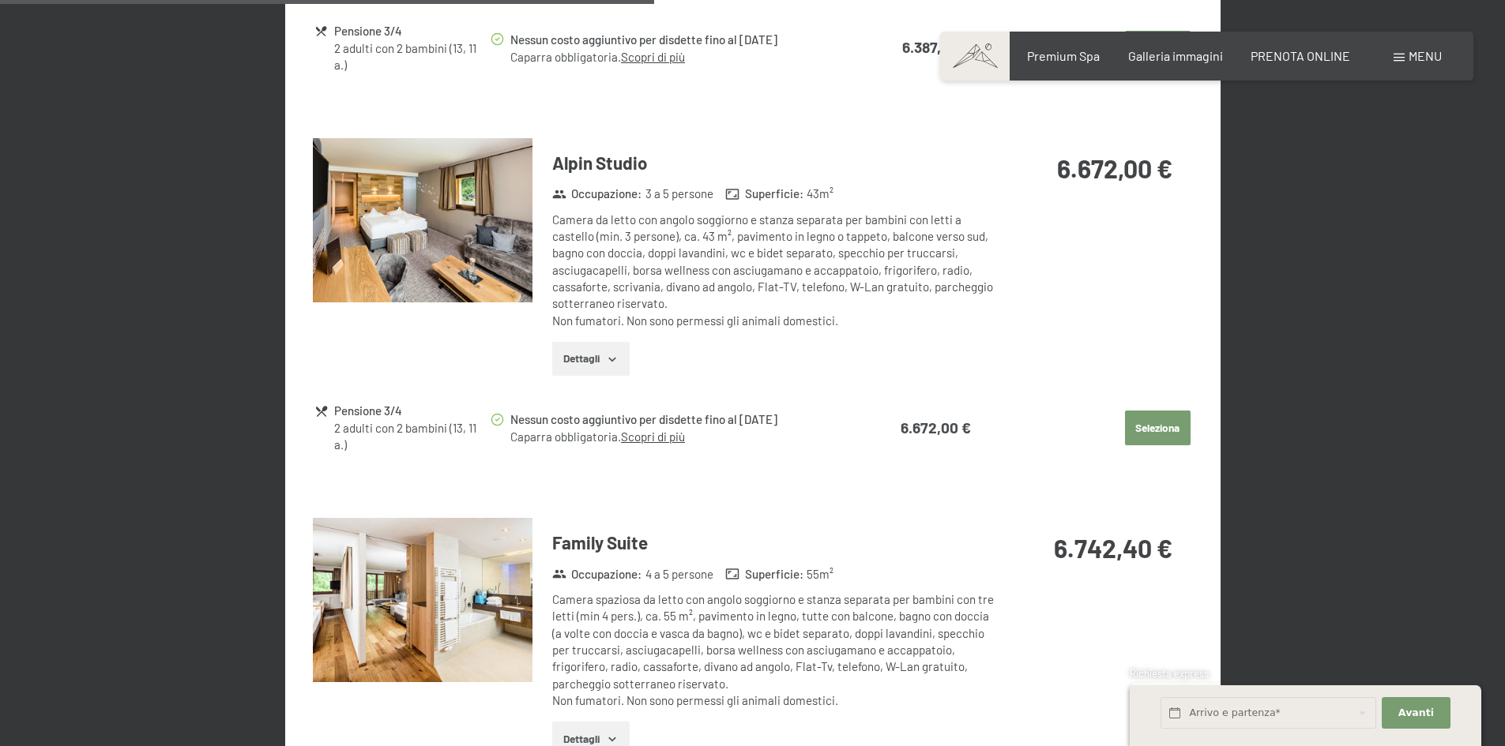
drag, startPoint x: 1503, startPoint y: 358, endPoint x: 1509, endPoint y: 335, distance: 23.8
click at [1504, 335] on html "Prenotazione Richiesta Premium Spa Galleria immagini PRENOTA ONLINE Menu DE IT …" at bounding box center [752, 700] width 1505 height 5507
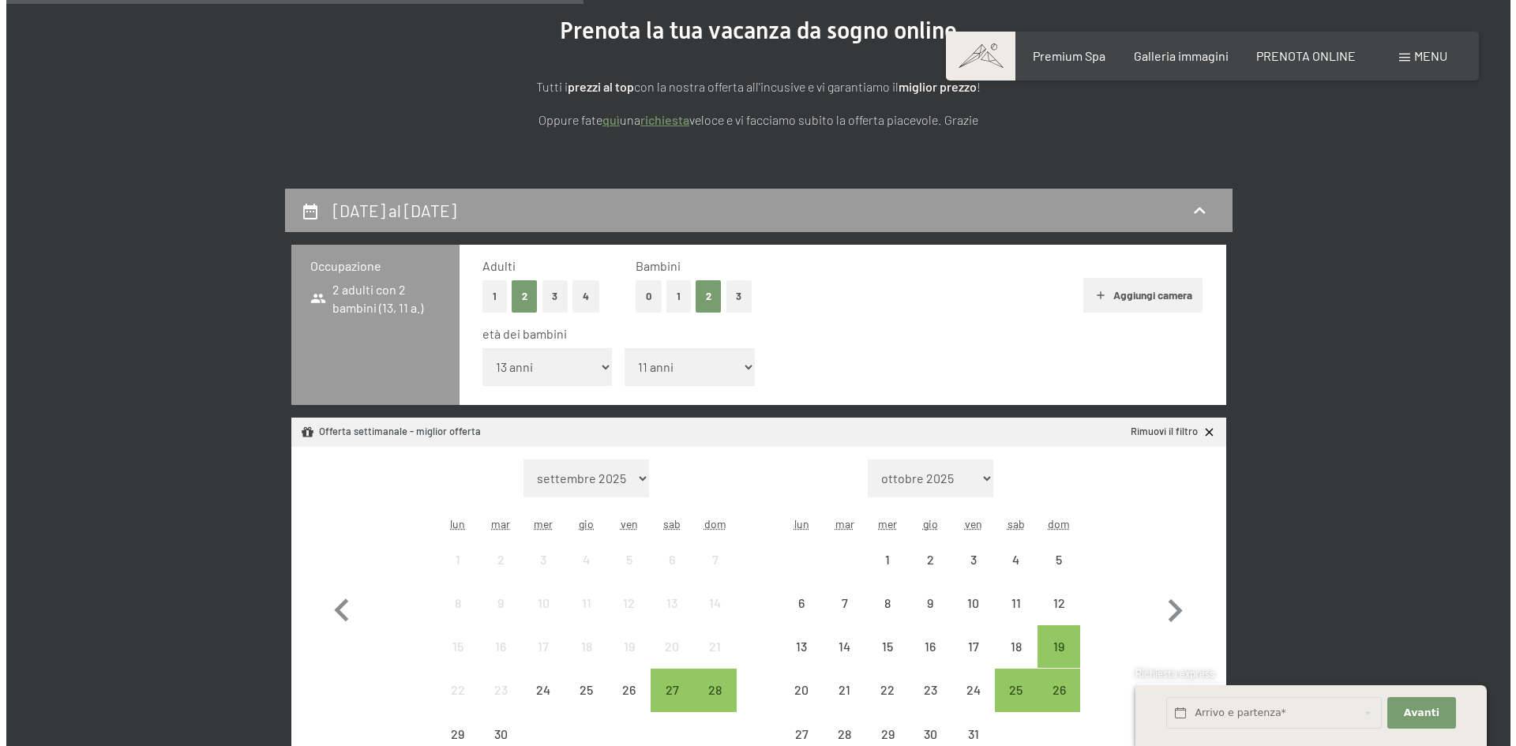
scroll to position [0, 0]
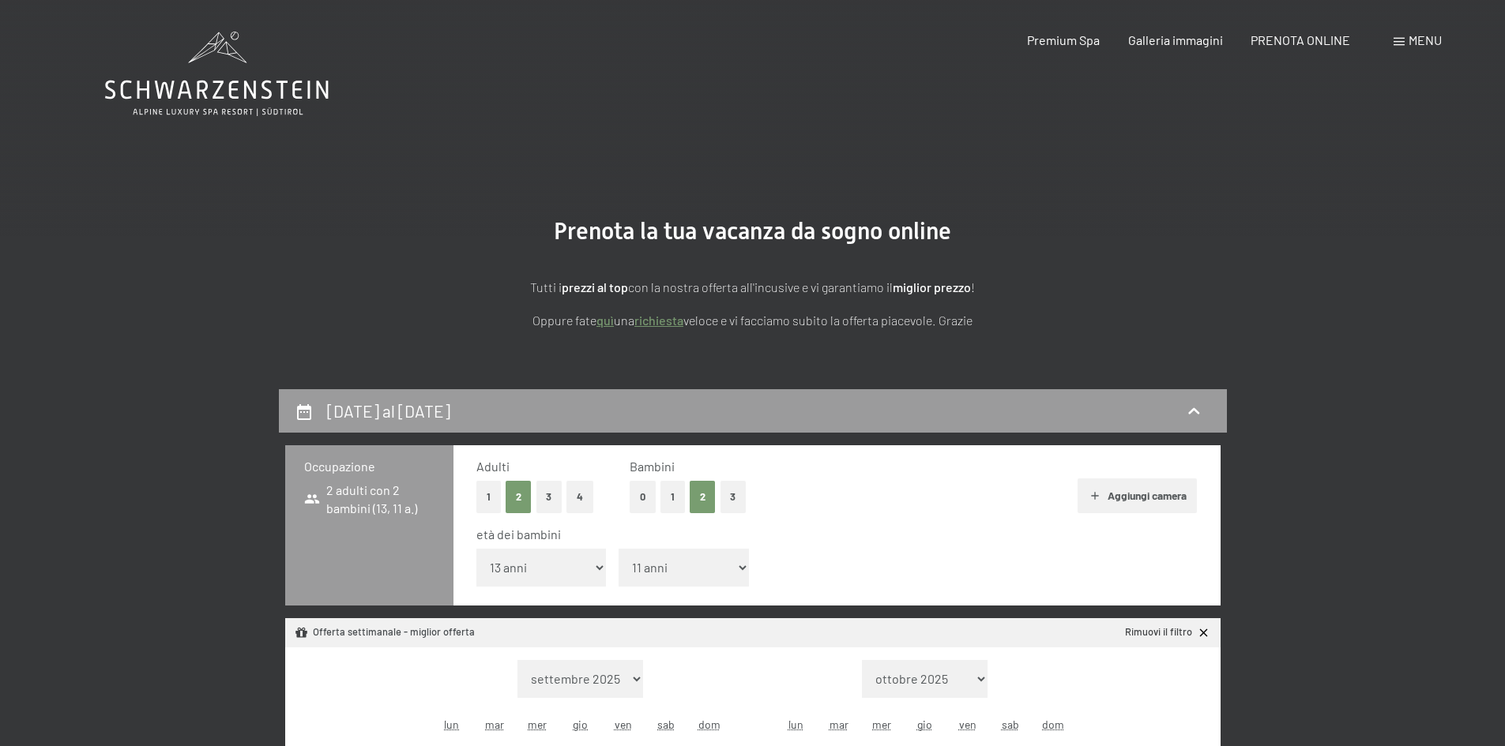
click at [1425, 42] on span "Menu" at bounding box center [1424, 39] width 33 height 15
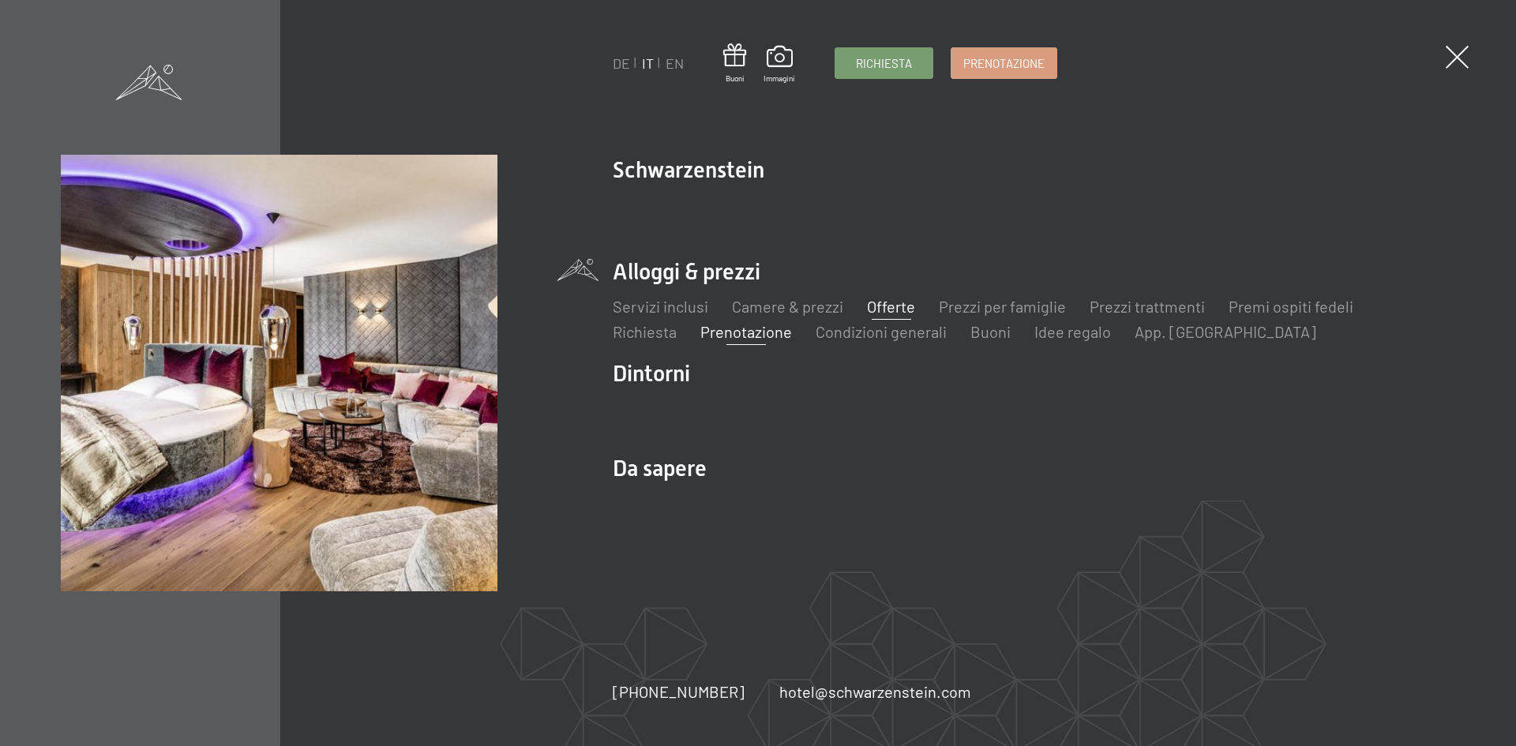
click at [883, 312] on link "Offerte" at bounding box center [891, 306] width 48 height 19
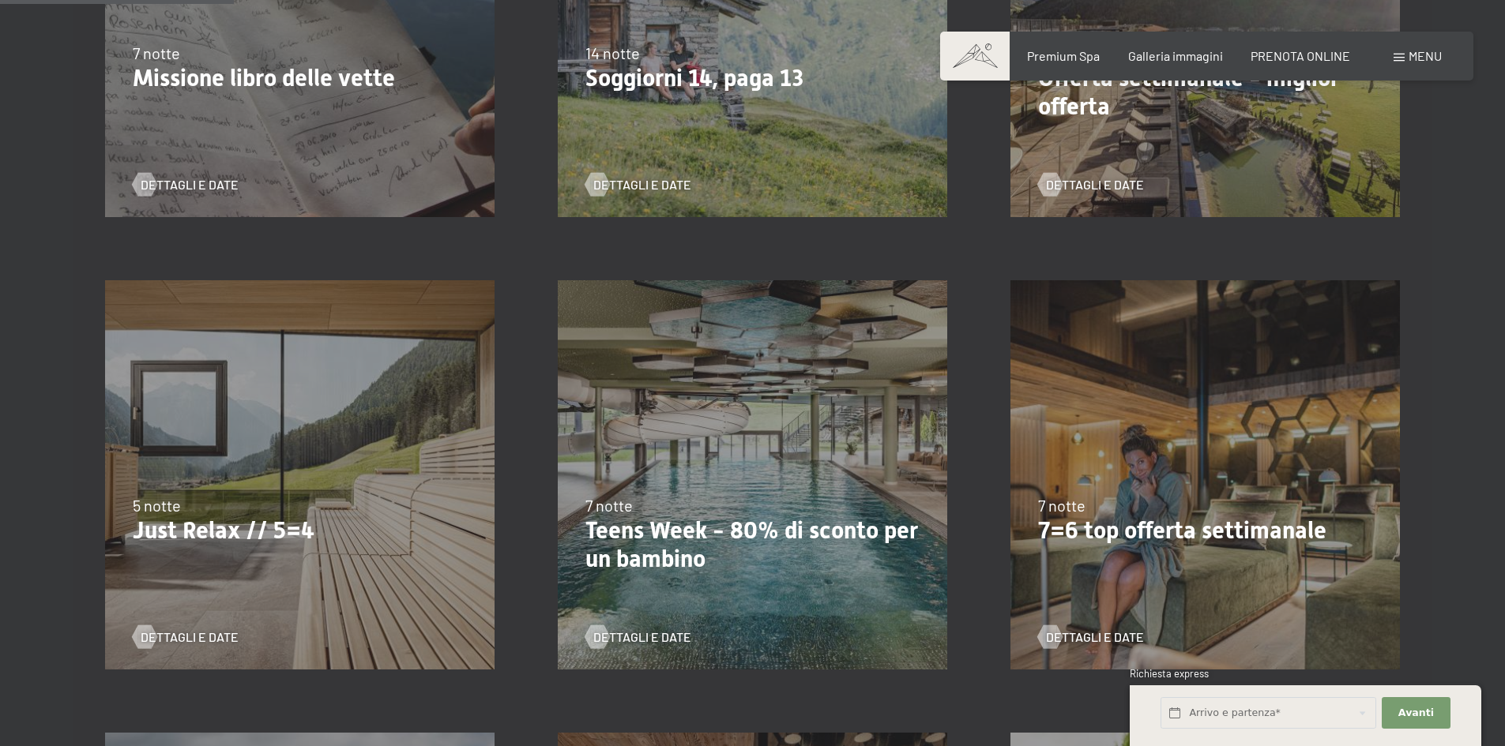
scroll to position [553, 0]
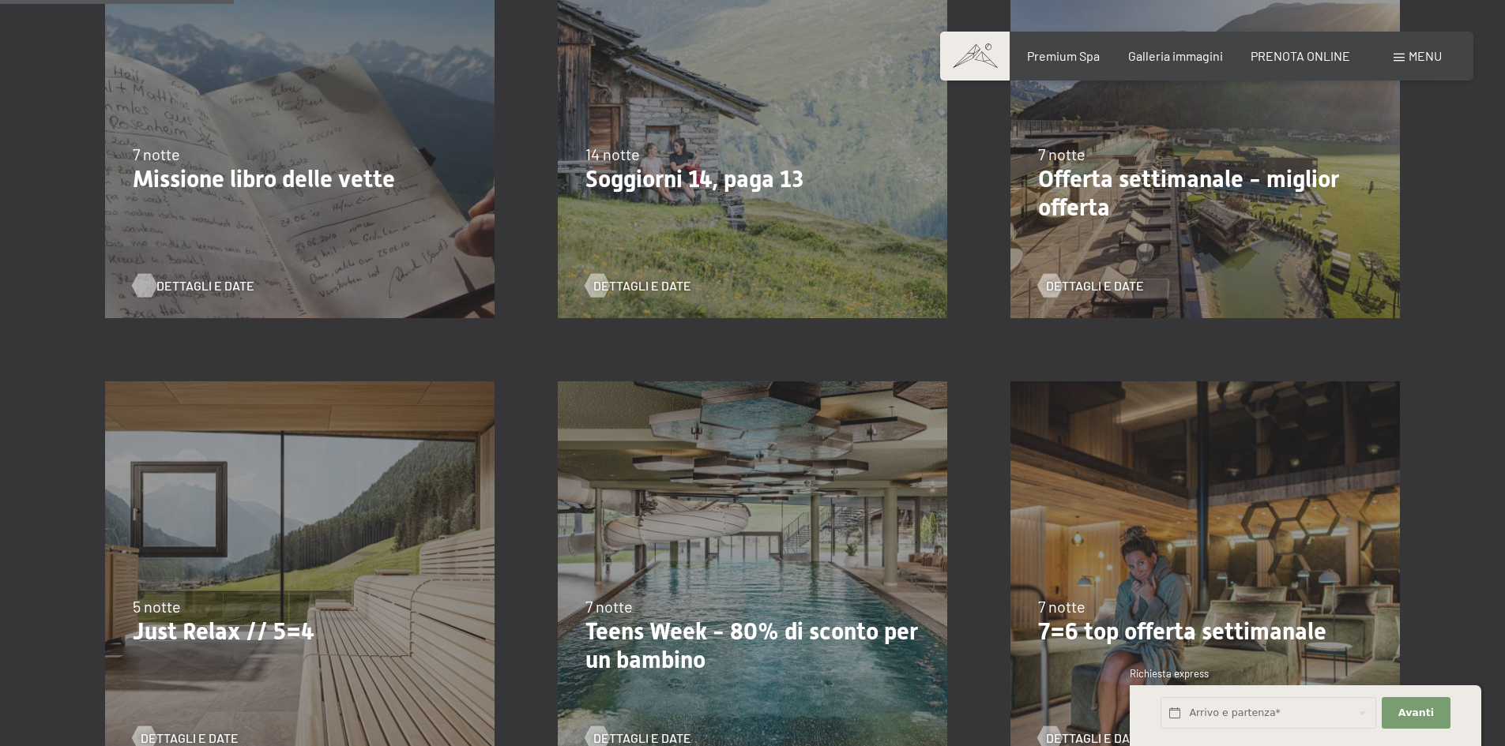
click at [190, 286] on span "Dettagli e Date" at bounding box center [205, 285] width 98 height 17
